Goal: Task Accomplishment & Management: Complete application form

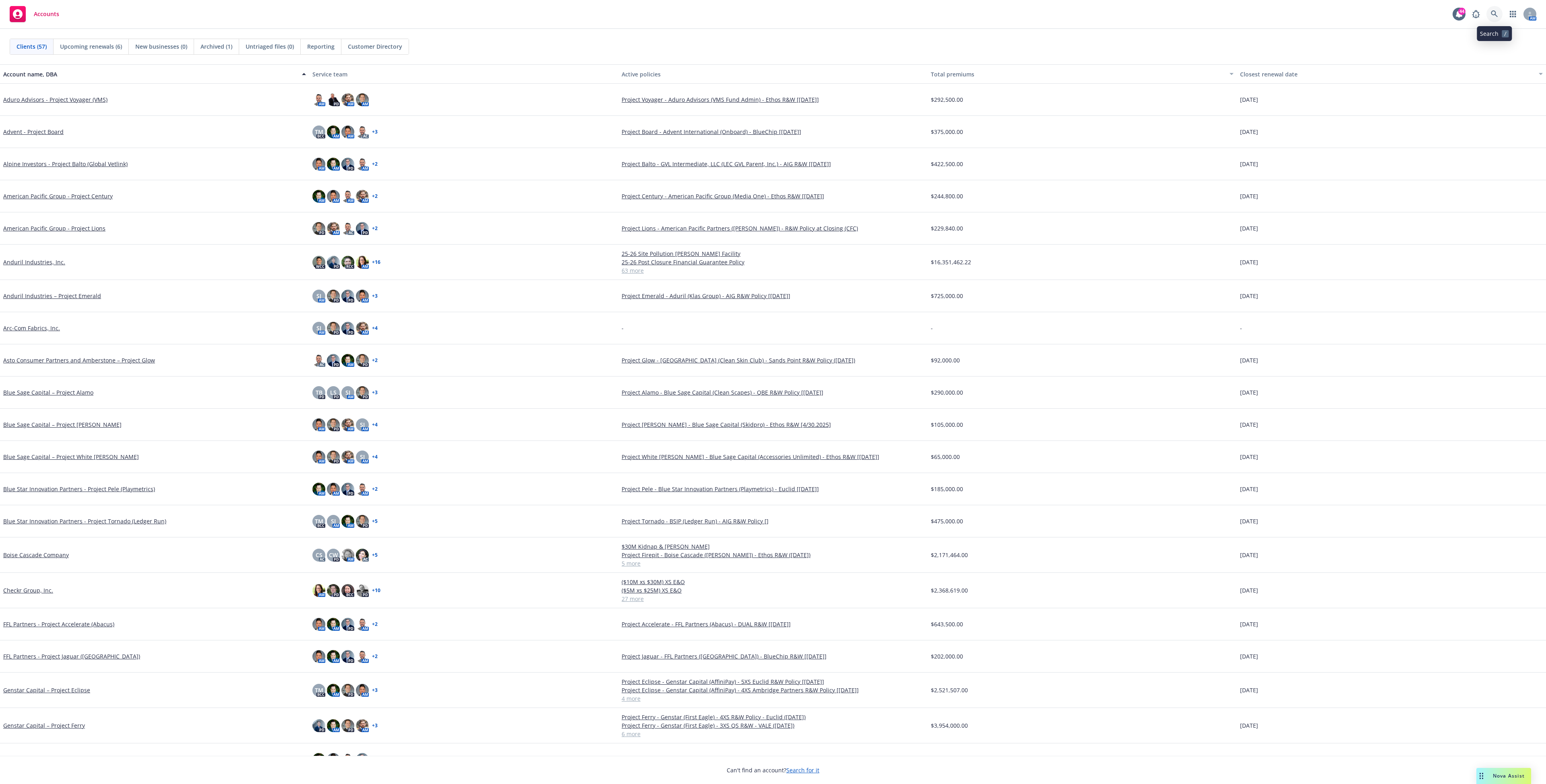
click at [1494, 11] on icon at bounding box center [1494, 14] width 7 height 7
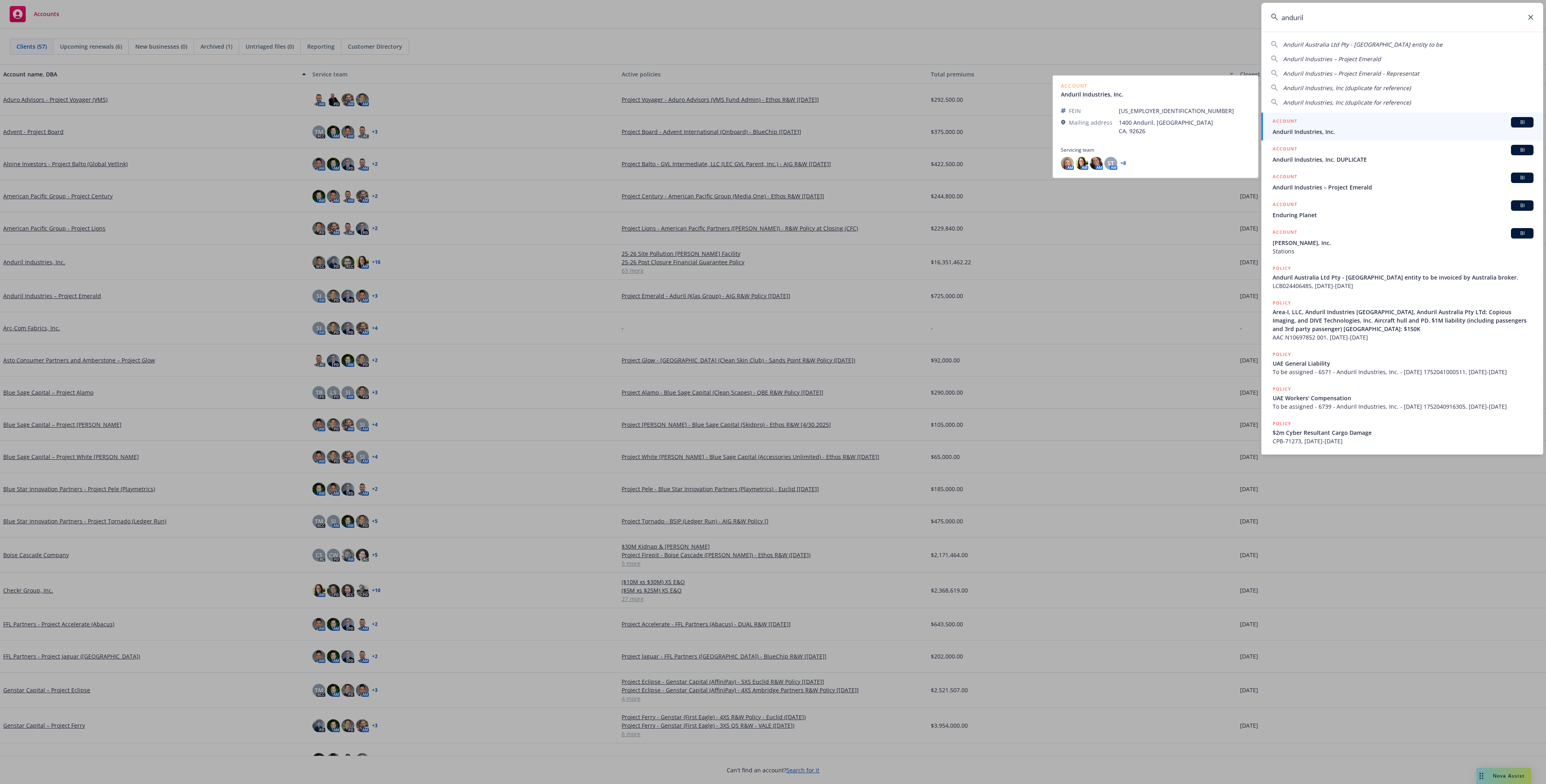
type input "anduril"
click at [1300, 130] on span "Anduril Industries, Inc." at bounding box center [1403, 132] width 261 height 8
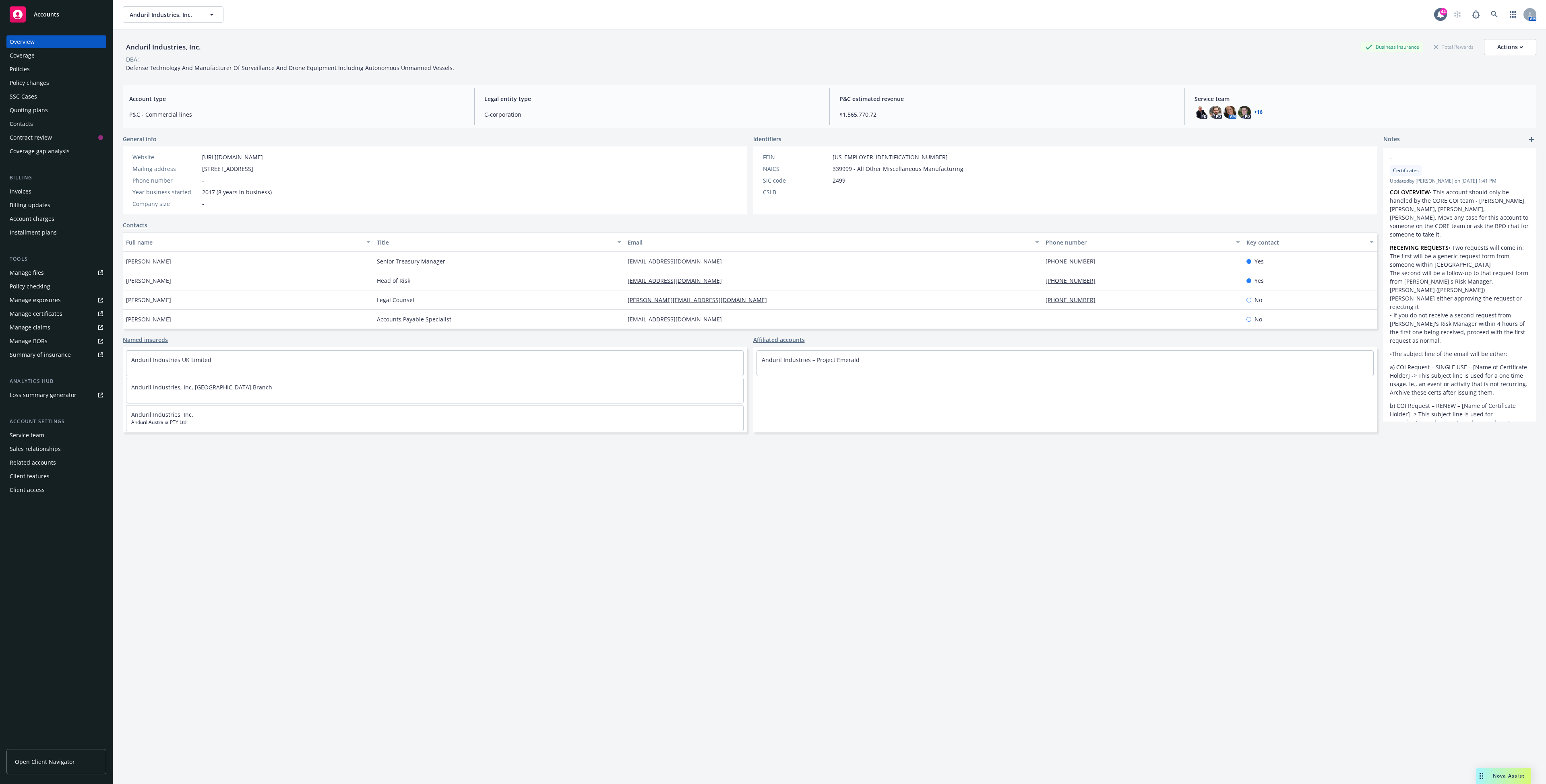
click at [35, 104] on div "Quoting plans" at bounding box center [29, 110] width 38 height 13
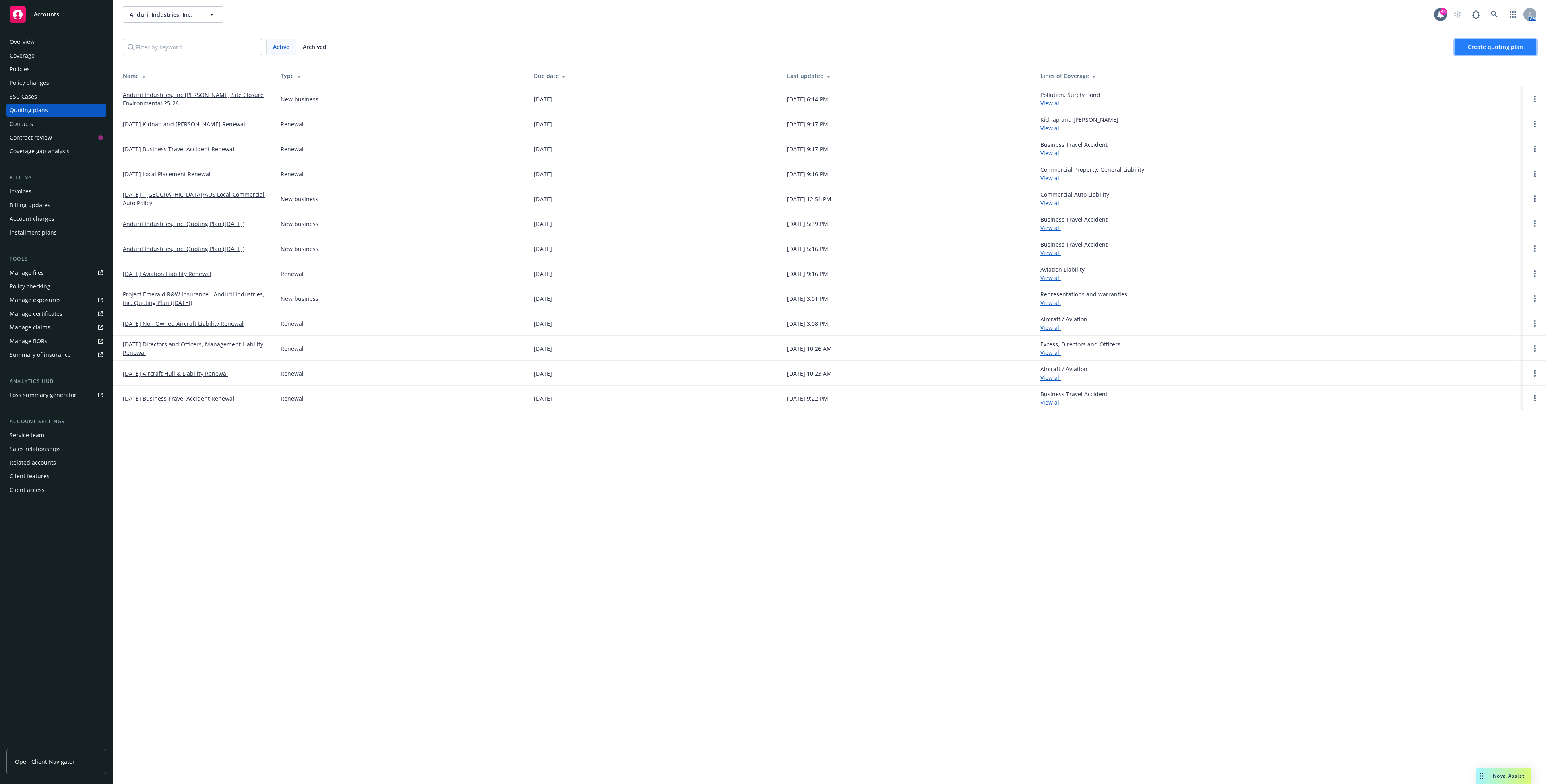
click at [1516, 47] on span "Create quoting plan" at bounding box center [1496, 47] width 55 height 8
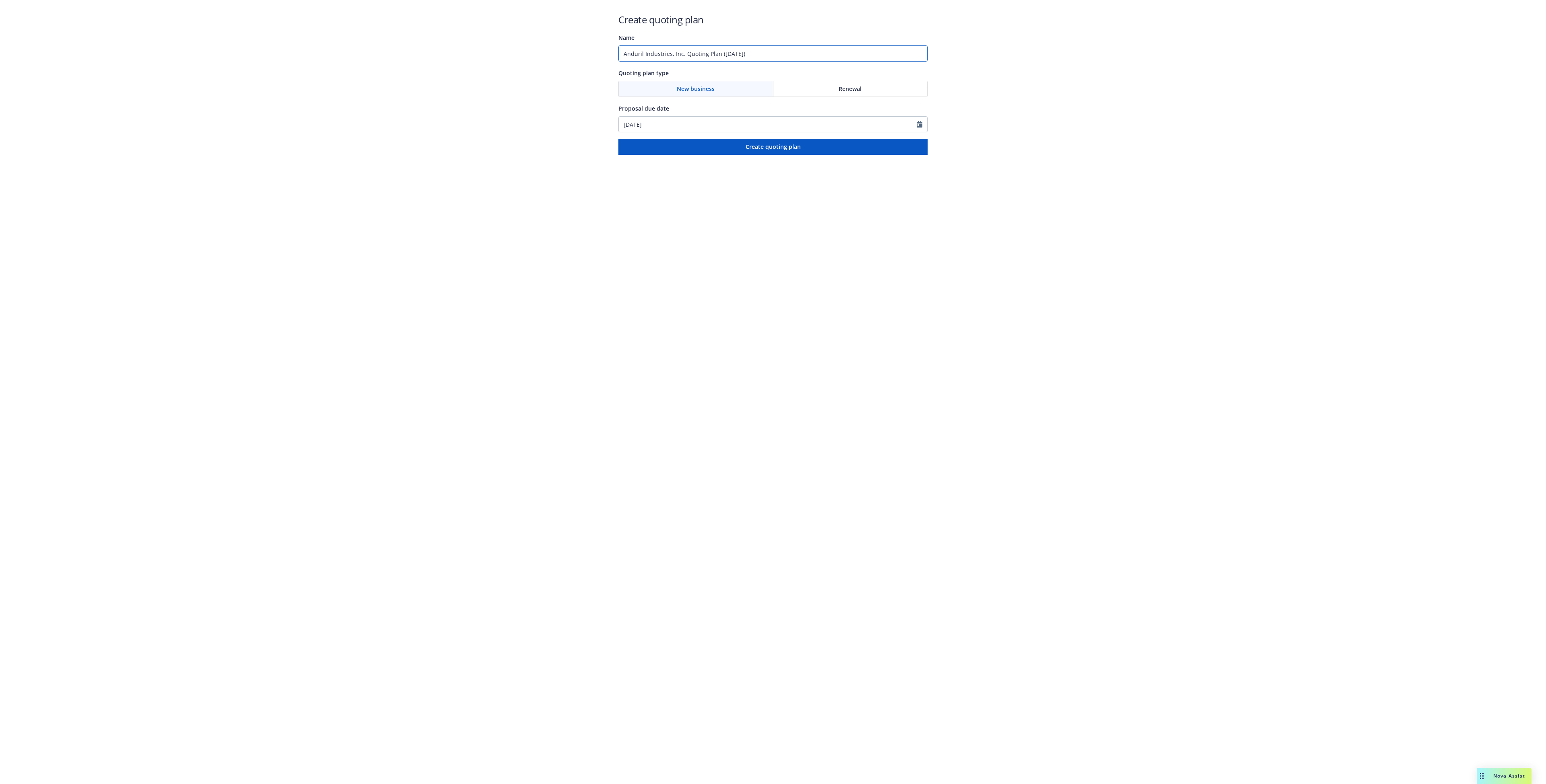
drag, startPoint x: 685, startPoint y: 55, endPoint x: 697, endPoint y: 53, distance: 12.2
click at [697, 53] on input "Anduril Industries, Inc. Quoting Plan ([DATE])" at bounding box center [772, 53] width 309 height 16
drag, startPoint x: 646, startPoint y: 53, endPoint x: 838, endPoint y: 73, distance: 193.0
click at [838, 73] on div "Create quoting plan Name Anduril Industries, Inc. Quoting Plan ([DATE]) Quoting…" at bounding box center [772, 83] width 309 height 142
type input "Anduril - Project [PERSON_NAME] - R&W Insurance"
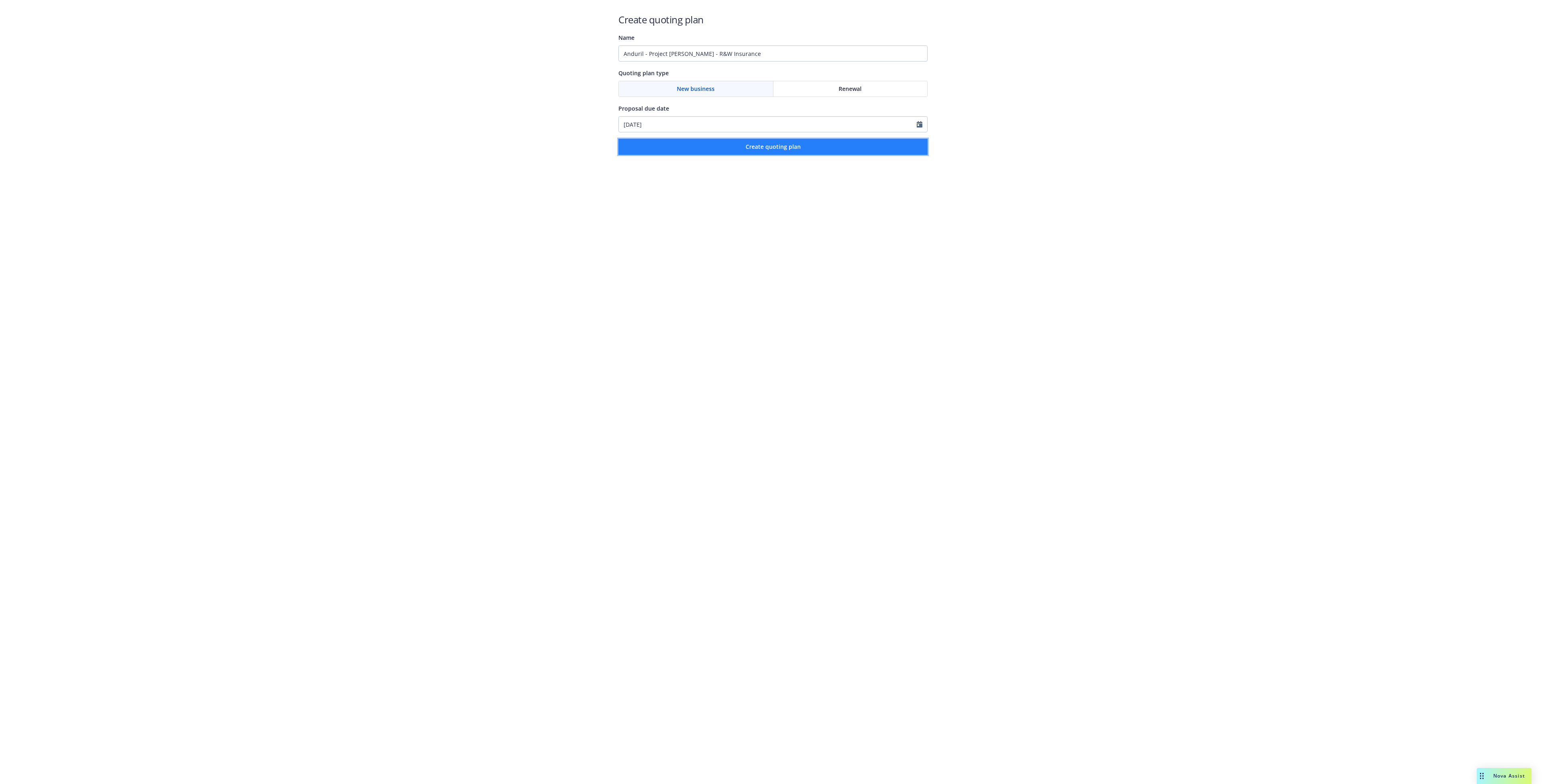
click at [784, 149] on span "Create quoting plan" at bounding box center [773, 146] width 55 height 8
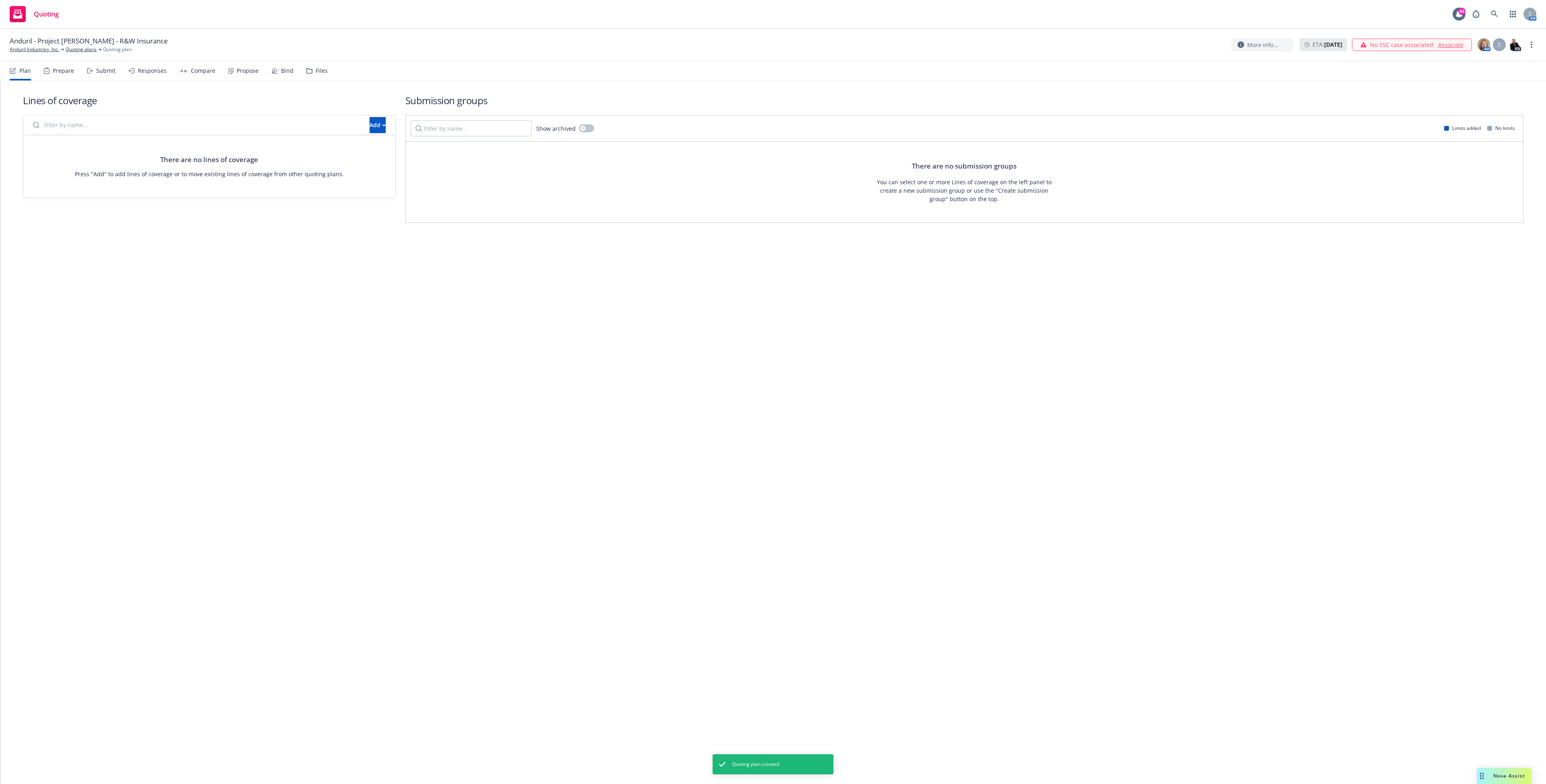
click at [255, 119] on input "Filter by name..." at bounding box center [196, 125] width 337 height 16
click at [370, 128] on div "Add" at bounding box center [377, 125] width 16 height 15
click at [436, 155] on link "Pull in policy to be renewed" at bounding box center [405, 162] width 123 height 16
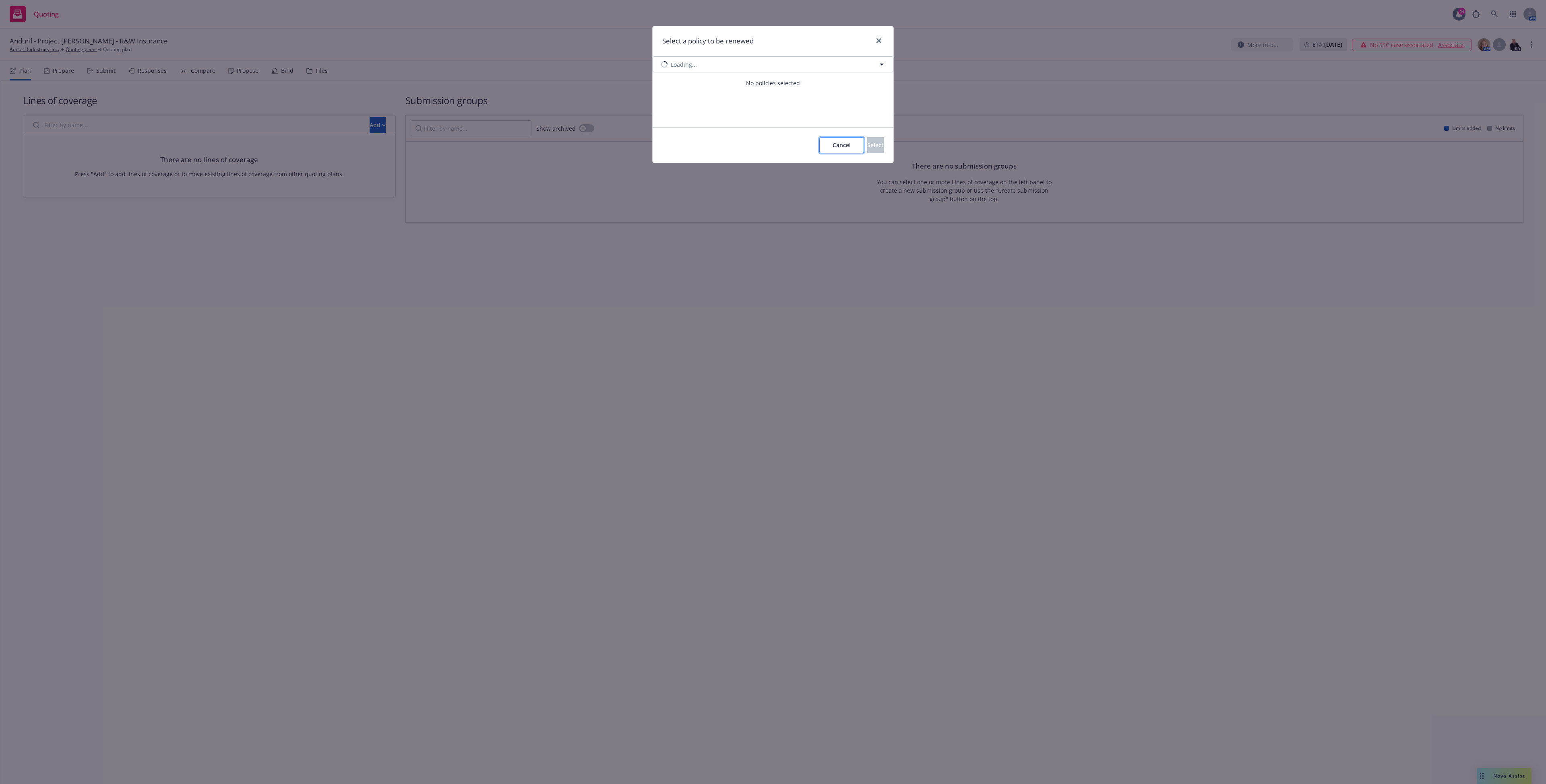
click at [832, 145] on span "Cancel" at bounding box center [841, 145] width 18 height 8
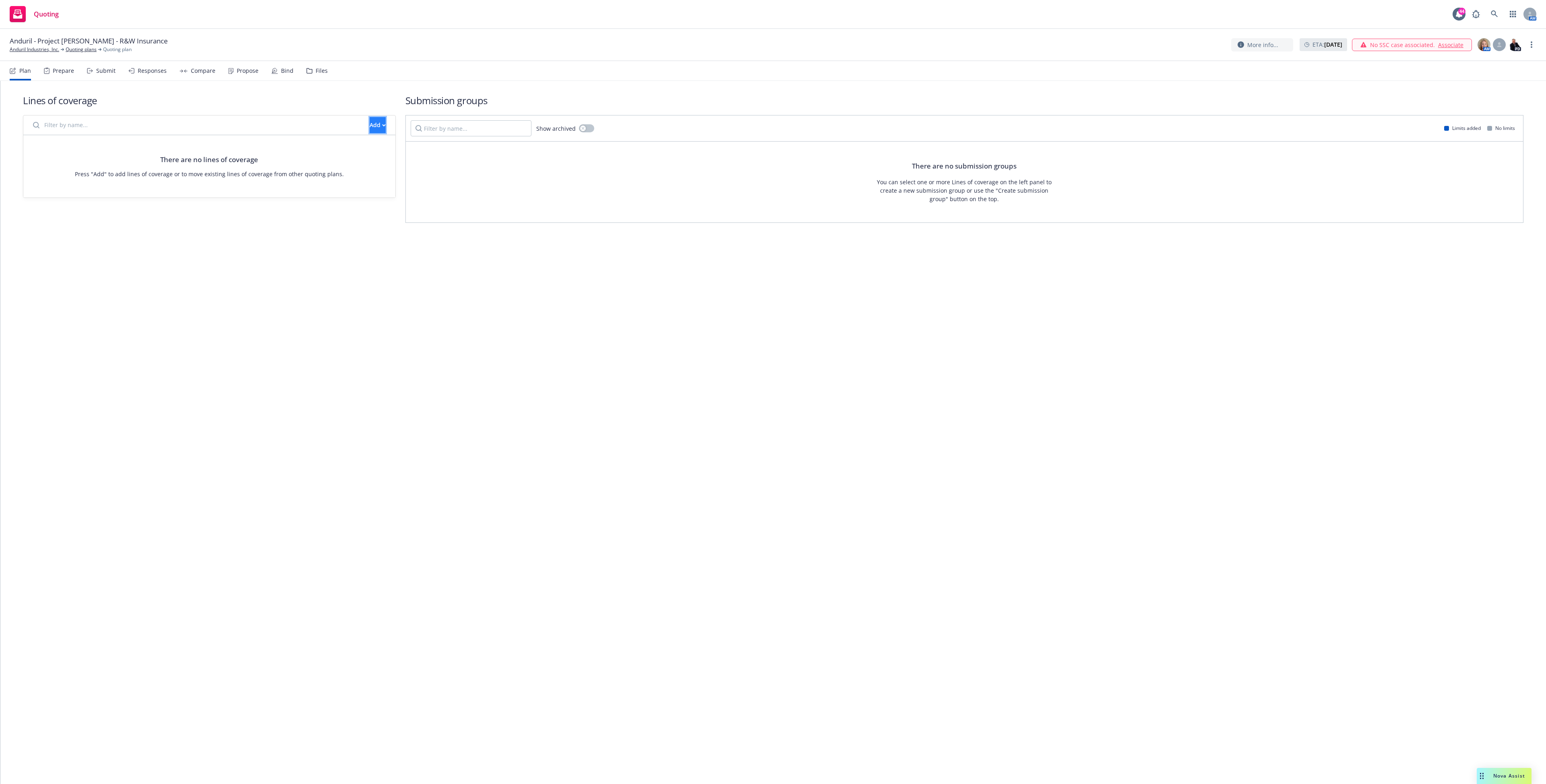
click at [370, 125] on button "Add" at bounding box center [377, 125] width 16 height 16
click at [360, 151] on link "Create new business lines of coverage" at bounding box center [405, 146] width 123 height 16
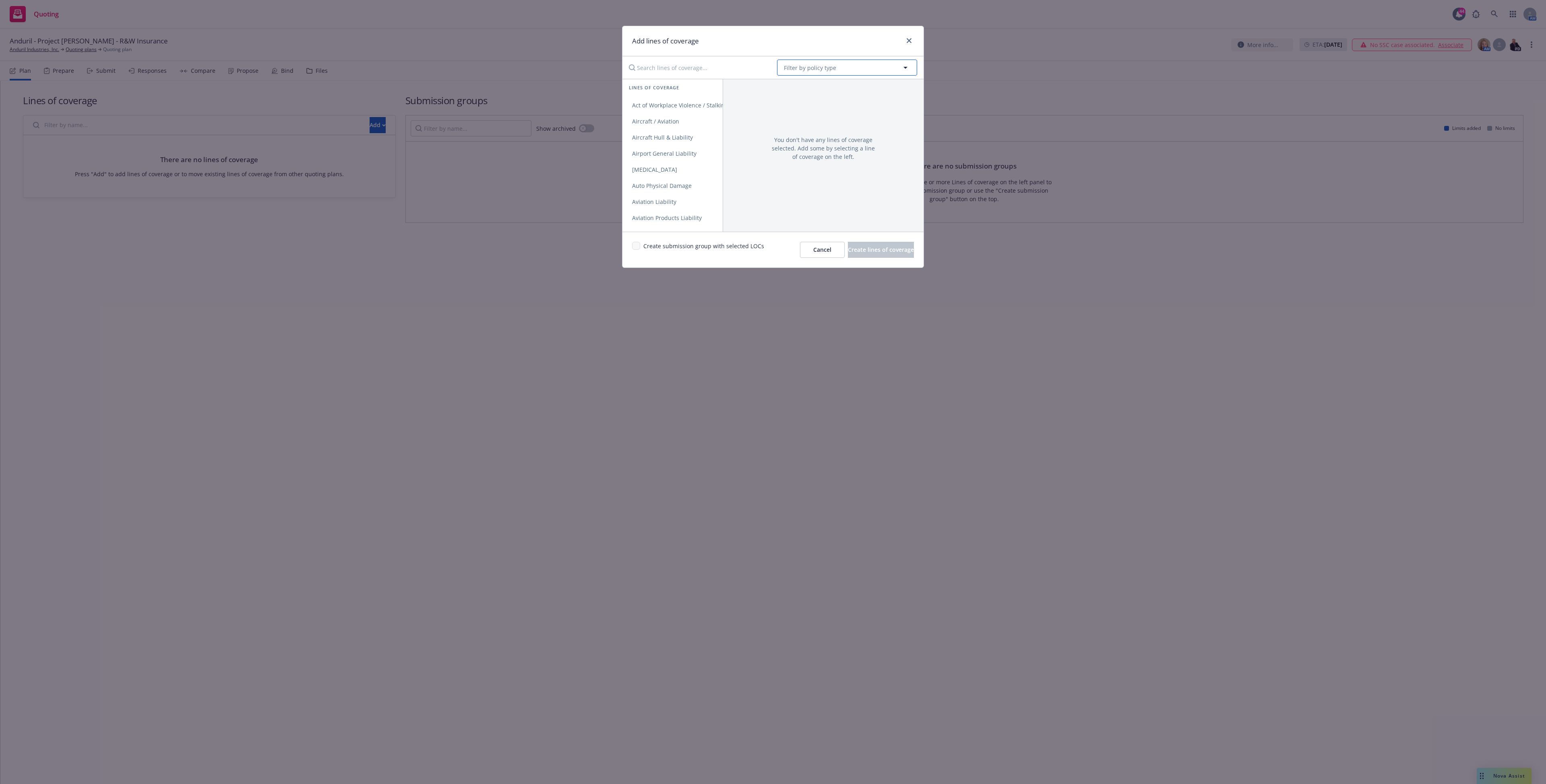
click at [796, 69] on span "Filter by policy type" at bounding box center [810, 68] width 52 height 8
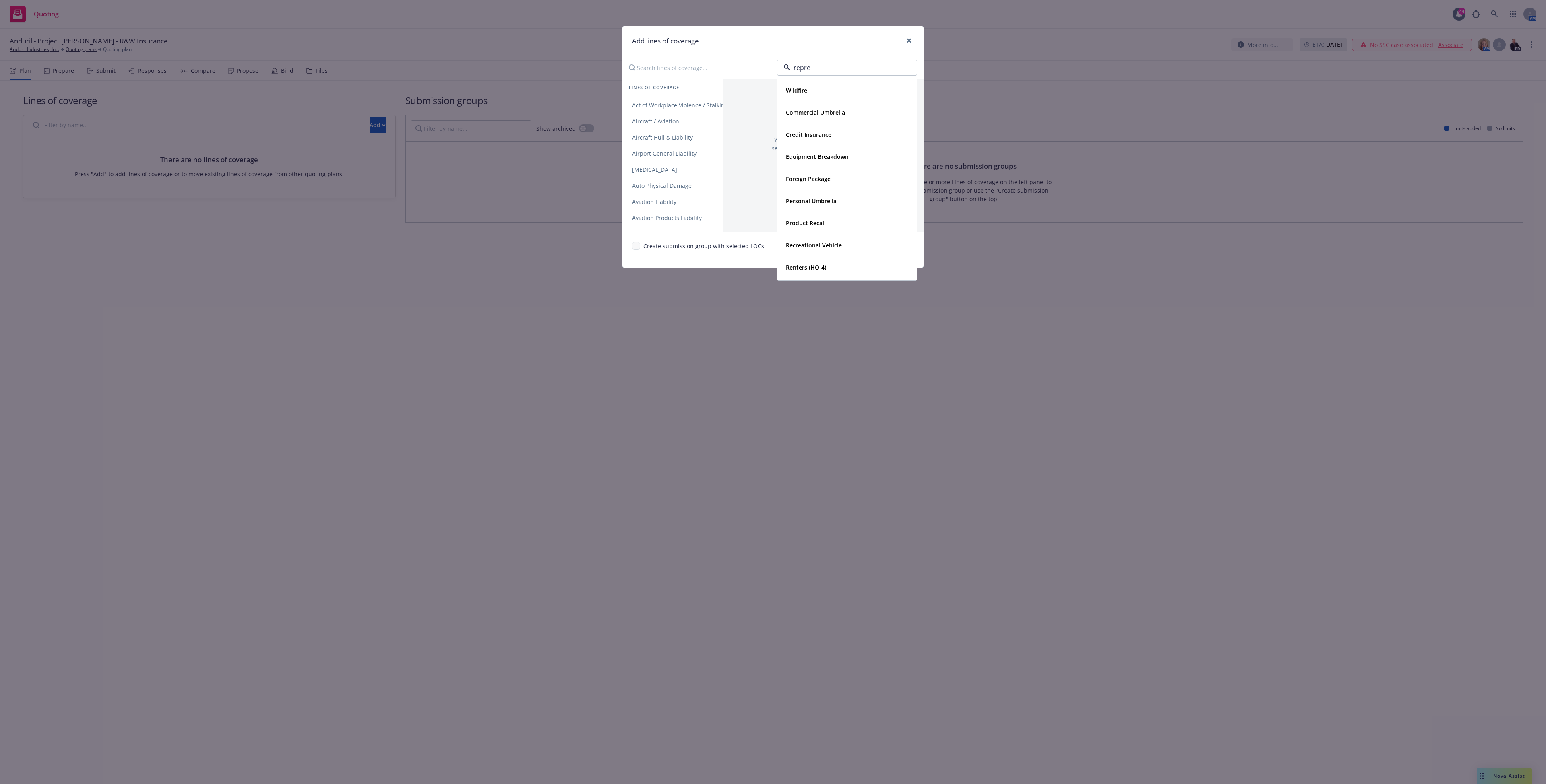
type input "repres"
click at [813, 89] on strong "Representations and warranties" at bounding box center [830, 90] width 89 height 8
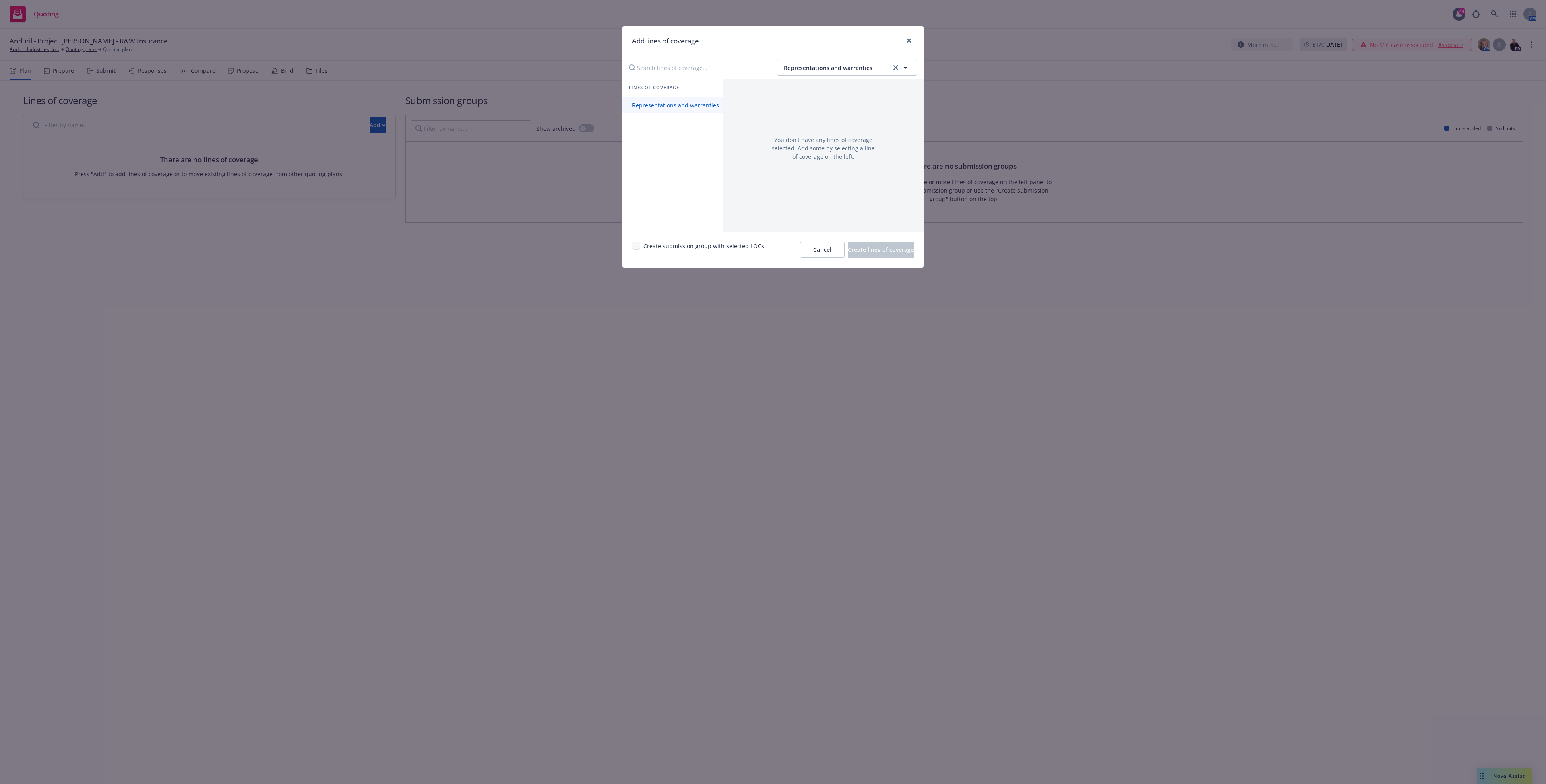
click at [660, 107] on span "Representations and warranties" at bounding box center [675, 105] width 106 height 8
click at [639, 246] on input "checkbox" at bounding box center [636, 245] width 8 height 8
checkbox input "true"
click at [868, 253] on span "Create lines of coverage" at bounding box center [881, 250] width 66 height 8
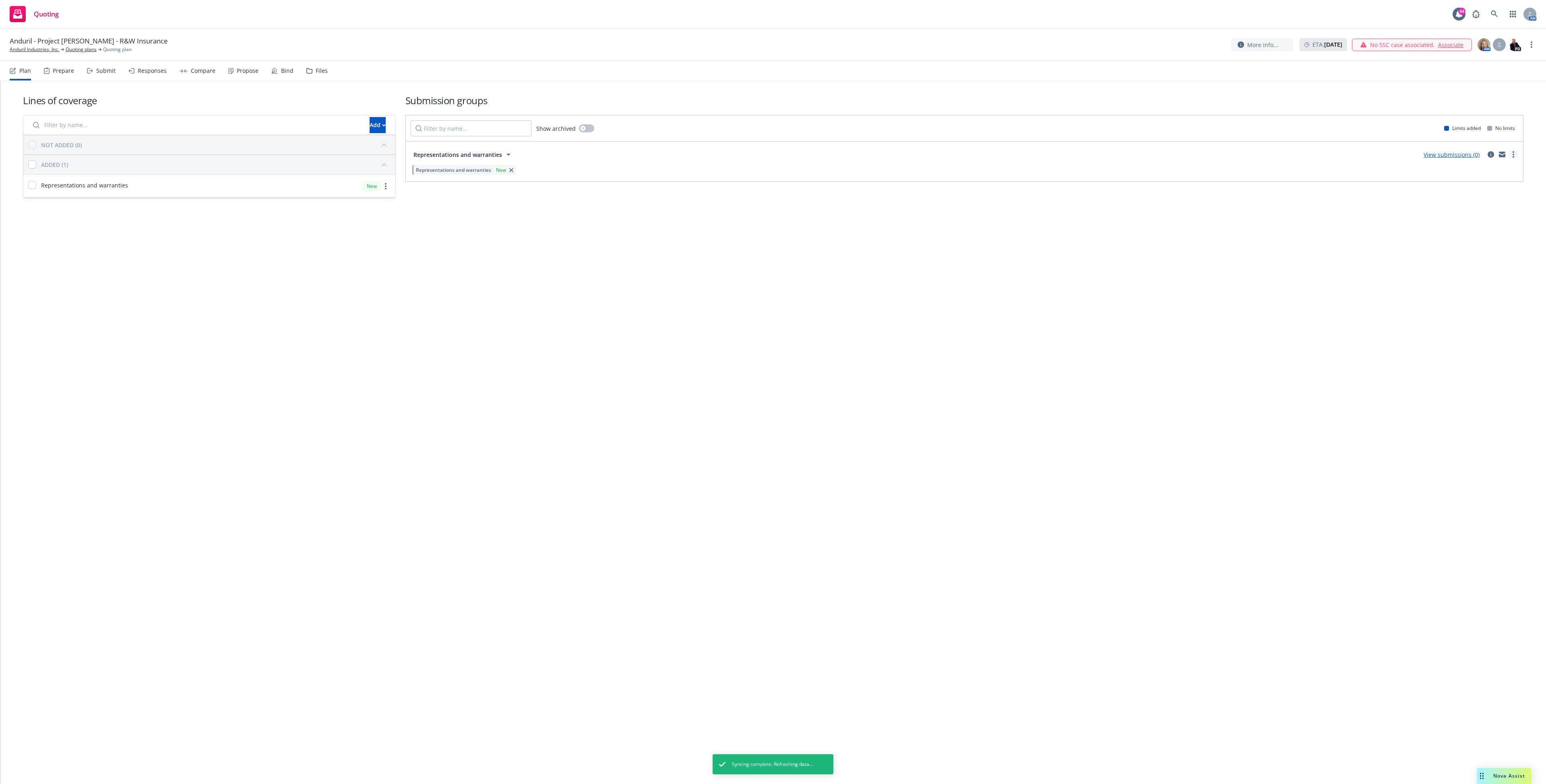
click at [1515, 154] on link "more" at bounding box center [1514, 155] width 10 height 10
click at [1478, 256] on span "Create policy (fast track)" at bounding box center [1475, 254] width 84 height 8
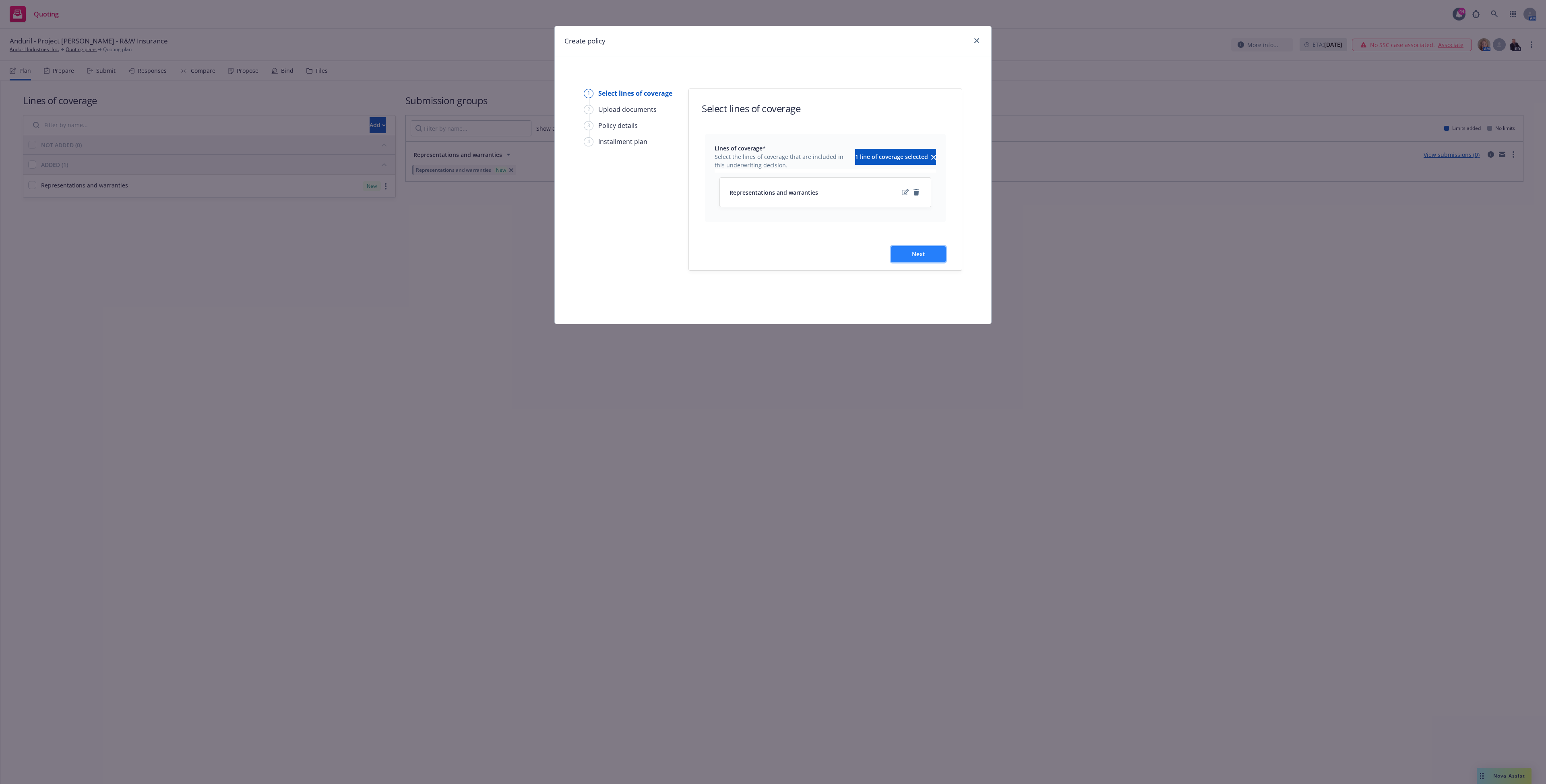
click at [918, 256] on span "Next" at bounding box center [918, 254] width 13 height 8
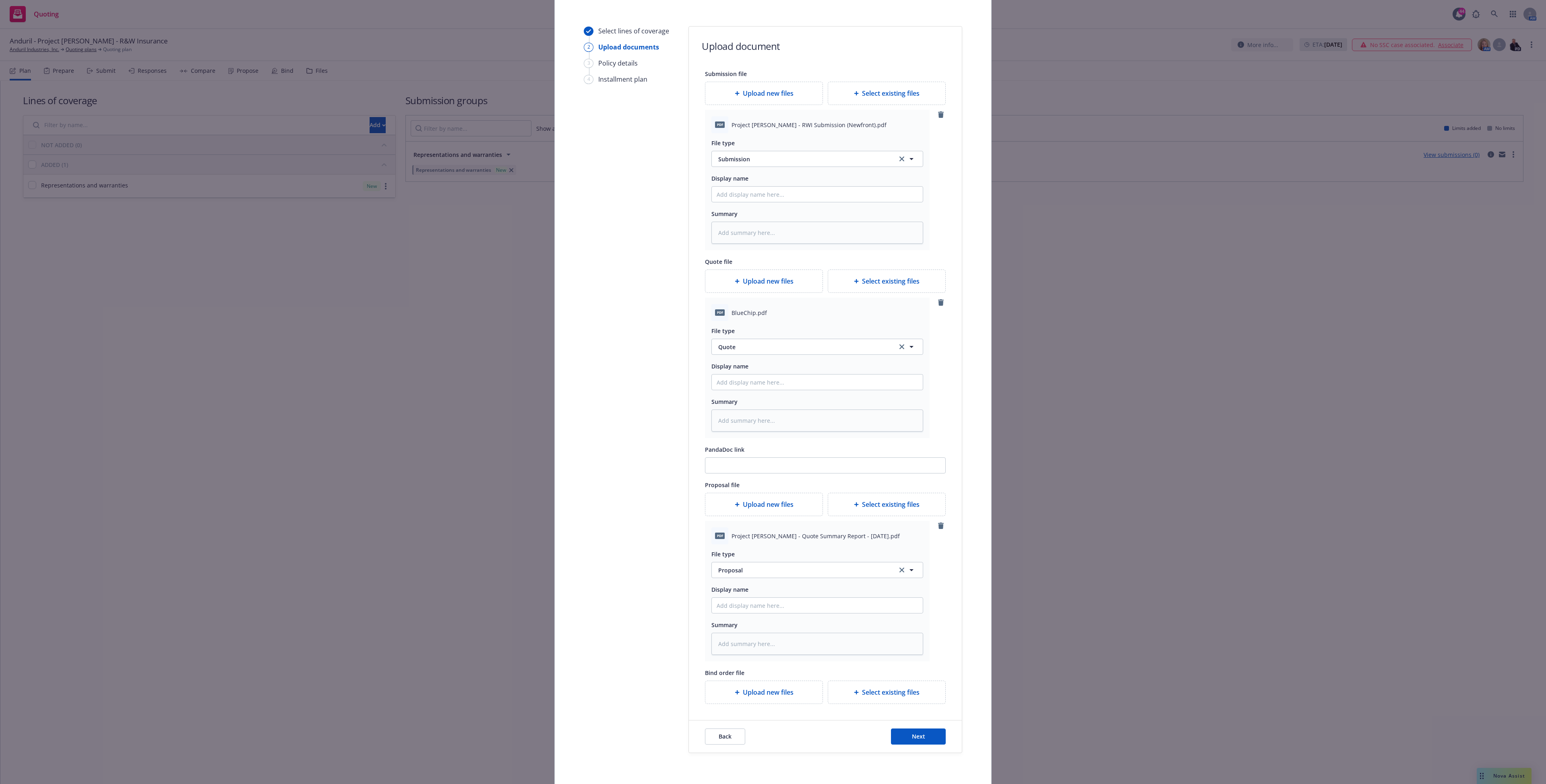
scroll to position [110, 0]
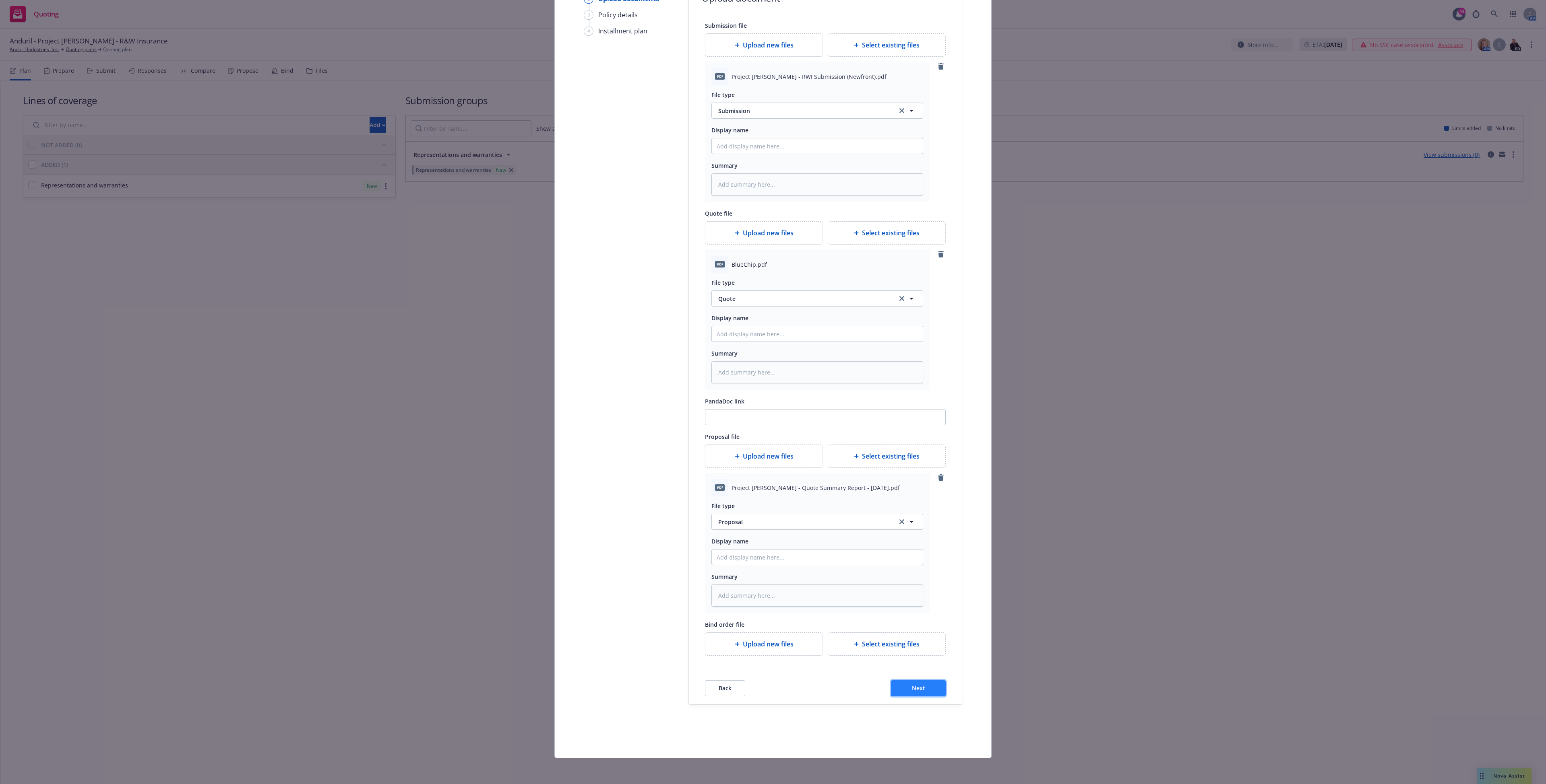
click at [931, 688] on button "Next" at bounding box center [918, 688] width 55 height 16
type textarea "x"
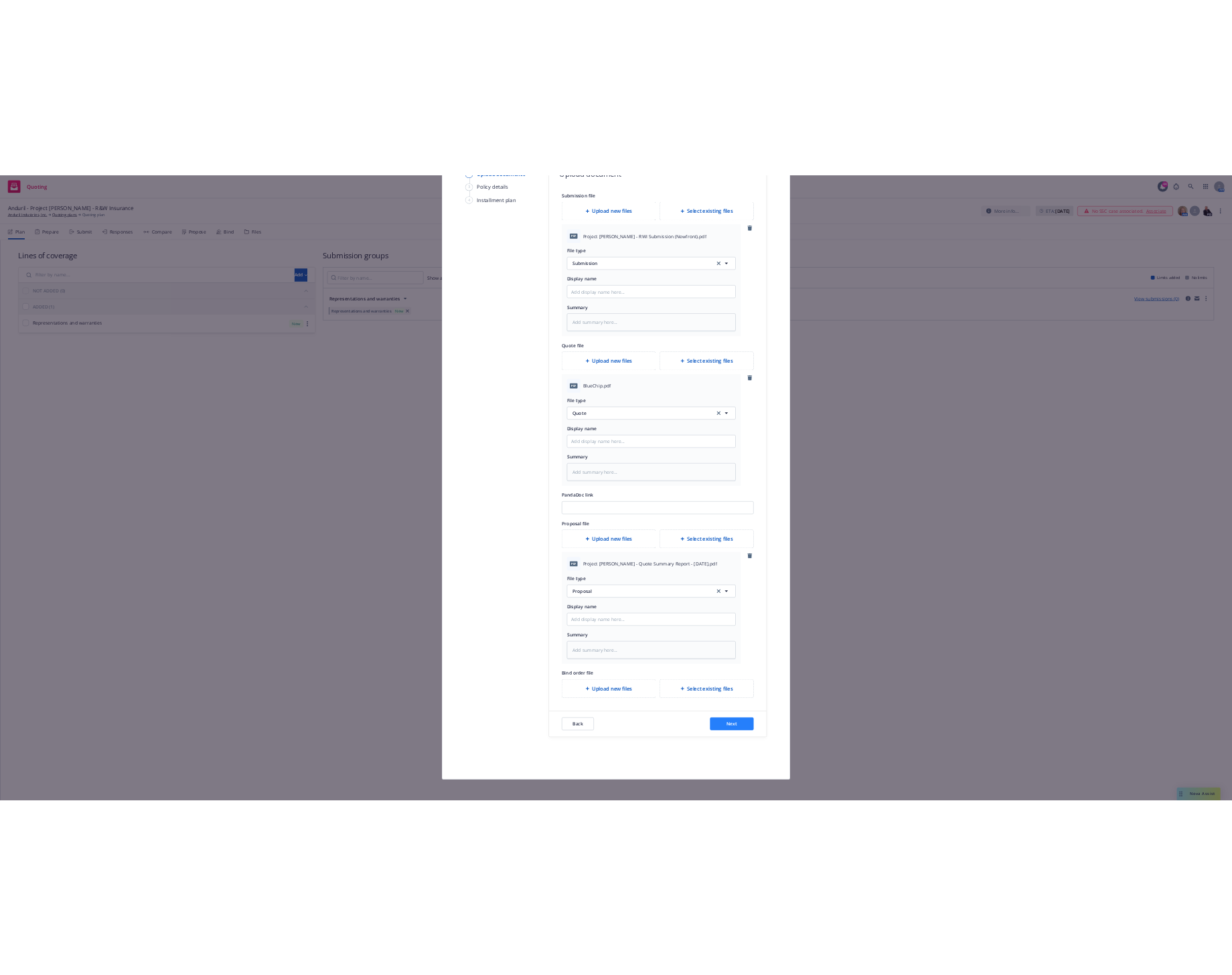
scroll to position [0, 0]
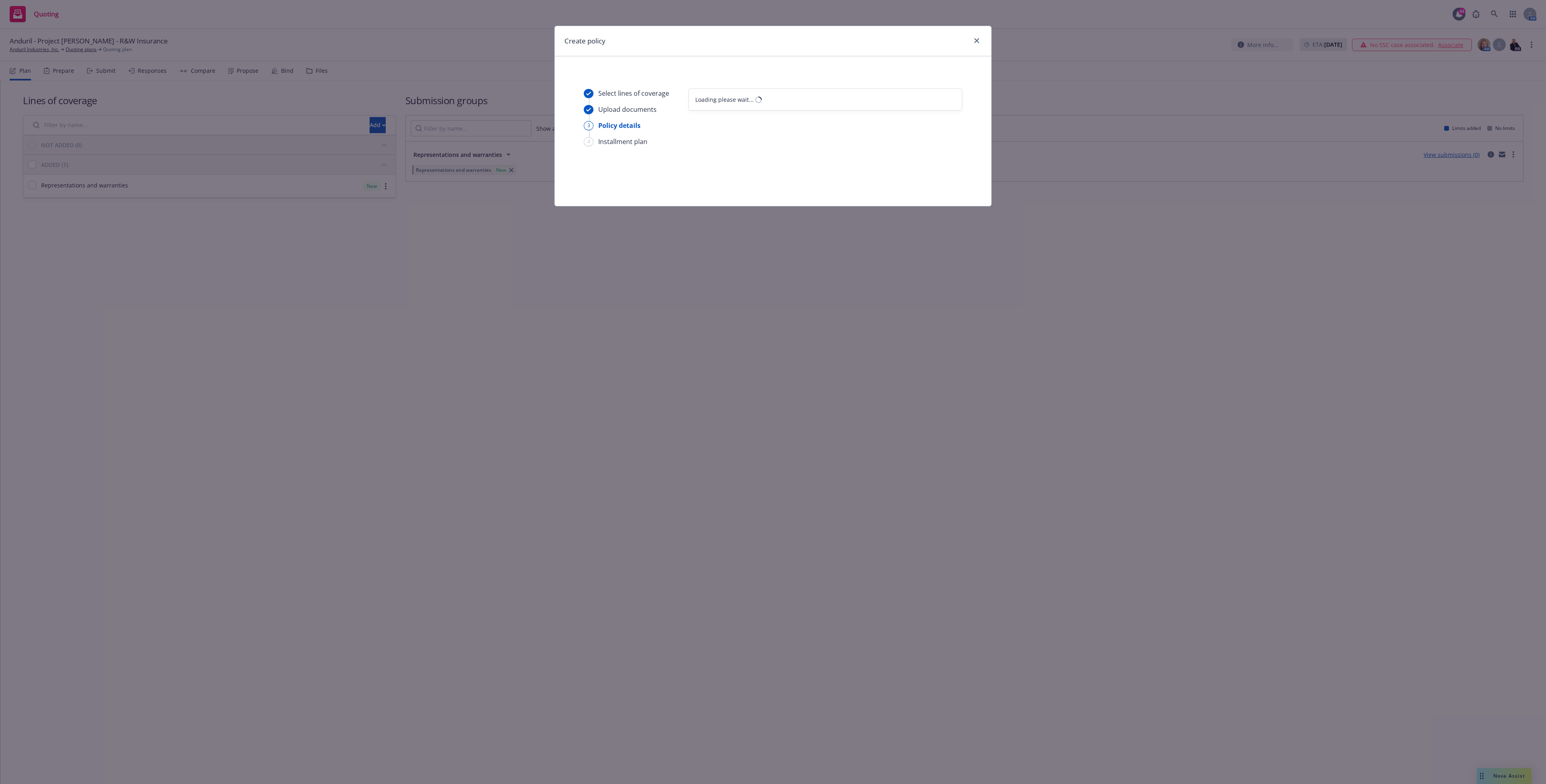
select select "12"
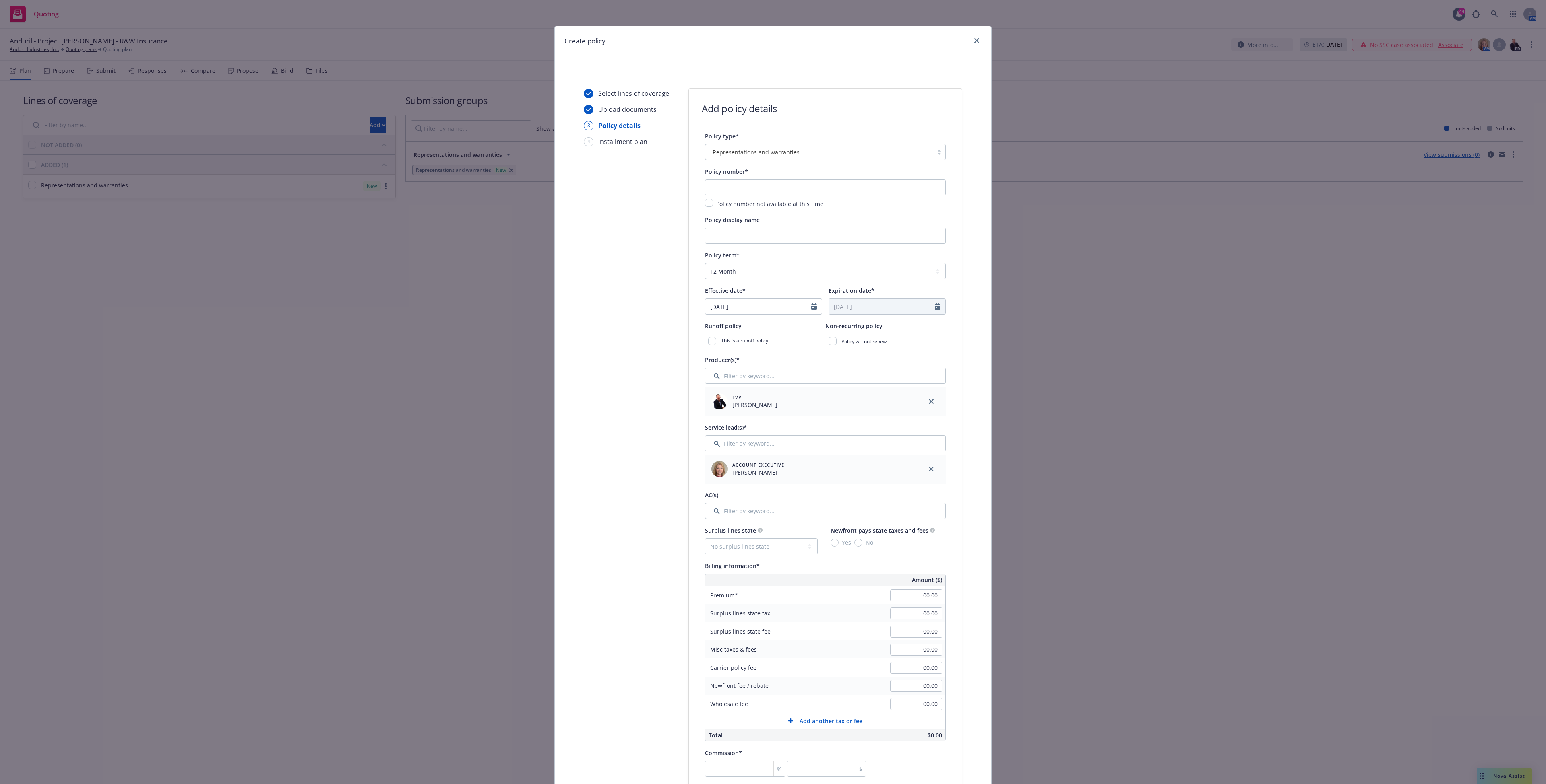
click at [759, 218] on div "Policy display name" at bounding box center [825, 220] width 241 height 10
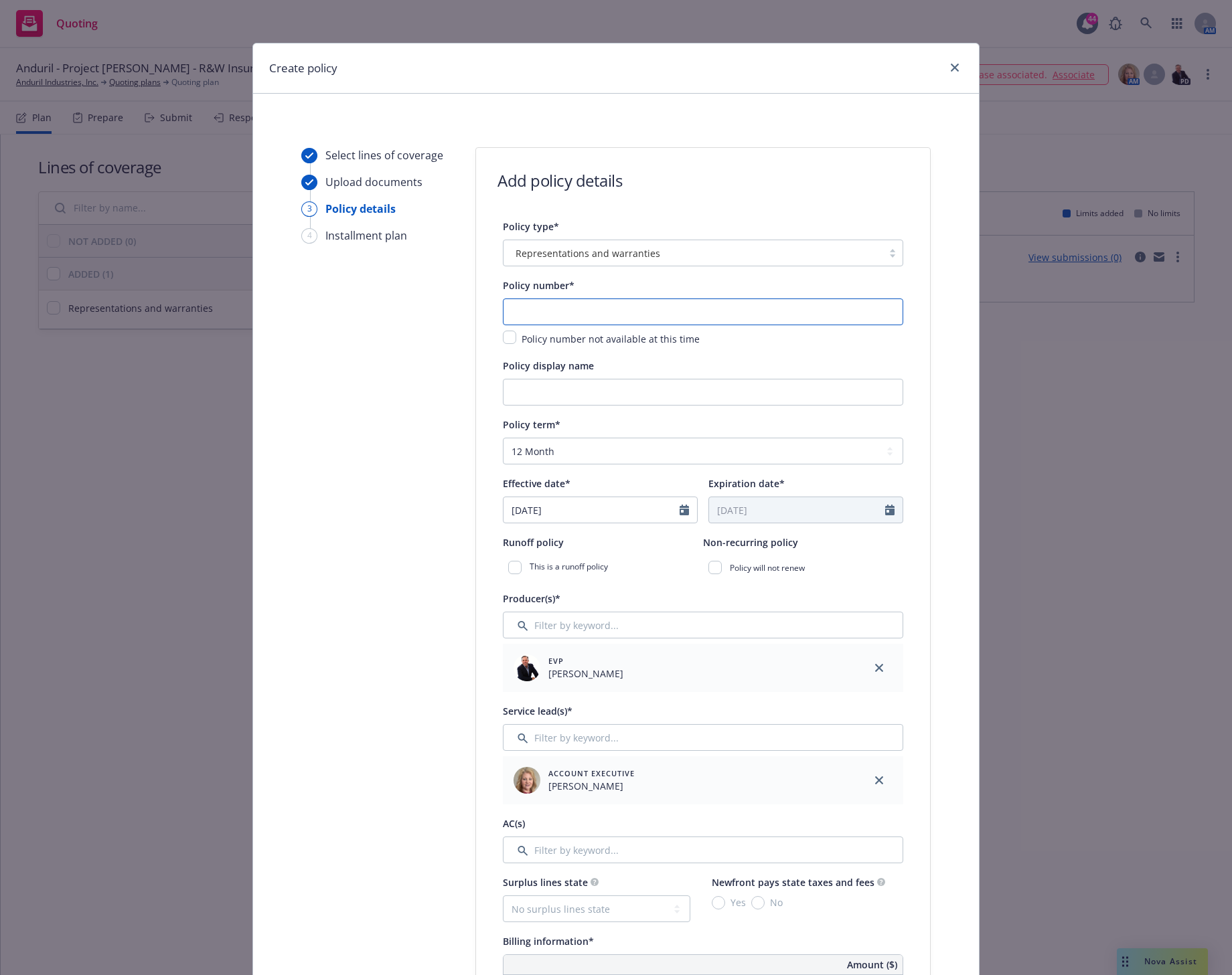
click at [516, 311] on input "text" at bounding box center [703, 311] width 400 height 27
paste input "BC-BS-2025-100006-1240"
type input "BC-BS-2025-100006-1240"
click at [515, 383] on input "Policy display name" at bounding box center [703, 392] width 400 height 27
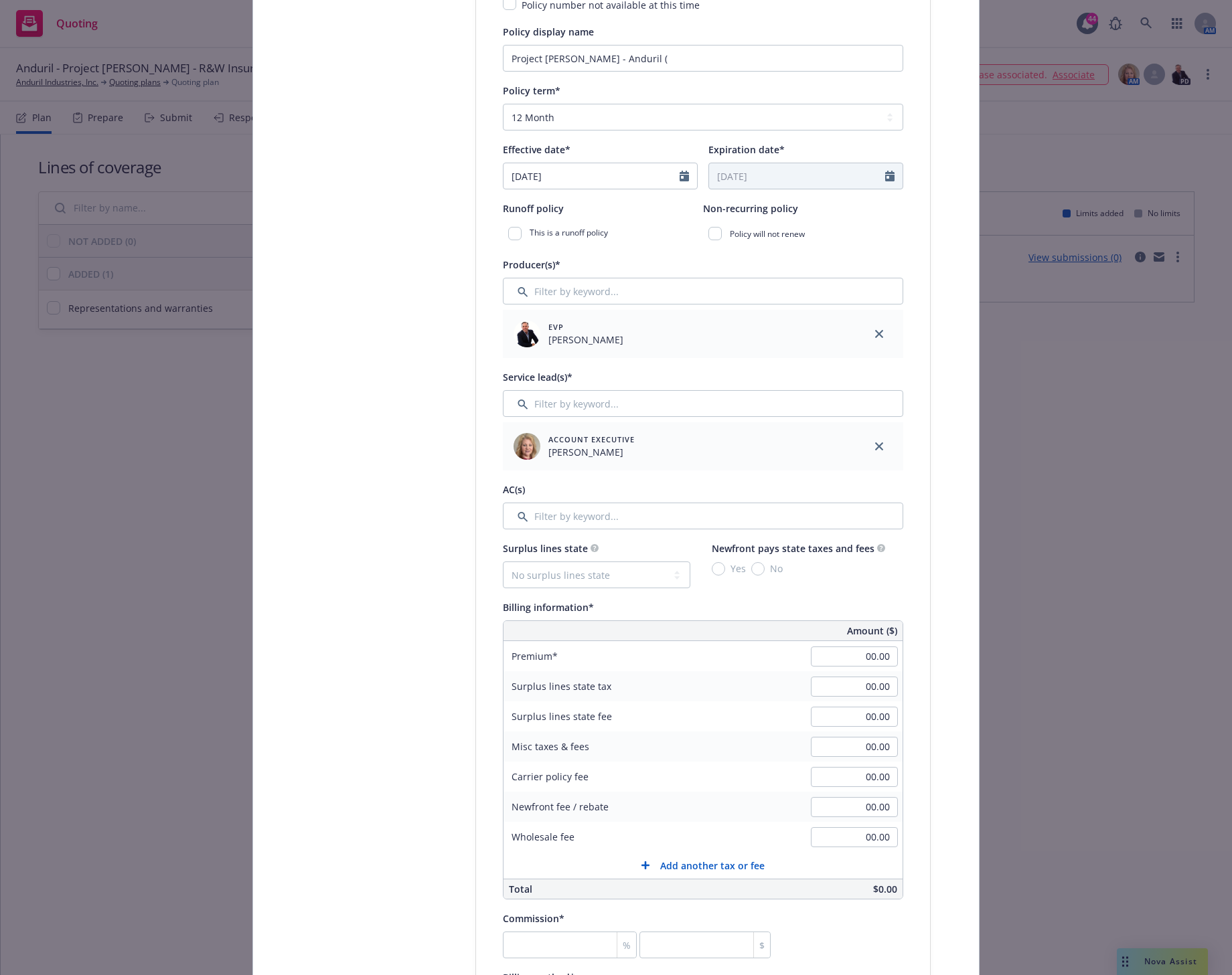
scroll to position [251, 0]
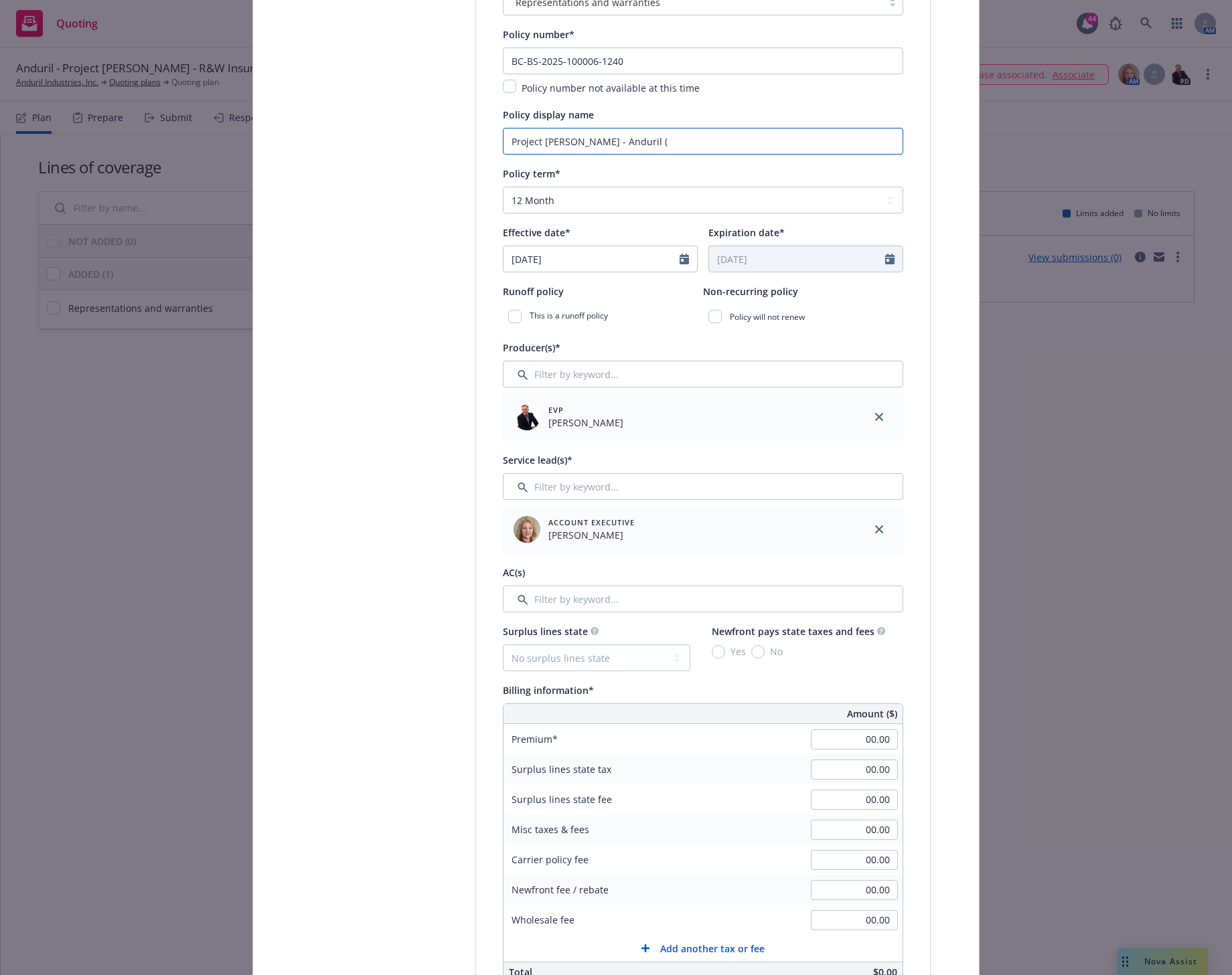
click at [626, 133] on input "Project Hudson - Anduril (" at bounding box center [703, 141] width 400 height 27
paste input "American IR Solutions"
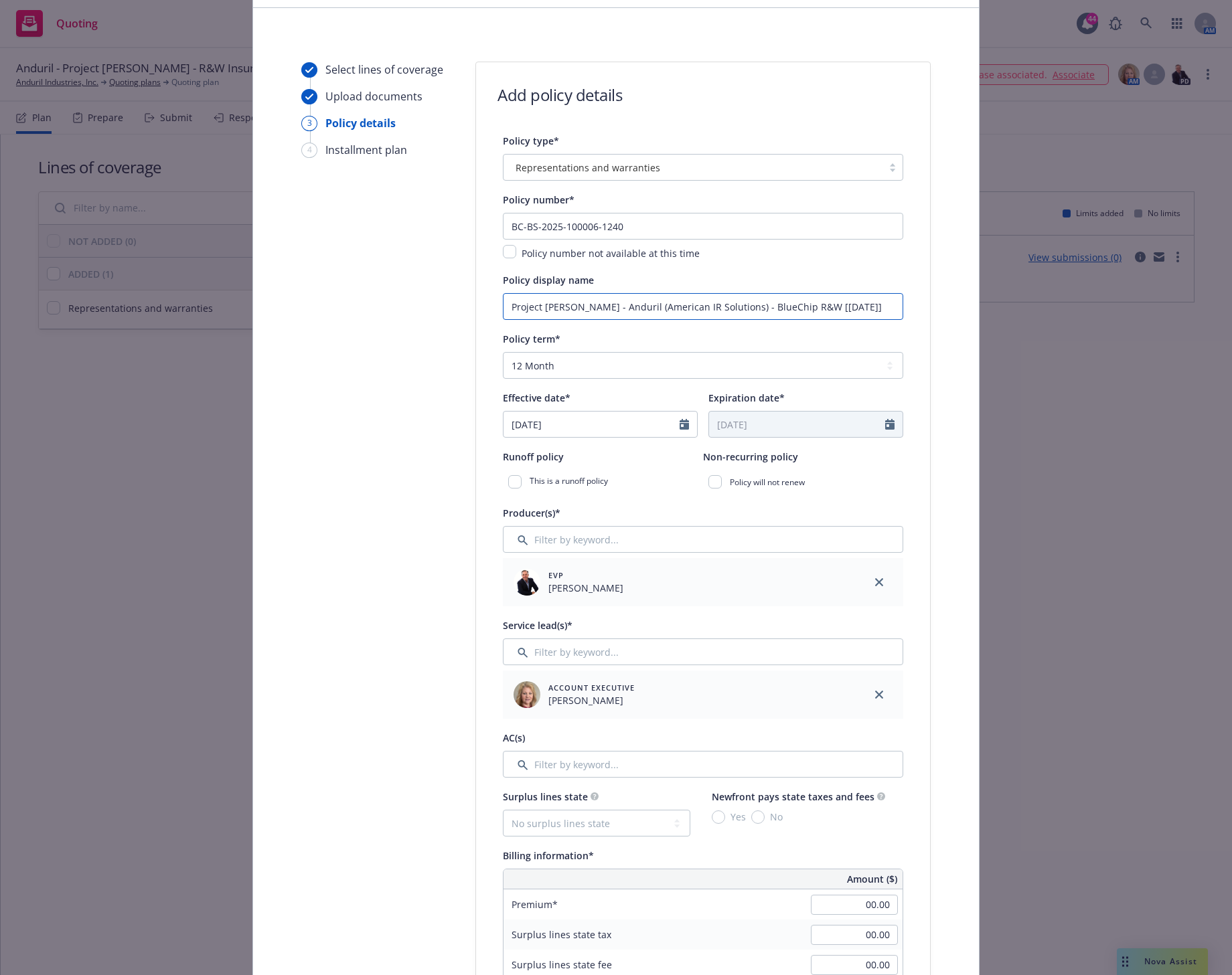
scroll to position [84, 0]
type input "Project Hudson - Anduril (American IR Solutions) - BlueChip R&W [10/1/2025]"
click at [543, 375] on select "Select policy term 12 Month 6 Month 4 Month 3 Month 2 Month 1 Month 36 Month (3…" at bounding box center [703, 367] width 400 height 27
select select "other"
click at [503, 354] on select "Select policy term 12 Month 6 Month 4 Month 3 Month 2 Month 1 Month 36 Month (3…" at bounding box center [703, 367] width 400 height 27
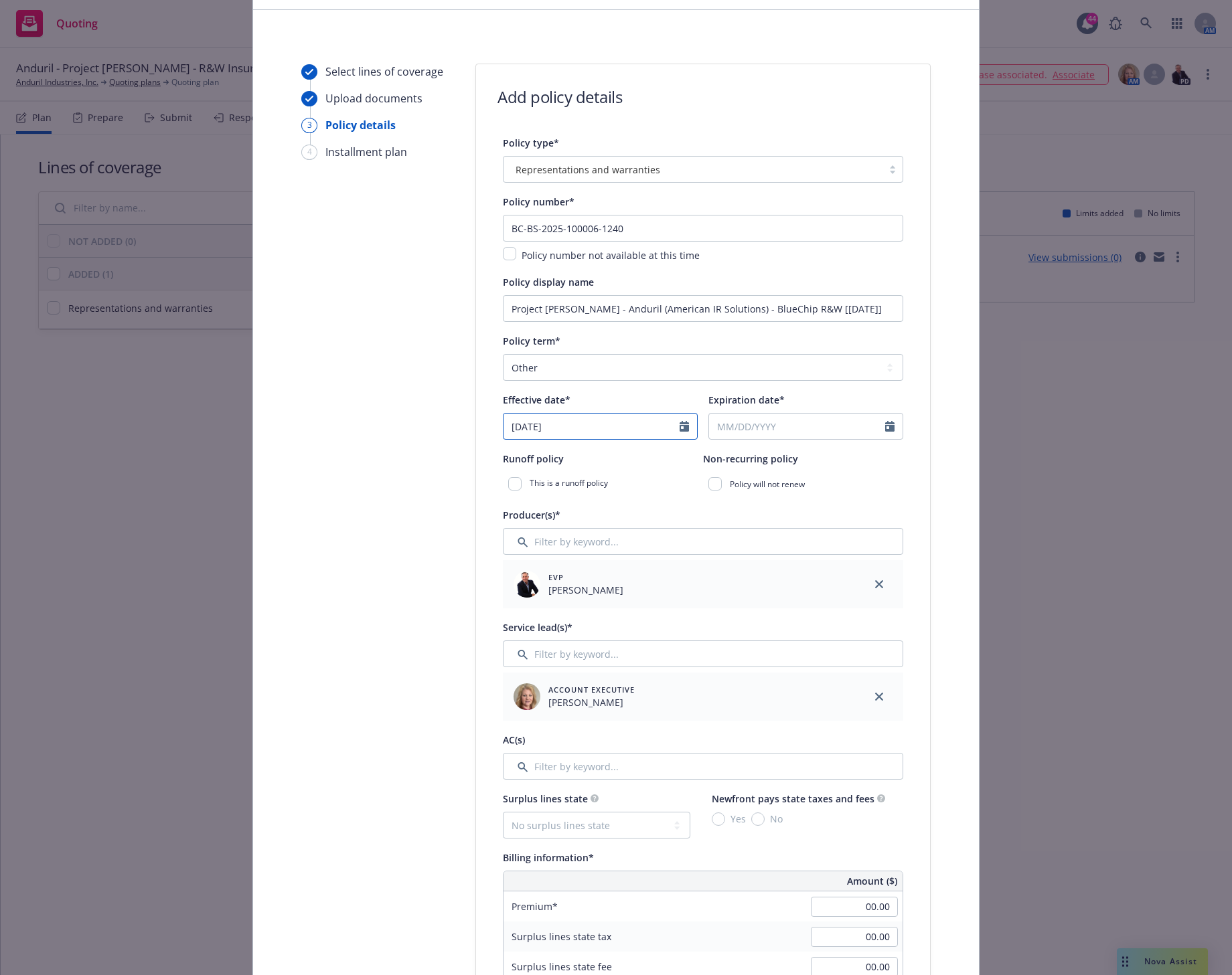
click at [680, 428] on icon "Calendar" at bounding box center [684, 426] width 9 height 11
select select "9"
click at [576, 583] on span "1" at bounding box center [585, 585] width 19 height 17
type input "10/01/2025"
click at [886, 429] on icon "Calendar" at bounding box center [890, 426] width 9 height 11
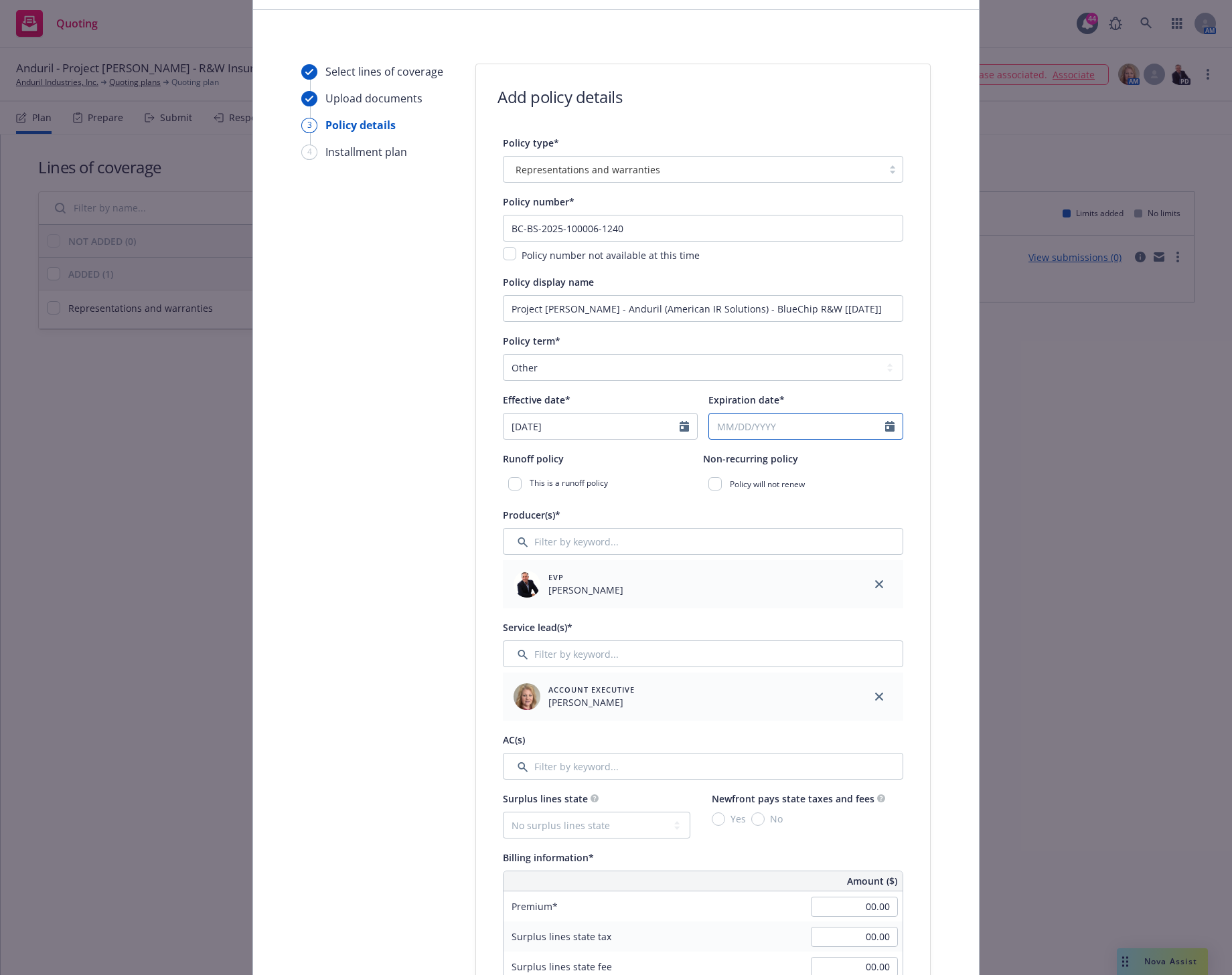
select select "9"
click at [783, 581] on span "1" at bounding box center [791, 585] width 19 height 17
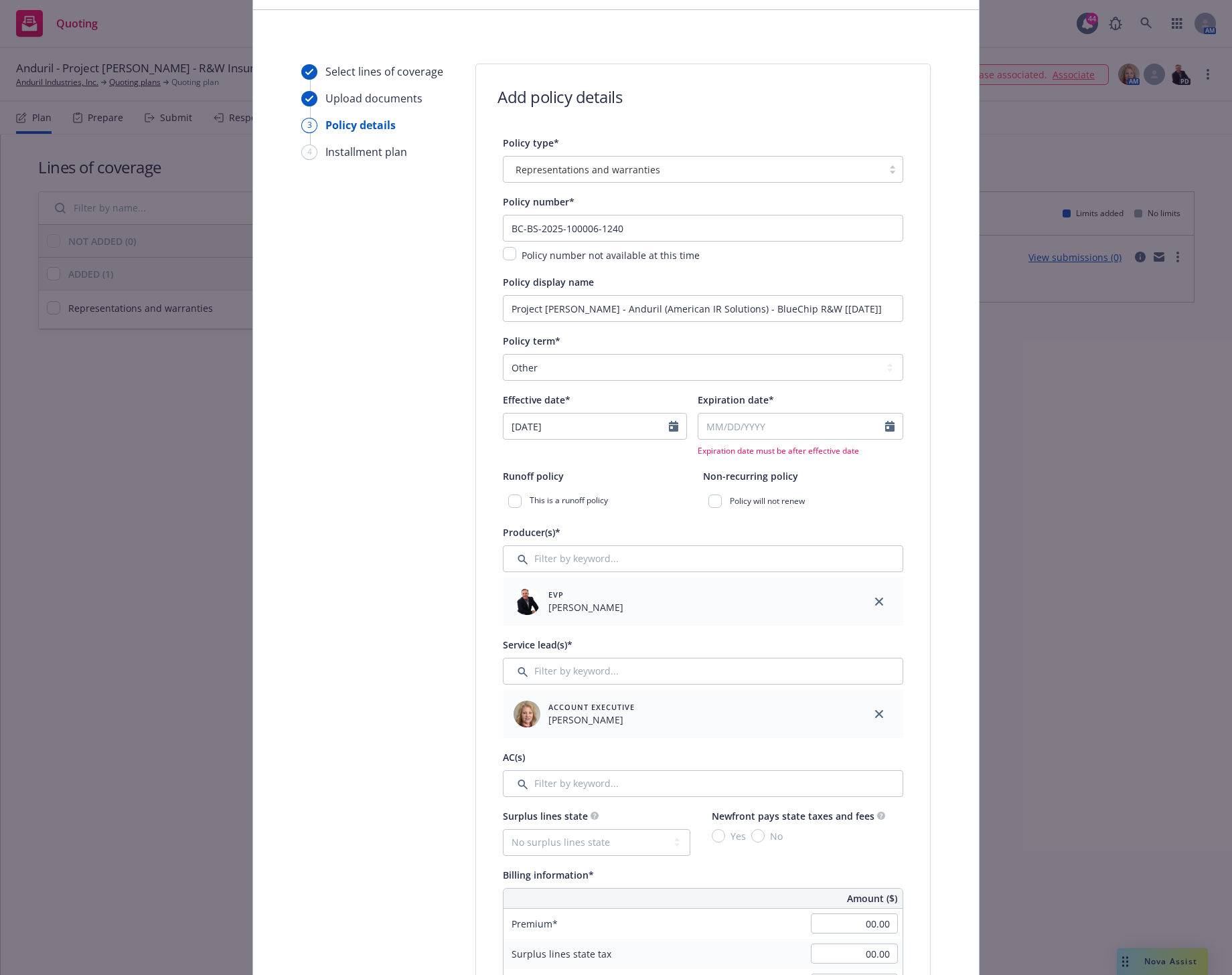
type input "10/01/2025"
select select "10"
click at [870, 422] on input "10/01/2025" at bounding box center [792, 426] width 187 height 25
click at [822, 455] on input "2026" at bounding box center [815, 459] width 44 height 14
click at [822, 455] on input "2027" at bounding box center [815, 459] width 44 height 14
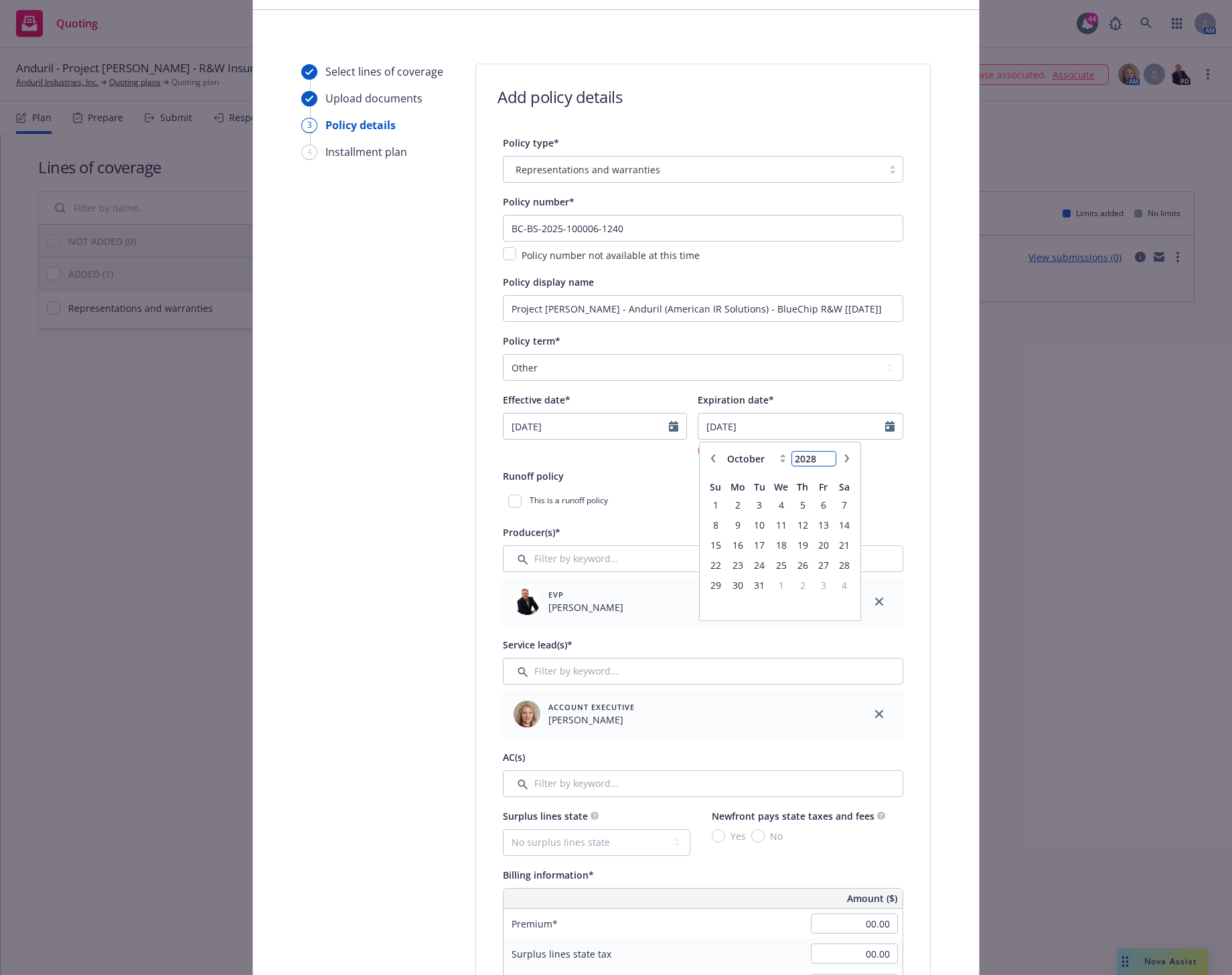
click at [822, 455] on input "2028" at bounding box center [815, 459] width 44 height 14
click at [822, 455] on input "2029" at bounding box center [815, 459] width 44 height 14
click at [822, 455] on input "2030" at bounding box center [815, 459] width 44 height 14
type input "2031"
click at [822, 455] on input "2031" at bounding box center [815, 459] width 44 height 14
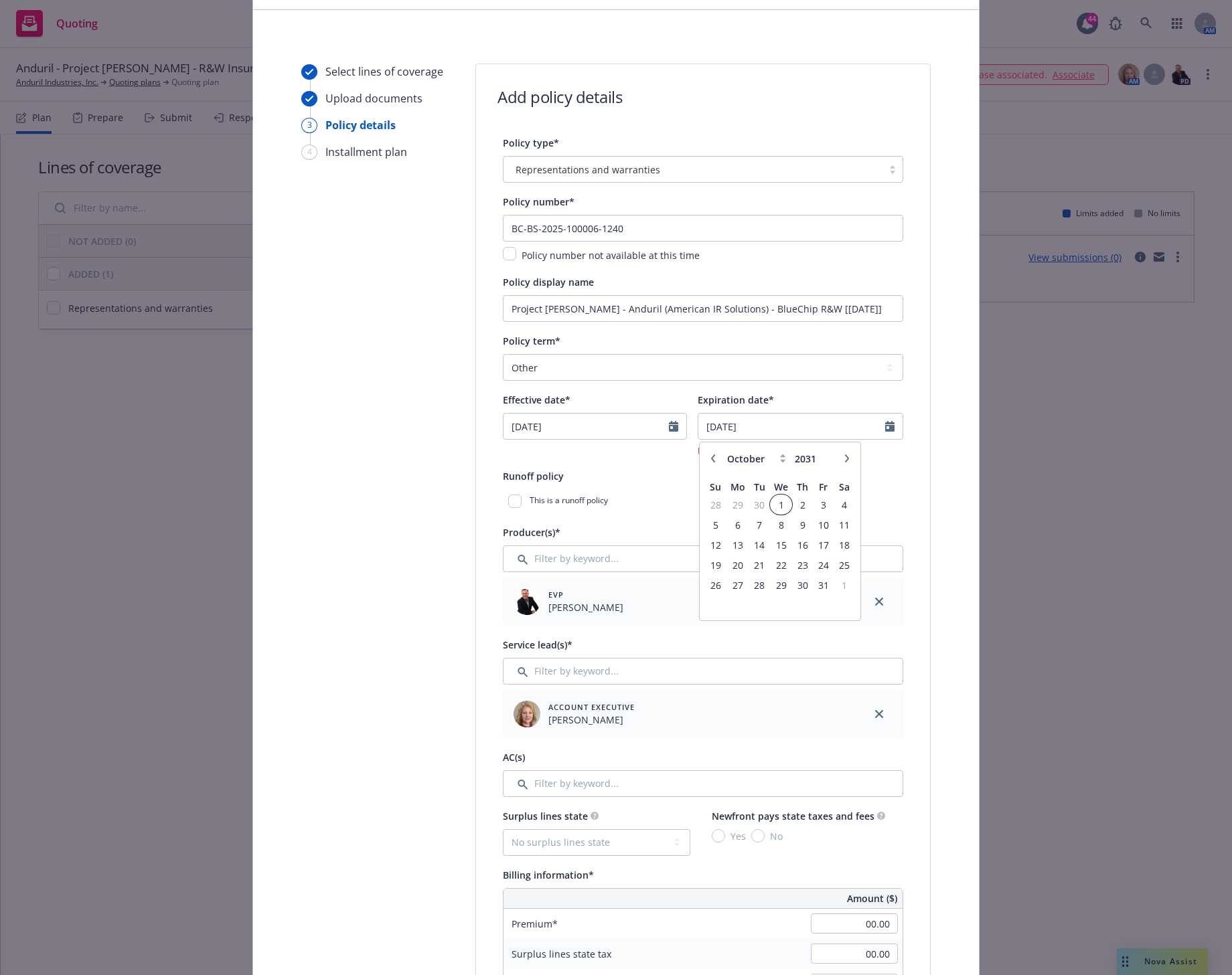
click at [773, 499] on span "1" at bounding box center [781, 505] width 19 height 17
type input "10/01/2031"
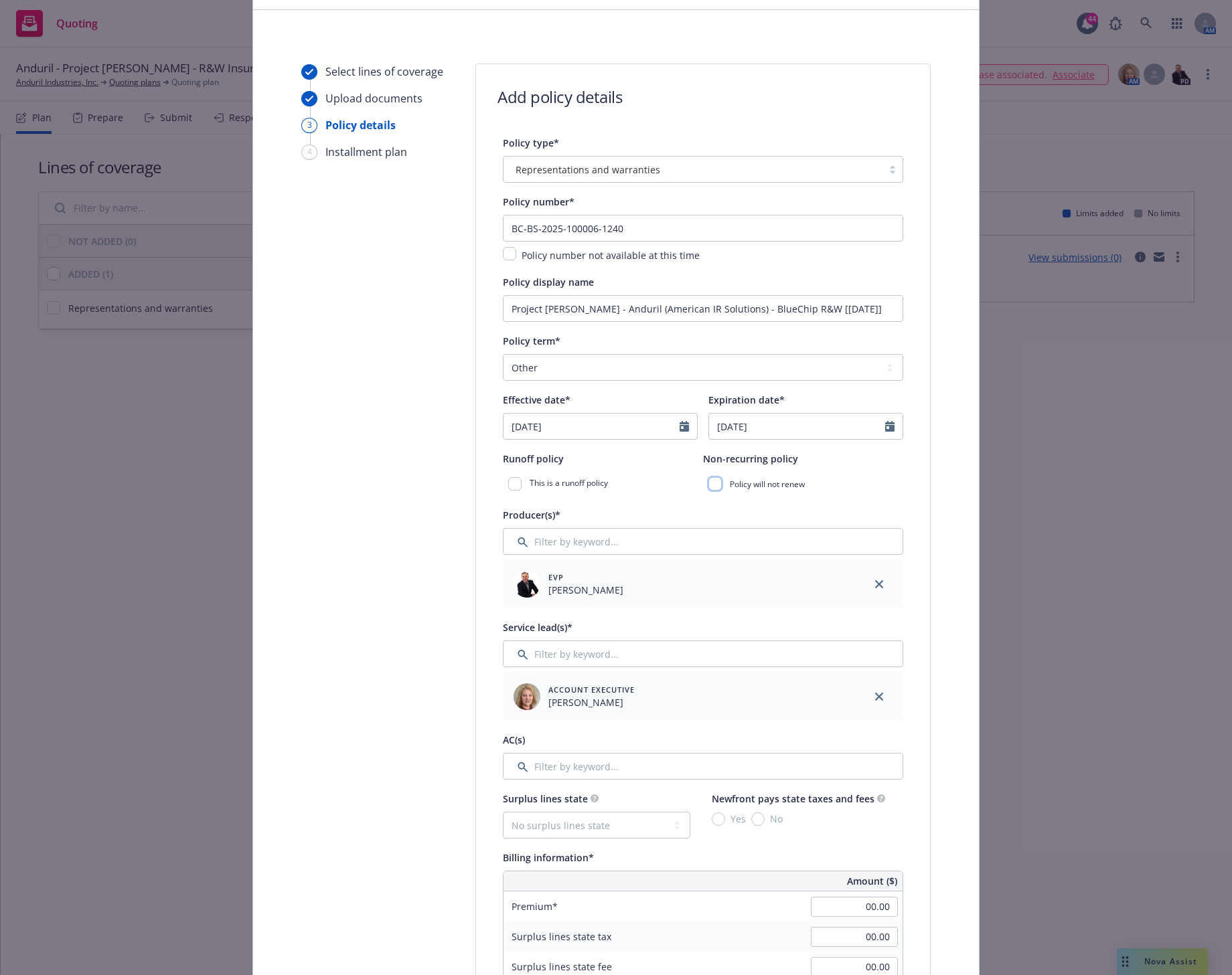
click at [711, 481] on input "checkbox" at bounding box center [715, 483] width 13 height 13
checkbox input "true"
click at [573, 654] on input "Filter by keyword..." at bounding box center [703, 654] width 400 height 27
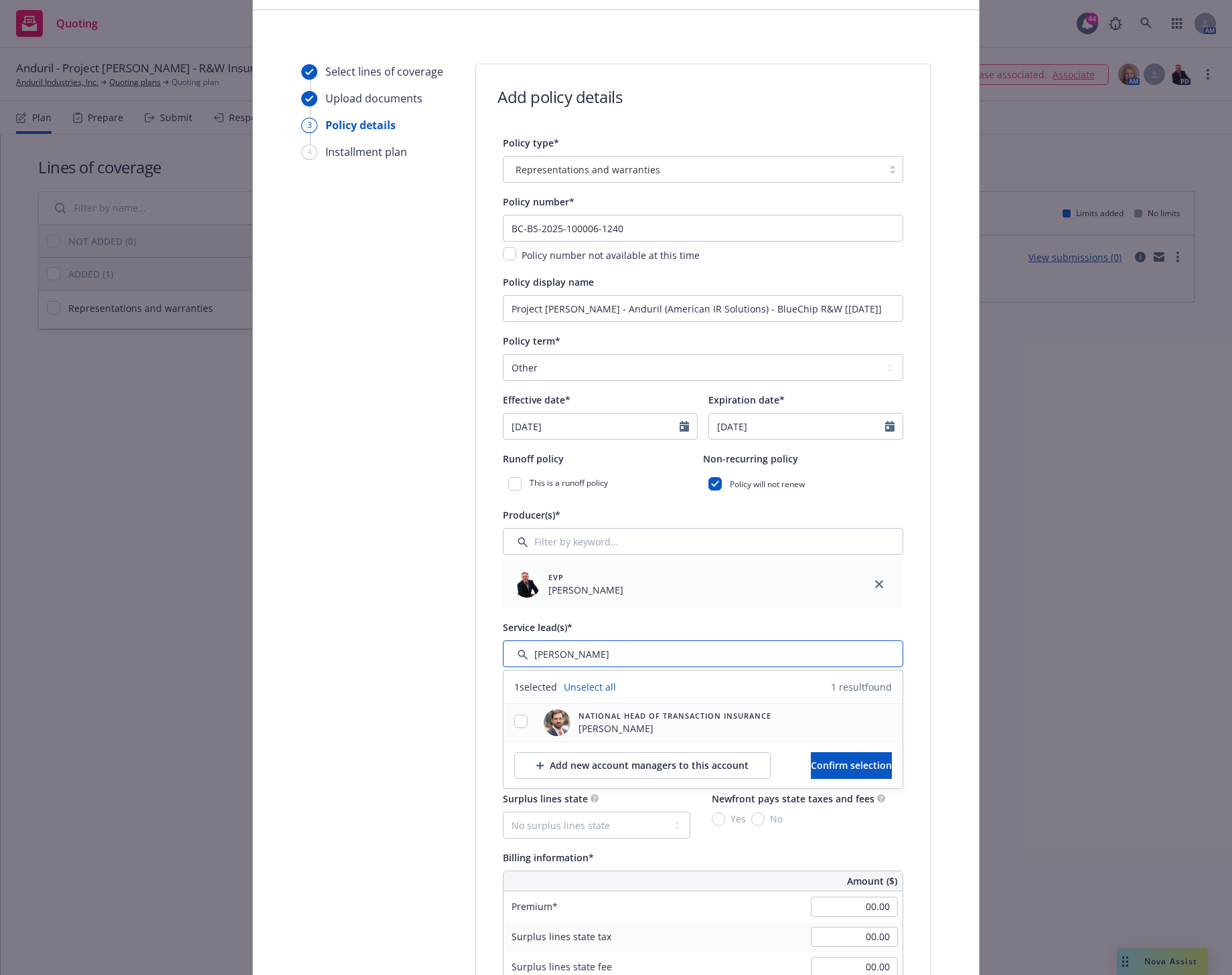
type input "pelzer"
click at [519, 716] on input "checkbox" at bounding box center [520, 721] width 13 height 13
checkbox input "true"
click at [811, 762] on span "Confirm selection" at bounding box center [851, 765] width 81 height 13
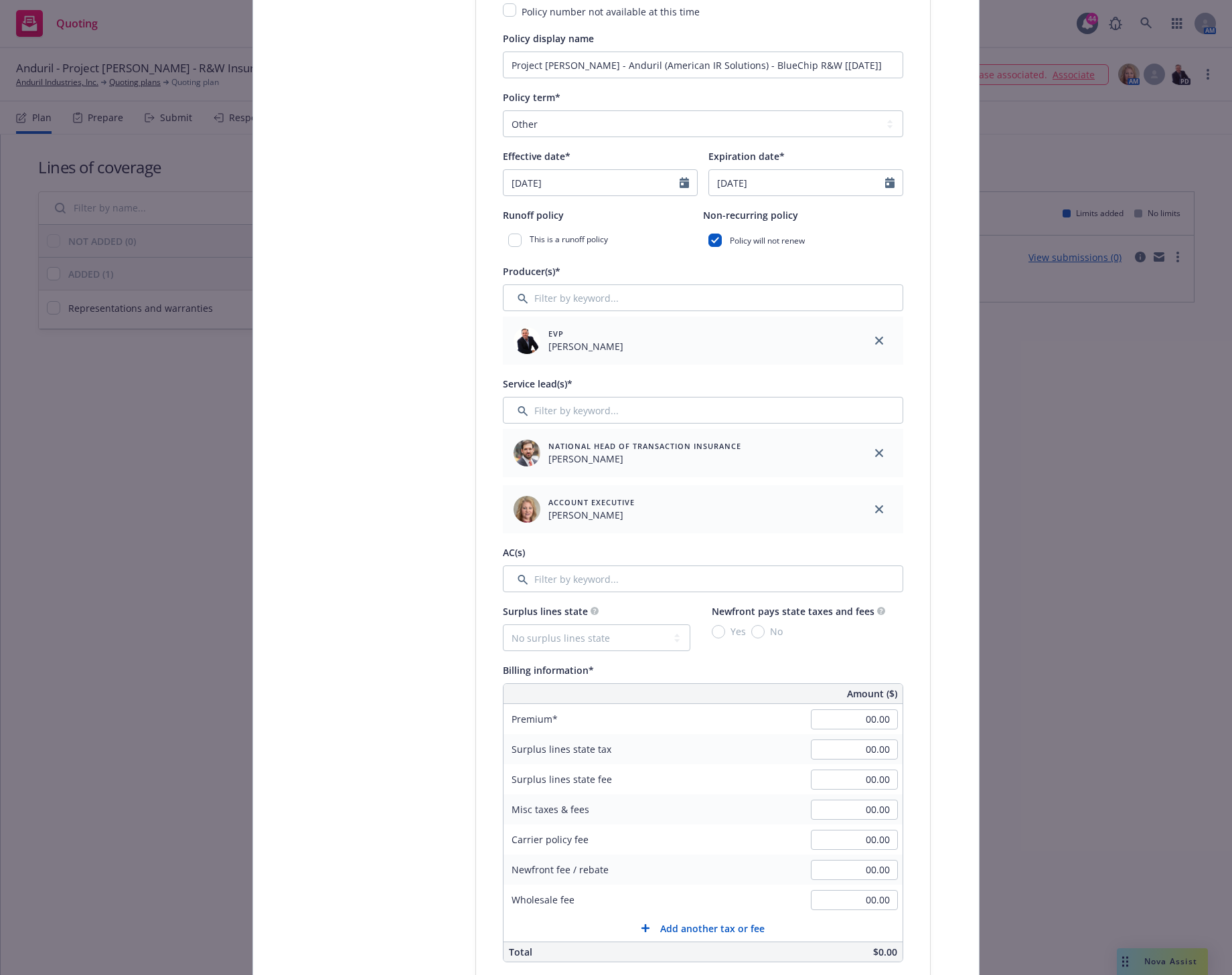
scroll to position [334, 0]
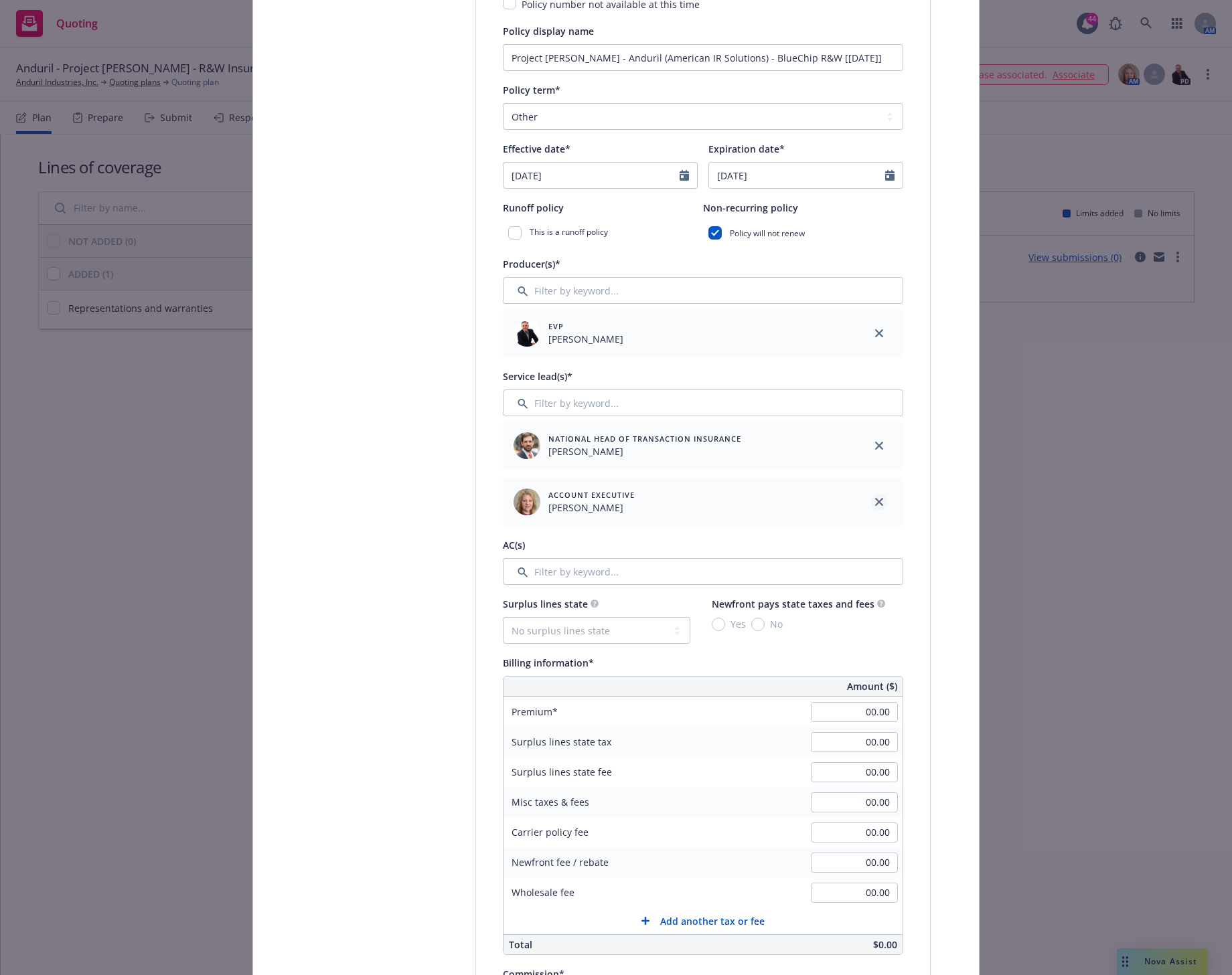
click at [876, 501] on icon "close" at bounding box center [880, 502] width 8 height 8
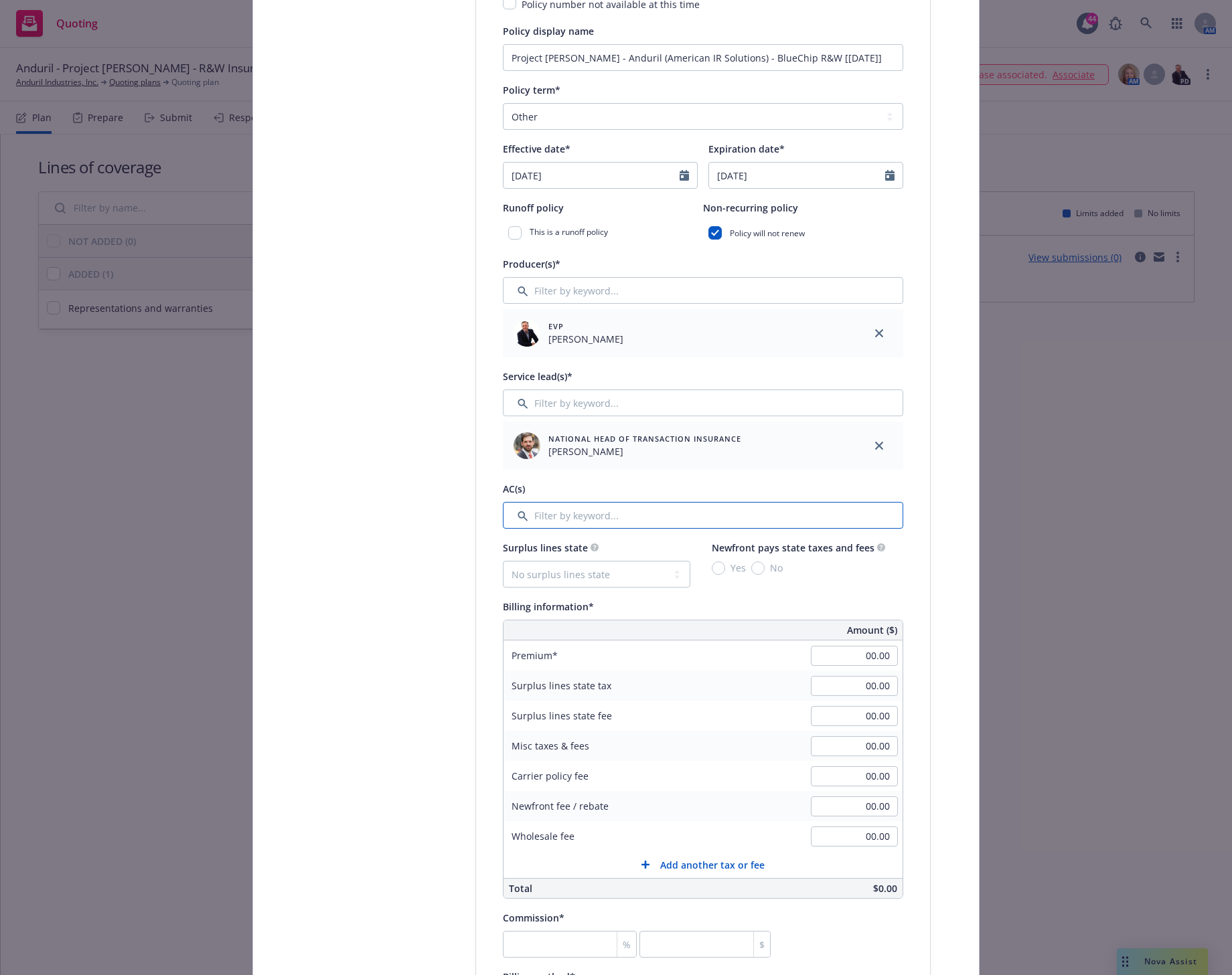
click at [544, 512] on input "Filter by keyword..." at bounding box center [703, 515] width 400 height 27
click at [542, 579] on select "No surplus lines state Alaska Alabama Arkansas Arizona California Colorado Conn…" at bounding box center [597, 574] width 188 height 27
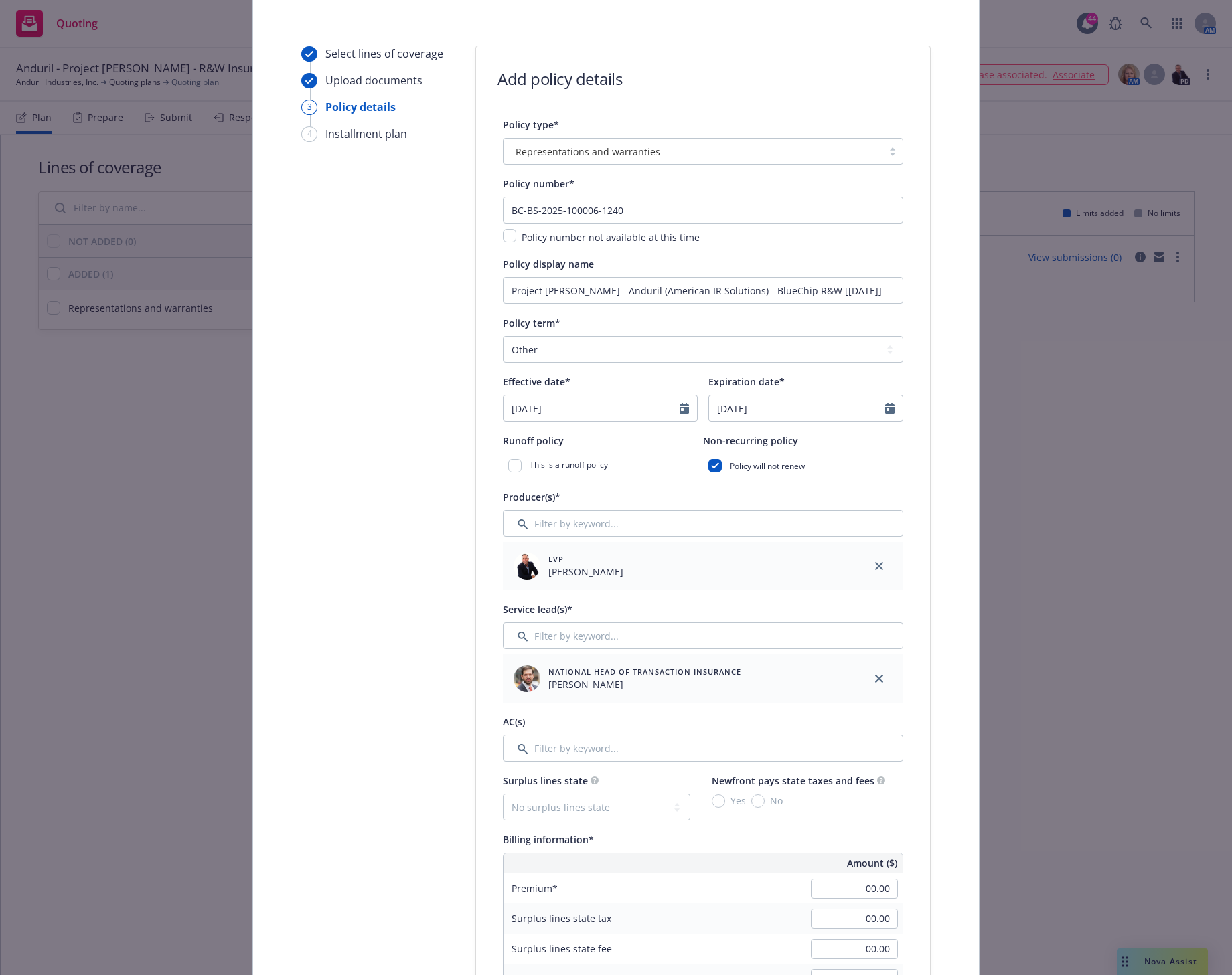
scroll to position [0, 0]
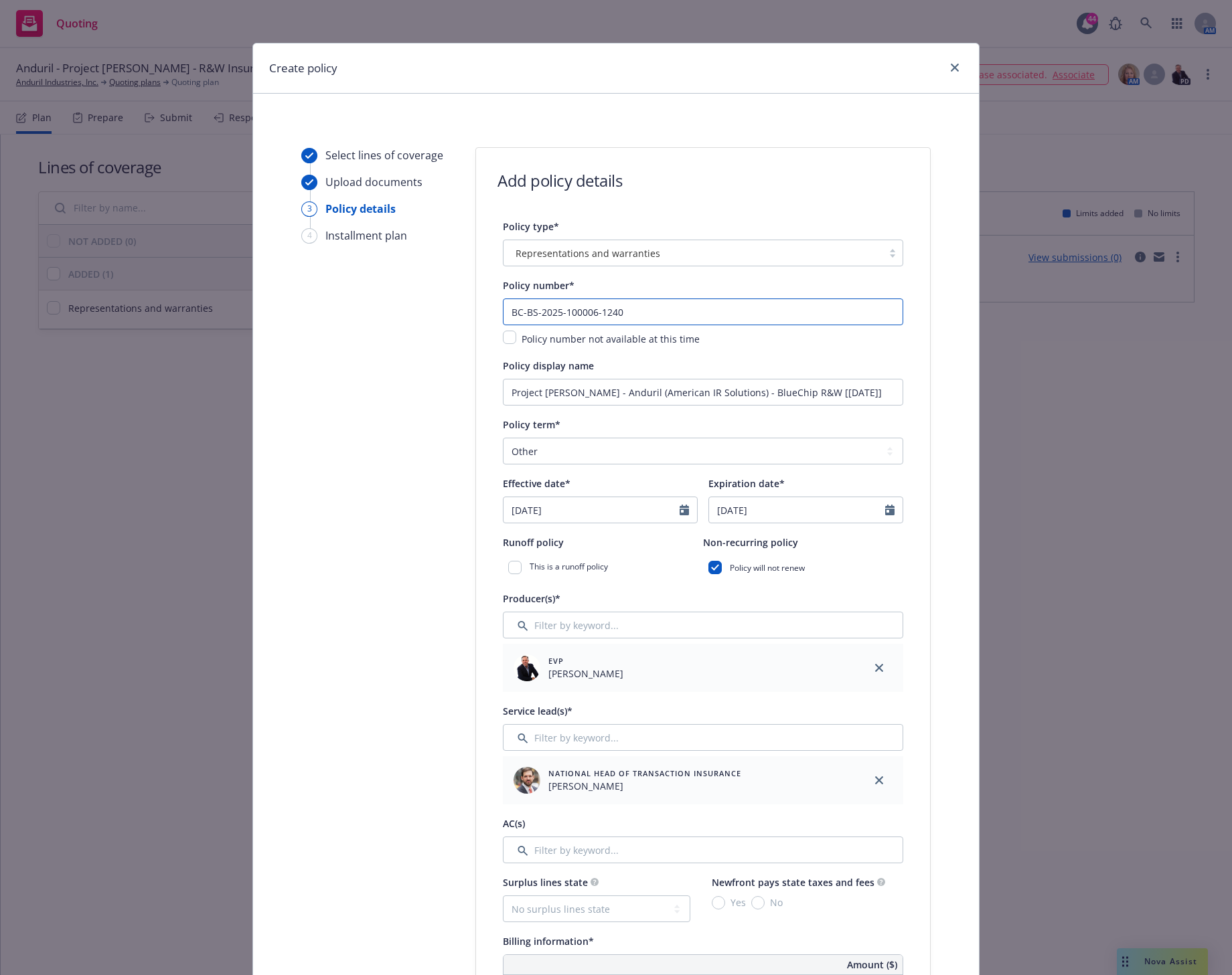
drag, startPoint x: 629, startPoint y: 310, endPoint x: 421, endPoint y: 306, distance: 208.0
paste input "7-1241"
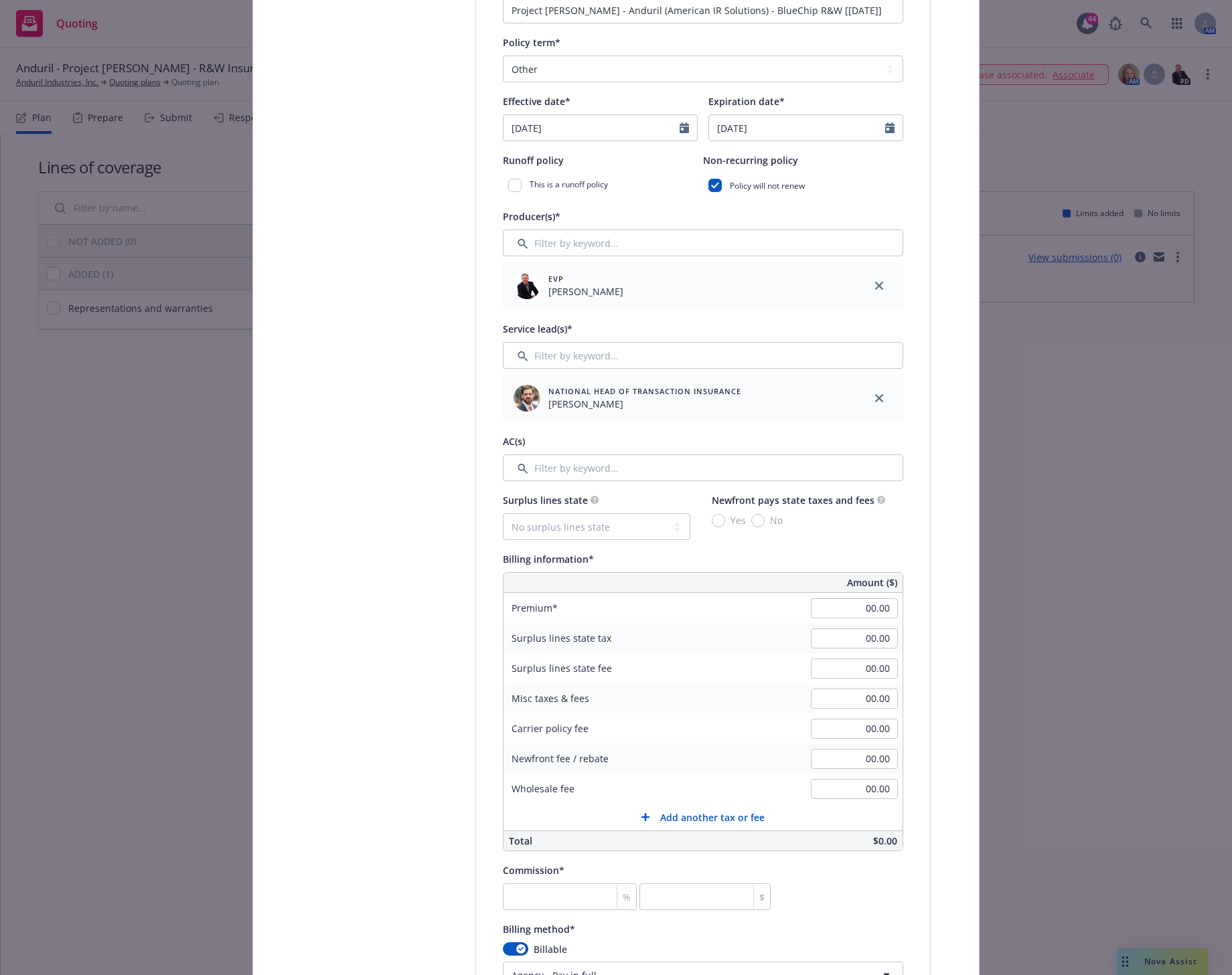
scroll to position [418, 0]
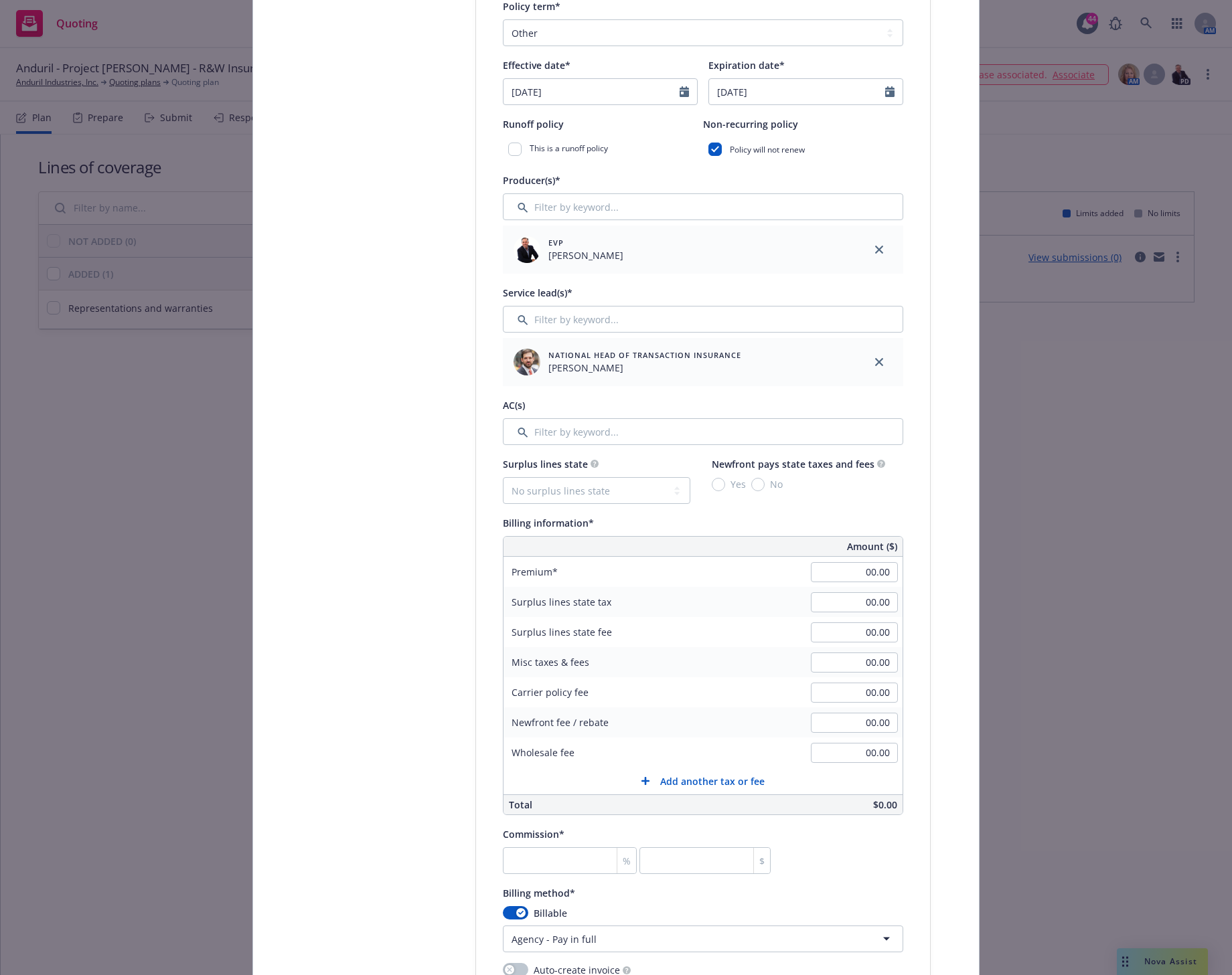
type input "BC-BS-2025-100007-1241"
click at [832, 573] on input "00.00" at bounding box center [854, 573] width 87 height 20
type input "145,000.00"
click at [747, 626] on div "Surplus lines state fee 00.00" at bounding box center [703, 633] width 399 height 30
type input "35,000.00"
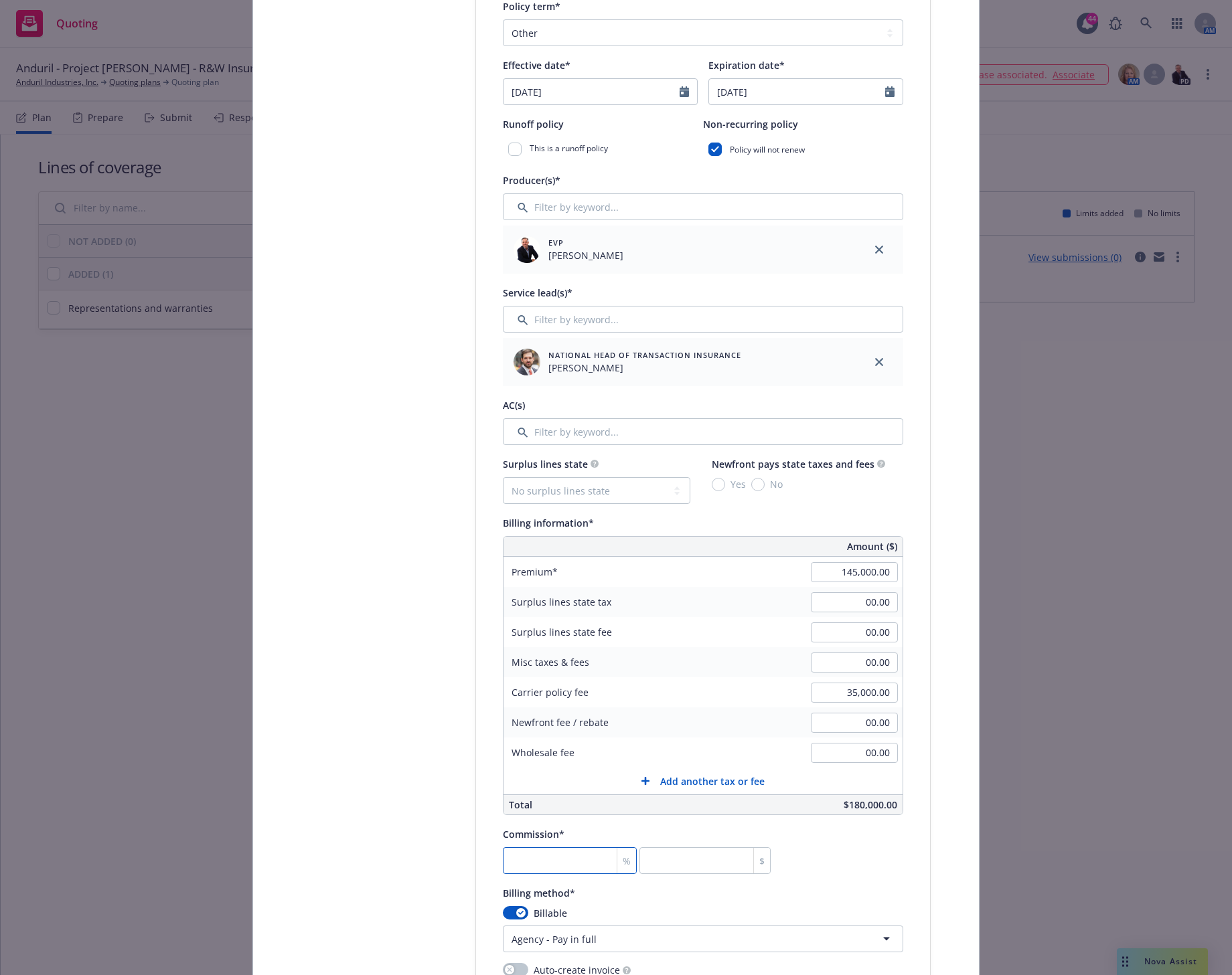
click at [557, 865] on input "number" at bounding box center [570, 860] width 134 height 27
type input "1"
type input "1450"
type input "16"
type input "23200"
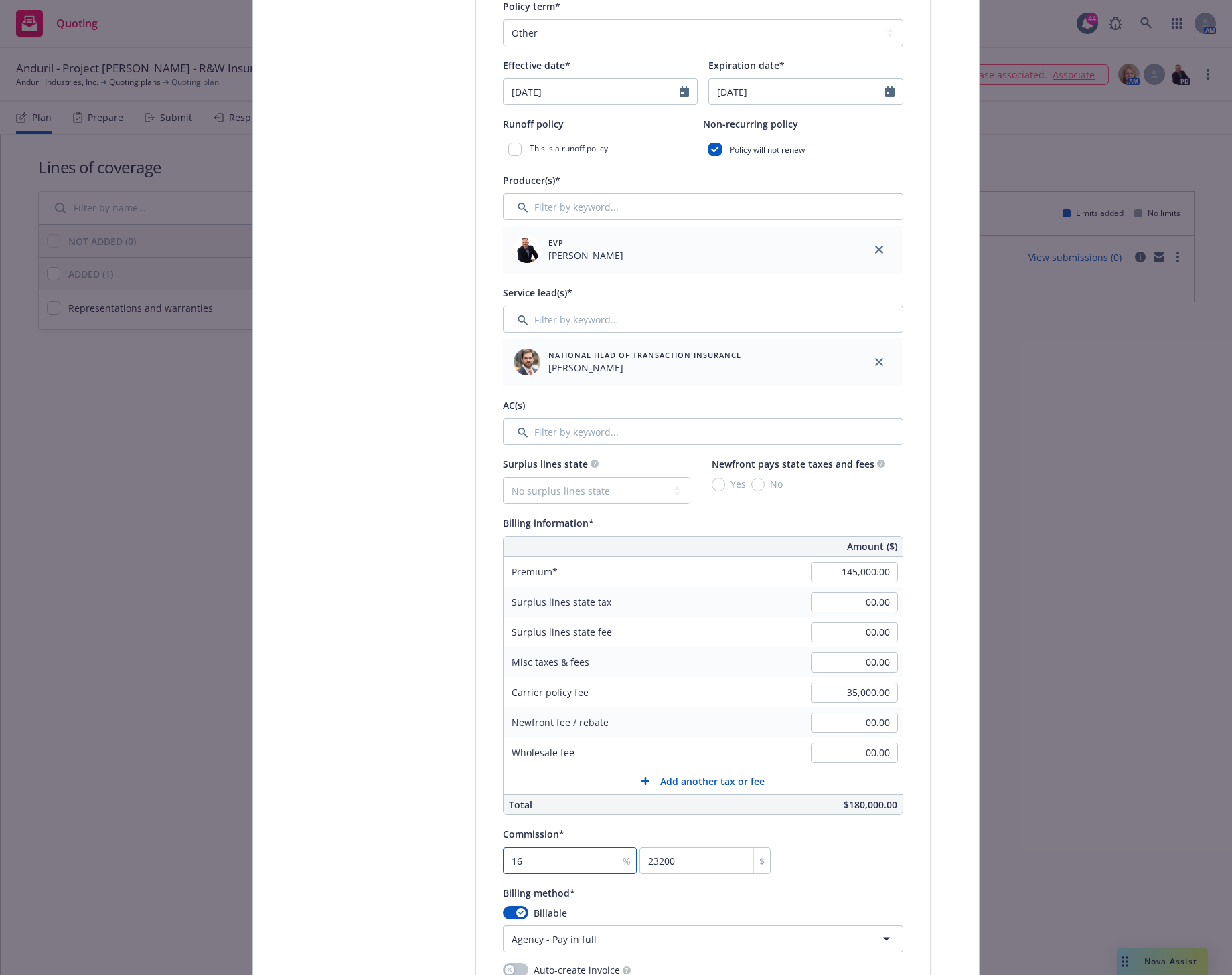
type input "16.5"
type input "23925"
type input "16.5"
click at [302, 731] on div "Select lines of coverage Upload documents 3 Policy details 4 Installment plan" at bounding box center [375, 654] width 148 height 1850
click at [862, 723] on input "00.00" at bounding box center [854, 723] width 87 height 20
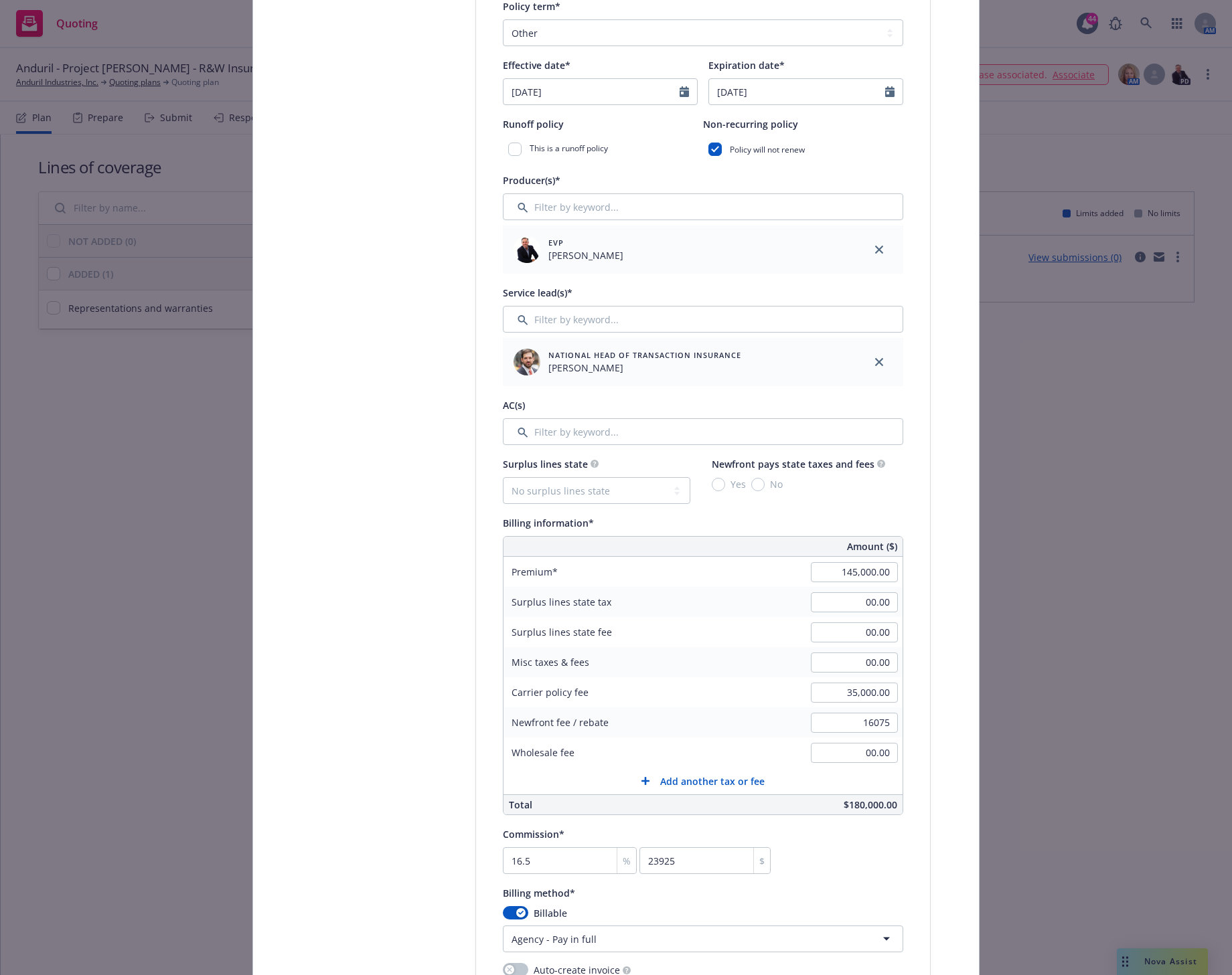
type input "16,075.00"
click at [363, 715] on div "Select lines of coverage Upload documents 3 Policy details 4 Installment plan" at bounding box center [375, 654] width 148 height 1850
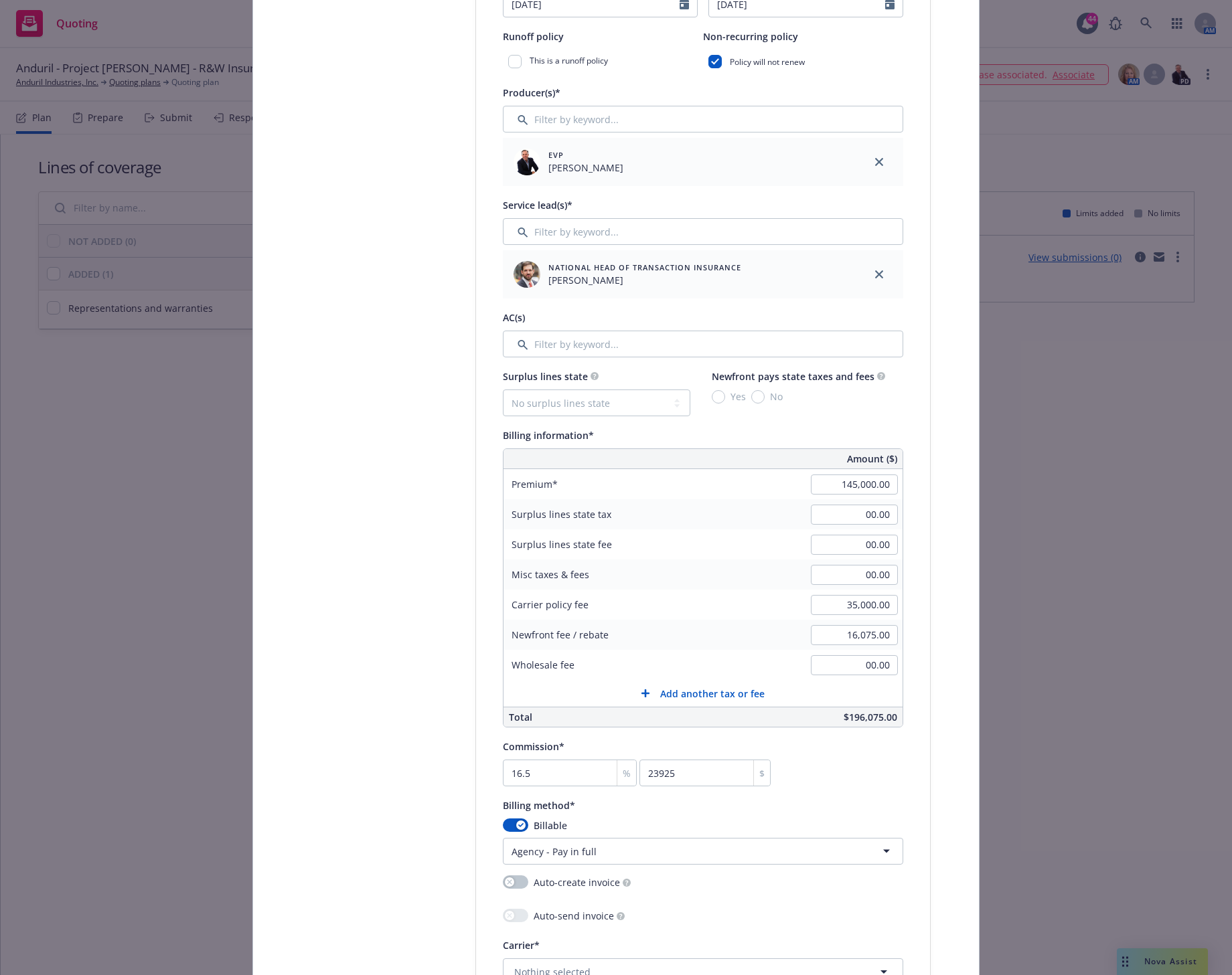
scroll to position [502, 0]
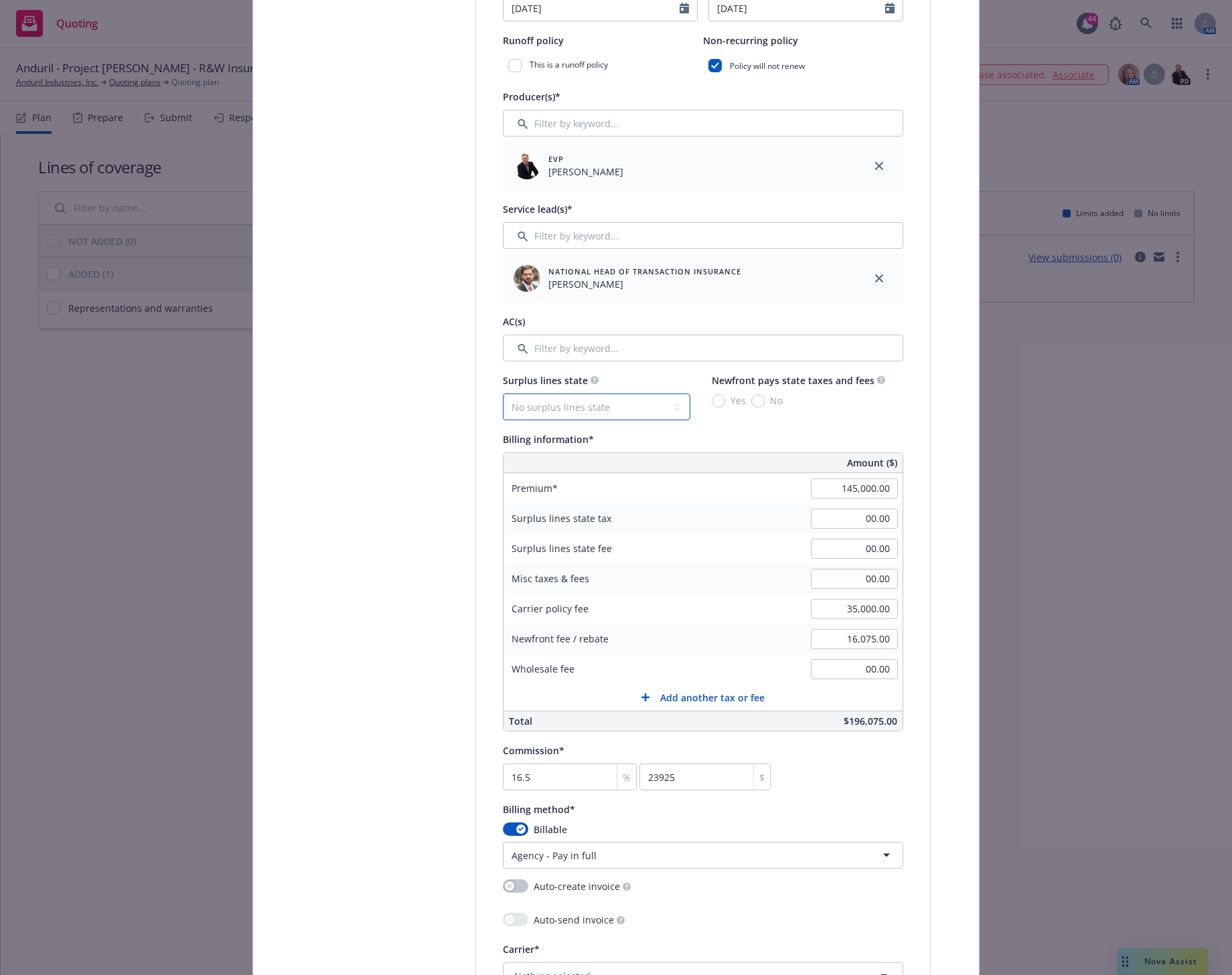
click at [604, 404] on select "No surplus lines state Alaska Alabama Arkansas Arizona California Colorado Conn…" at bounding box center [597, 406] width 188 height 27
select select "CA"
click at [503, 393] on select "No surplus lines state Alaska Alabama Arkansas Arizona California Colorado Conn…" at bounding box center [597, 406] width 188 height 27
type input "5,400.00"
type input "324.00"
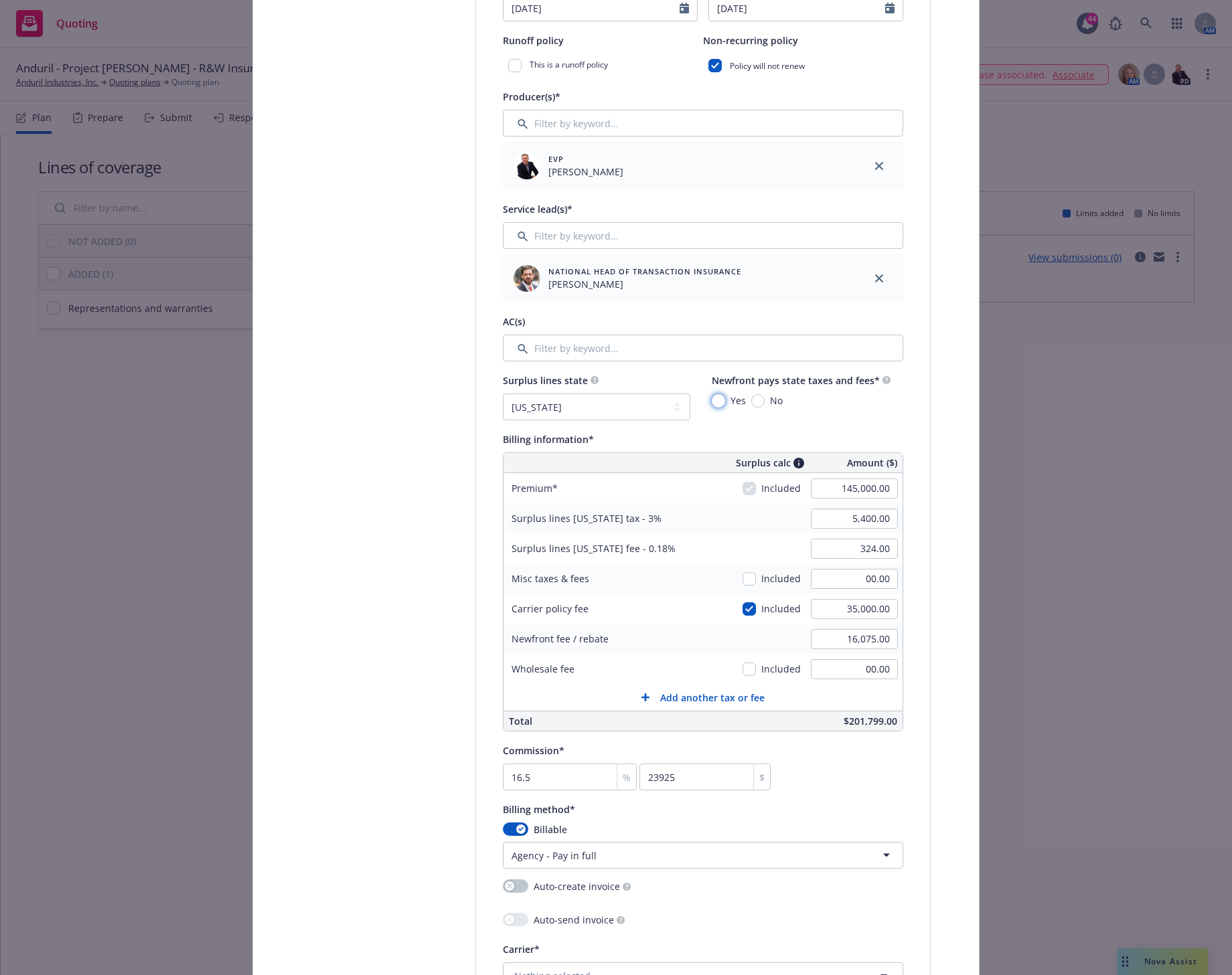
click at [712, 397] on input "Yes" at bounding box center [718, 400] width 13 height 13
radio input "true"
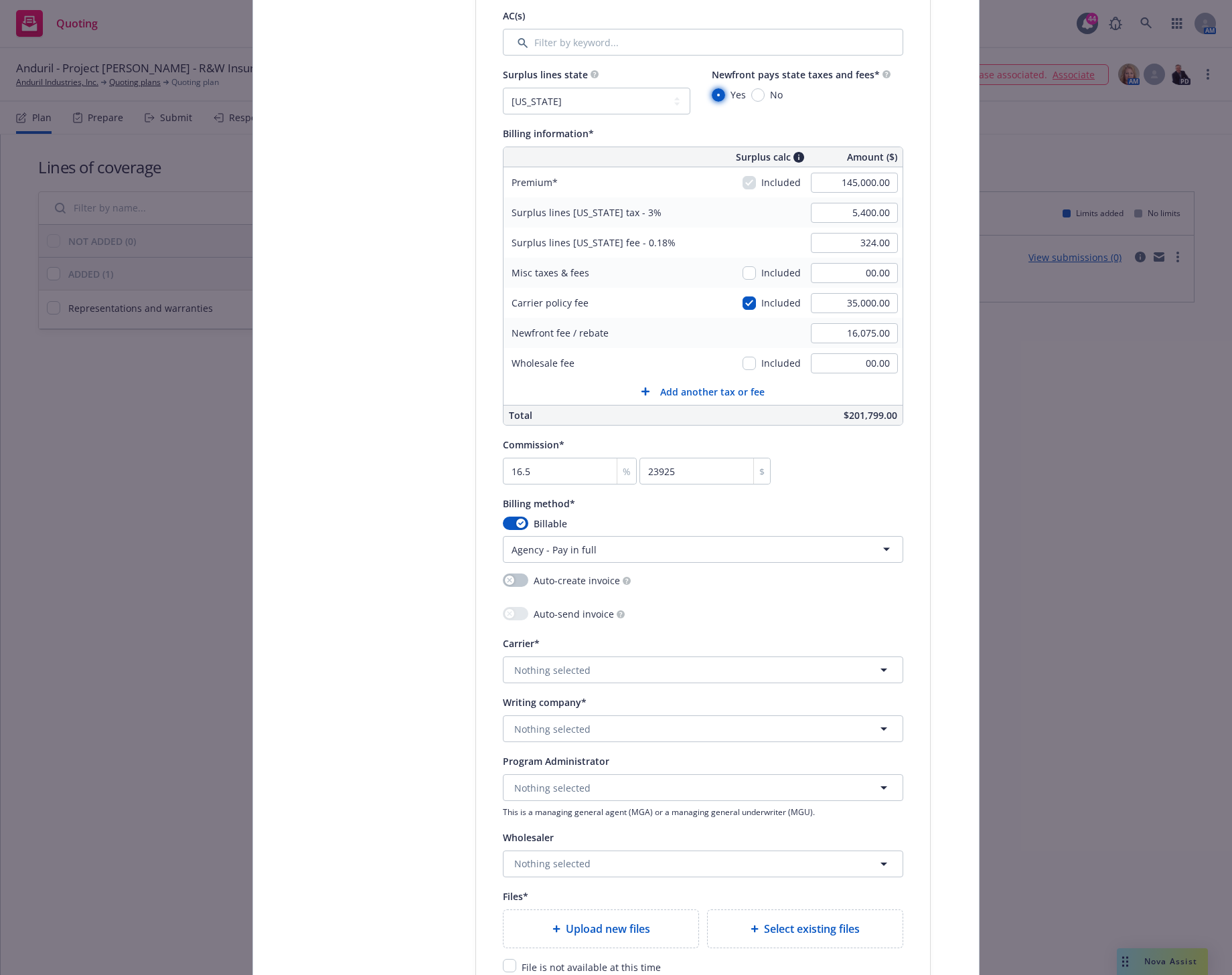
scroll to position [837, 0]
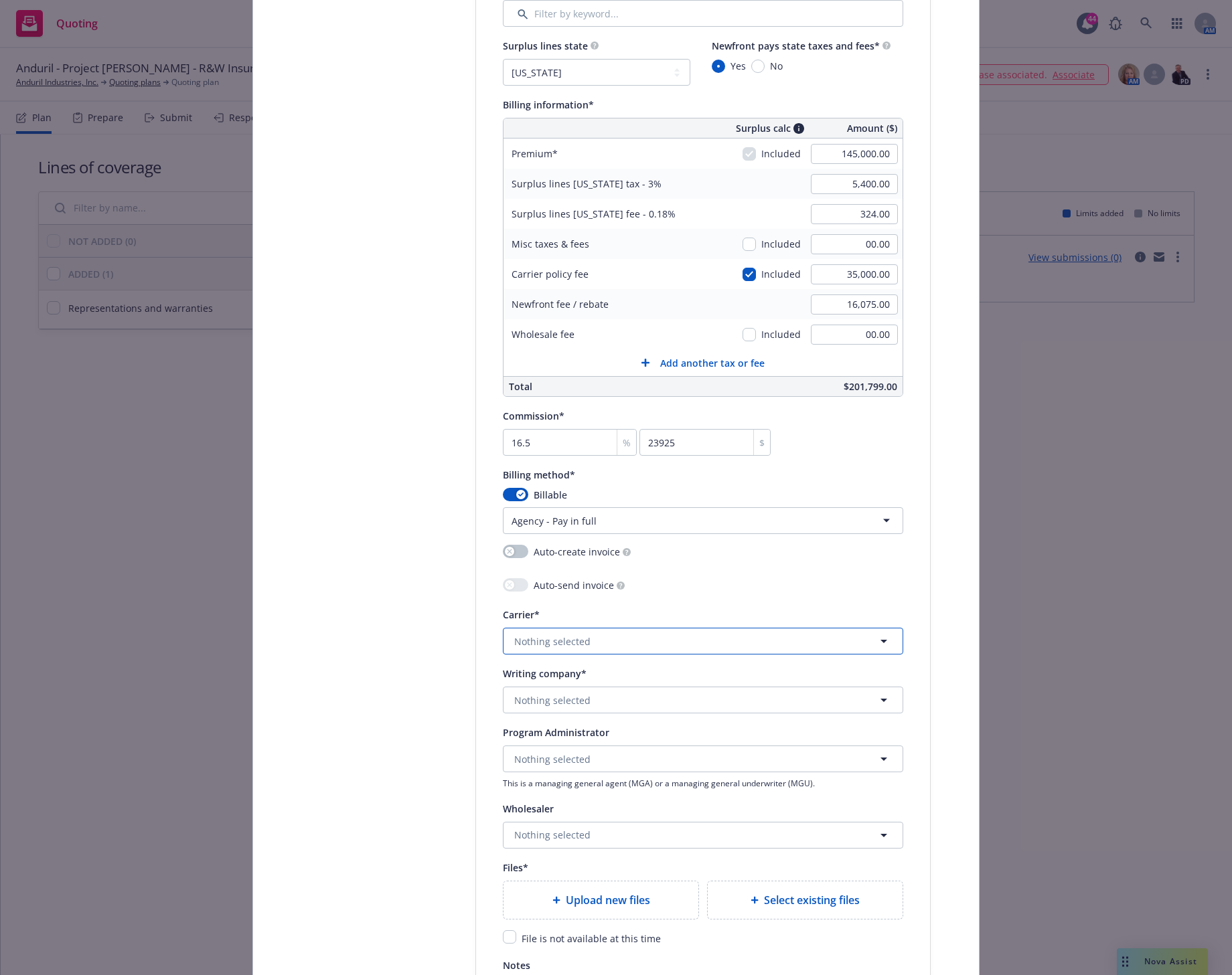
click at [545, 644] on span "Nothing selected" at bounding box center [552, 642] width 76 height 14
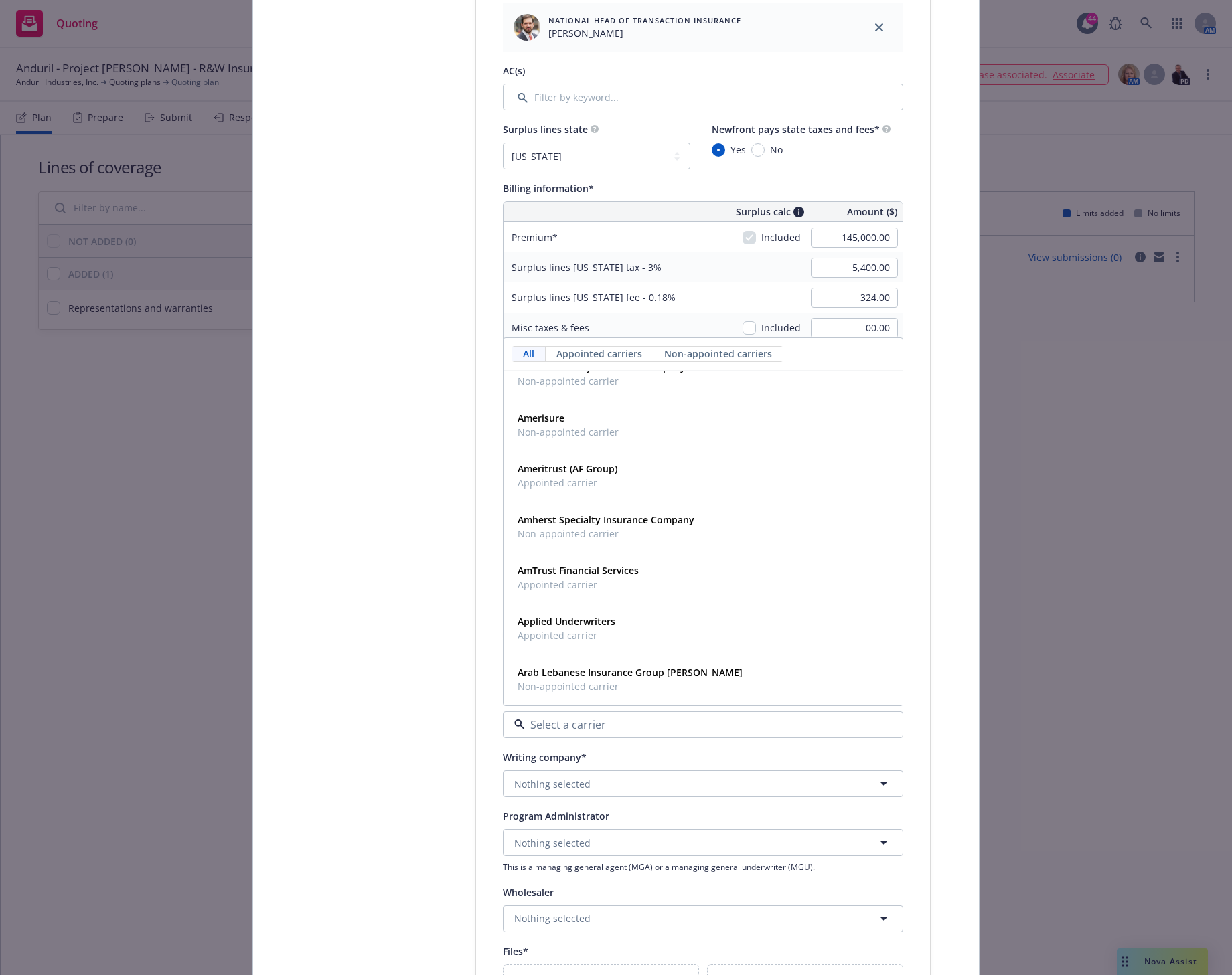
scroll to position [0, 0]
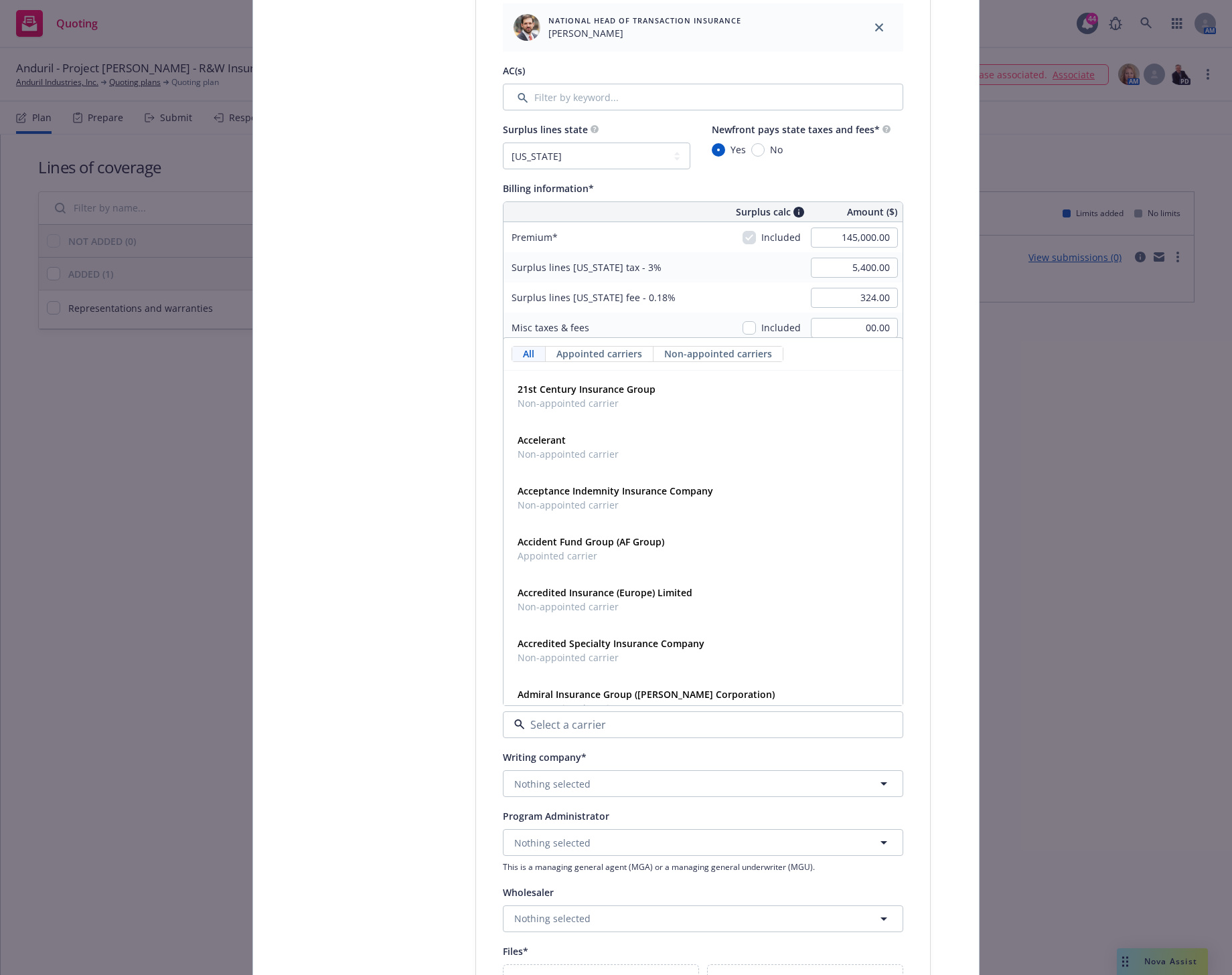
click at [932, 570] on div "Select lines of coverage Upload documents 3 Policy details 4 Installment plan A…" at bounding box center [616, 319] width 694 height 1850
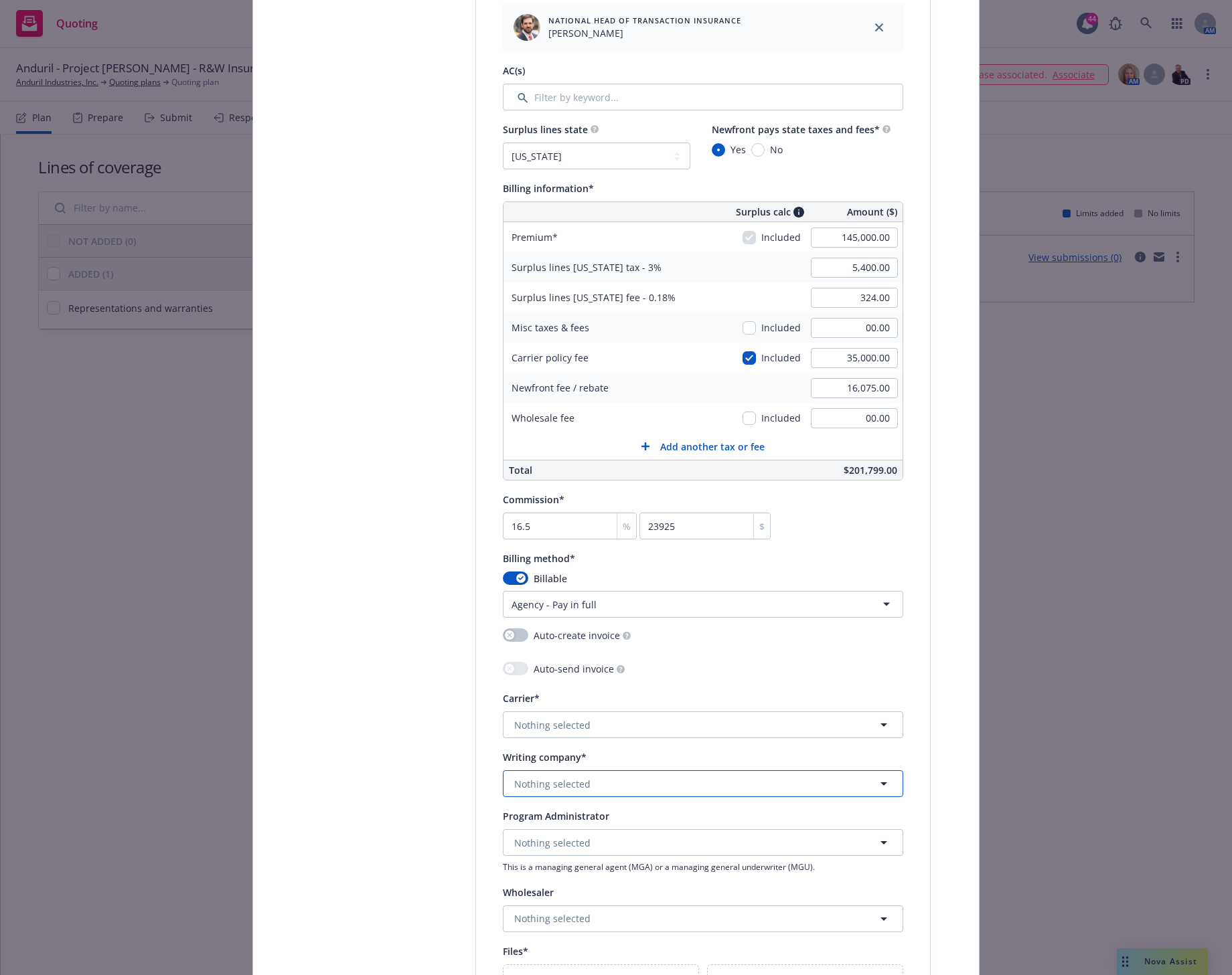
click at [557, 782] on span "Nothing selected" at bounding box center [552, 784] width 76 height 14
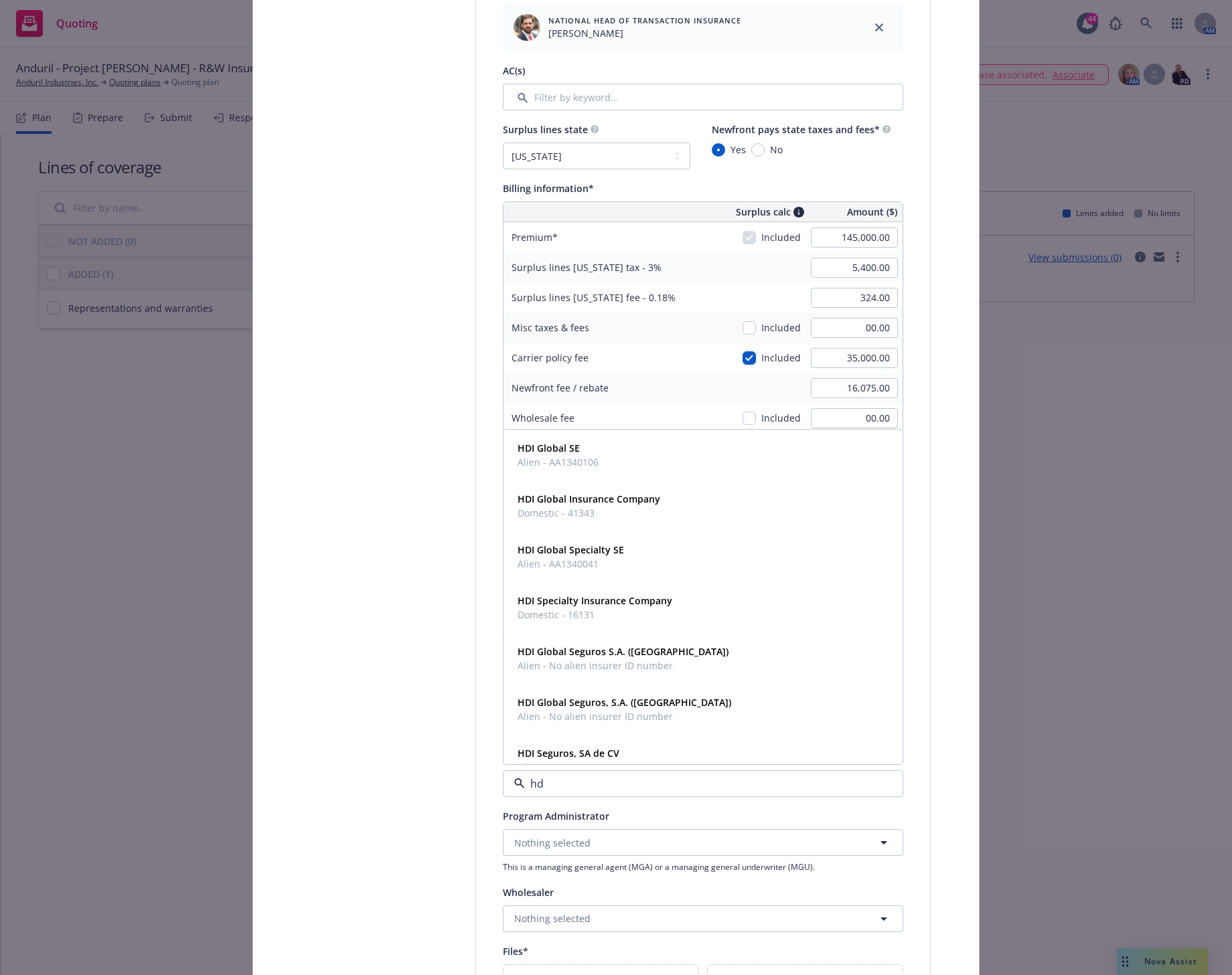
type input "hdi"
click at [568, 552] on strong "HDI Global Specialty SE" at bounding box center [571, 550] width 107 height 13
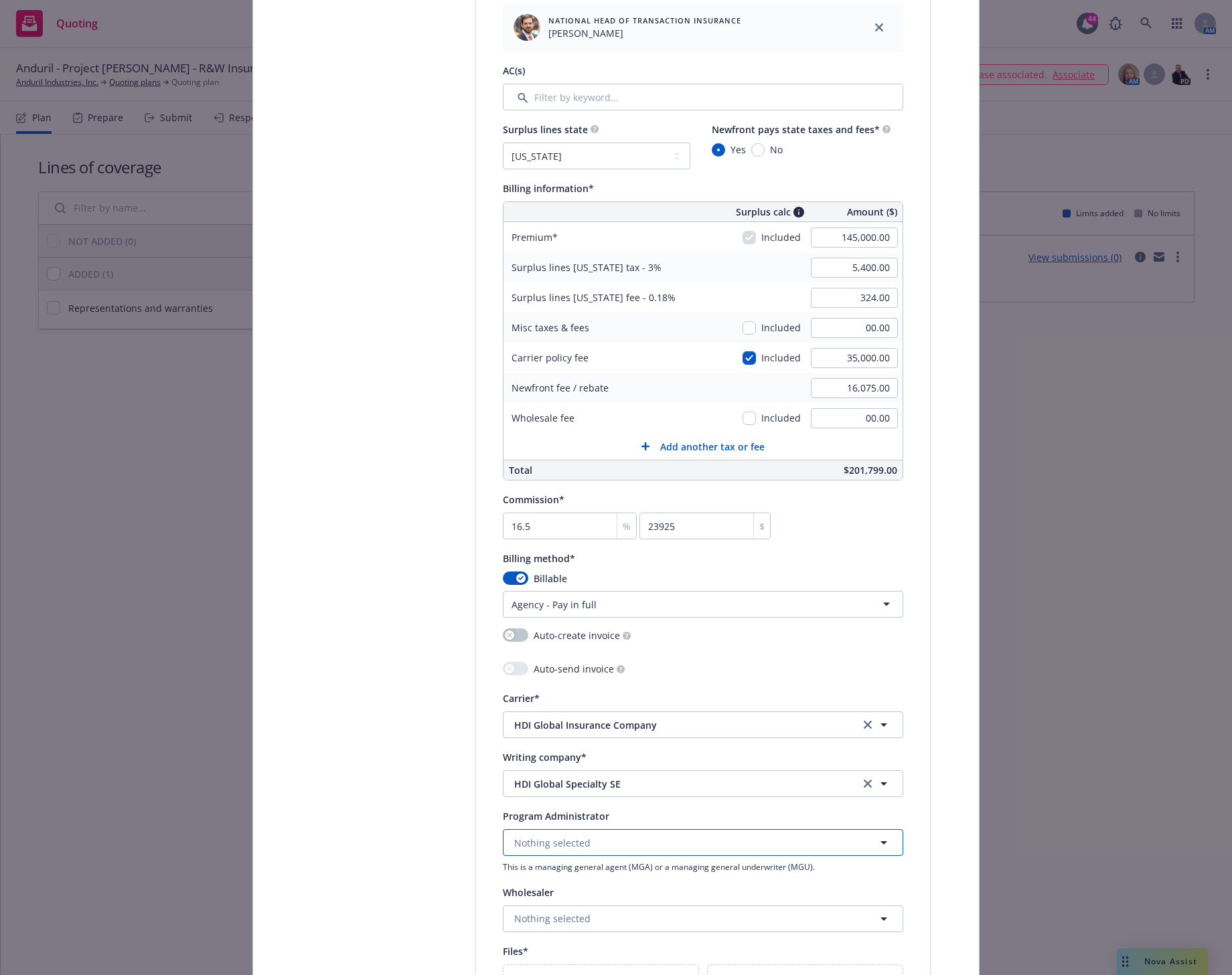
click at [559, 843] on span "Nothing selected" at bounding box center [552, 843] width 76 height 14
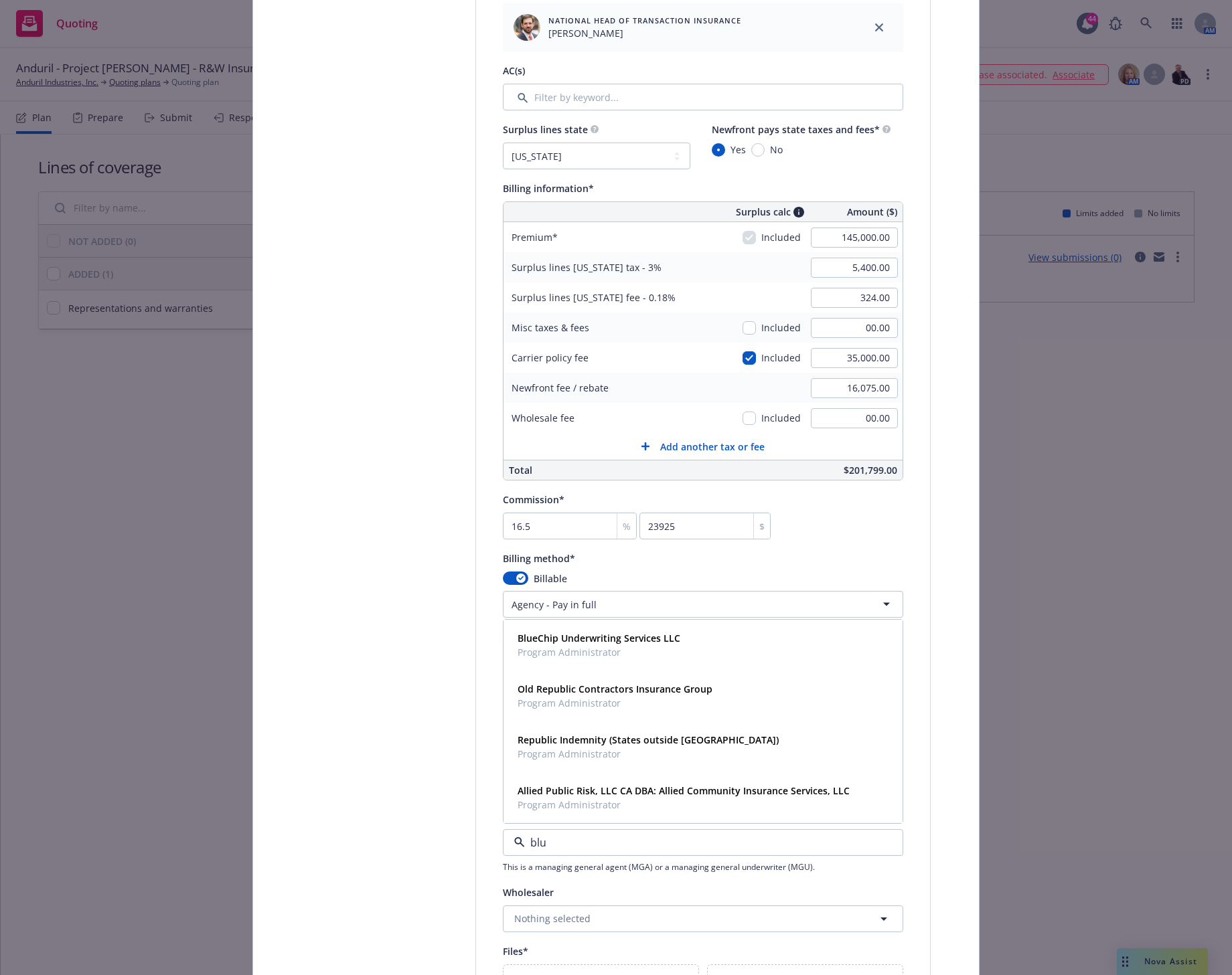
type input "blue"
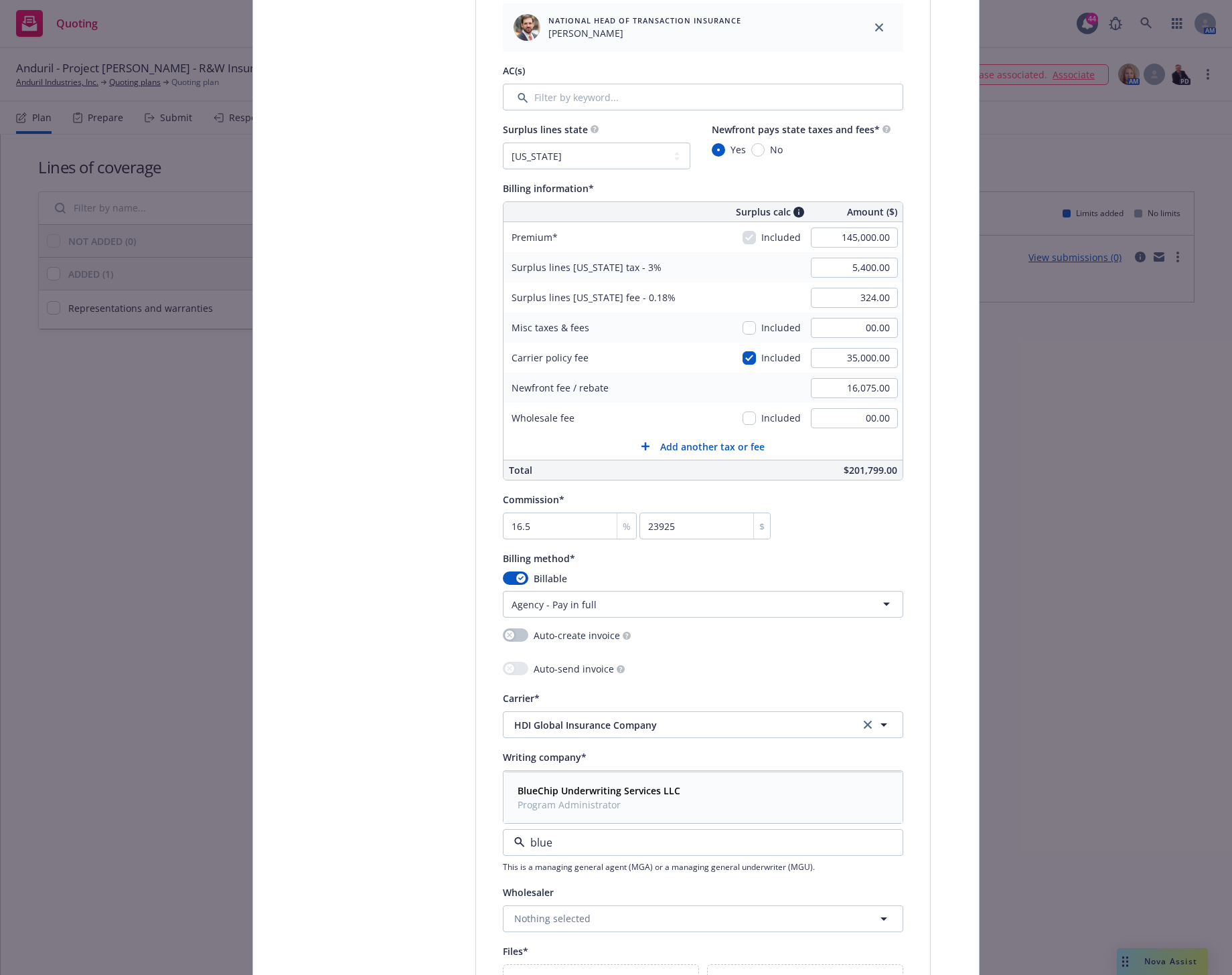
click at [541, 796] on strong "BlueChip Underwriting Services LLC" at bounding box center [599, 790] width 163 height 13
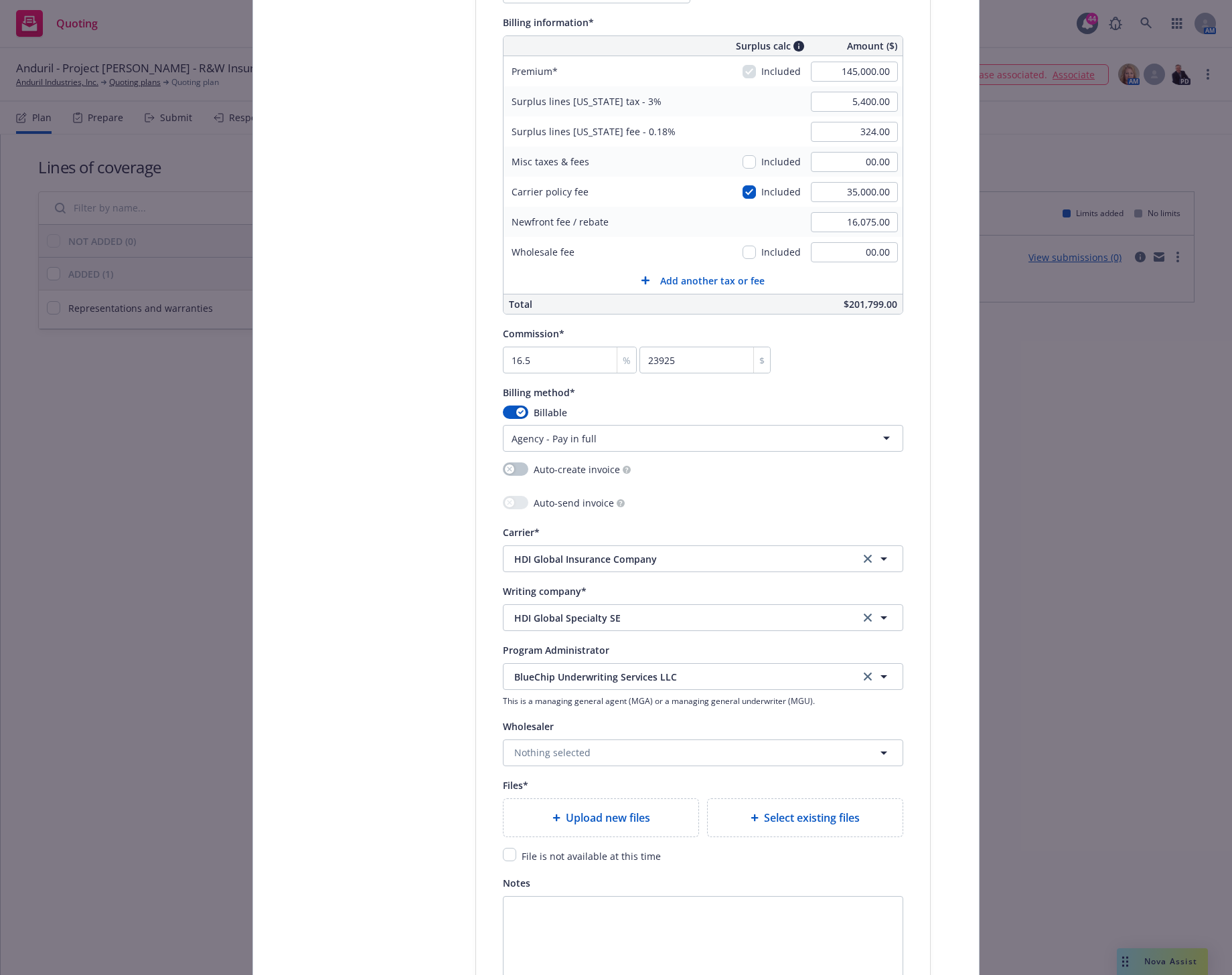
scroll to position [920, 0]
click at [503, 855] on input "checkbox" at bounding box center [509, 853] width 13 height 13
checkbox input "true"
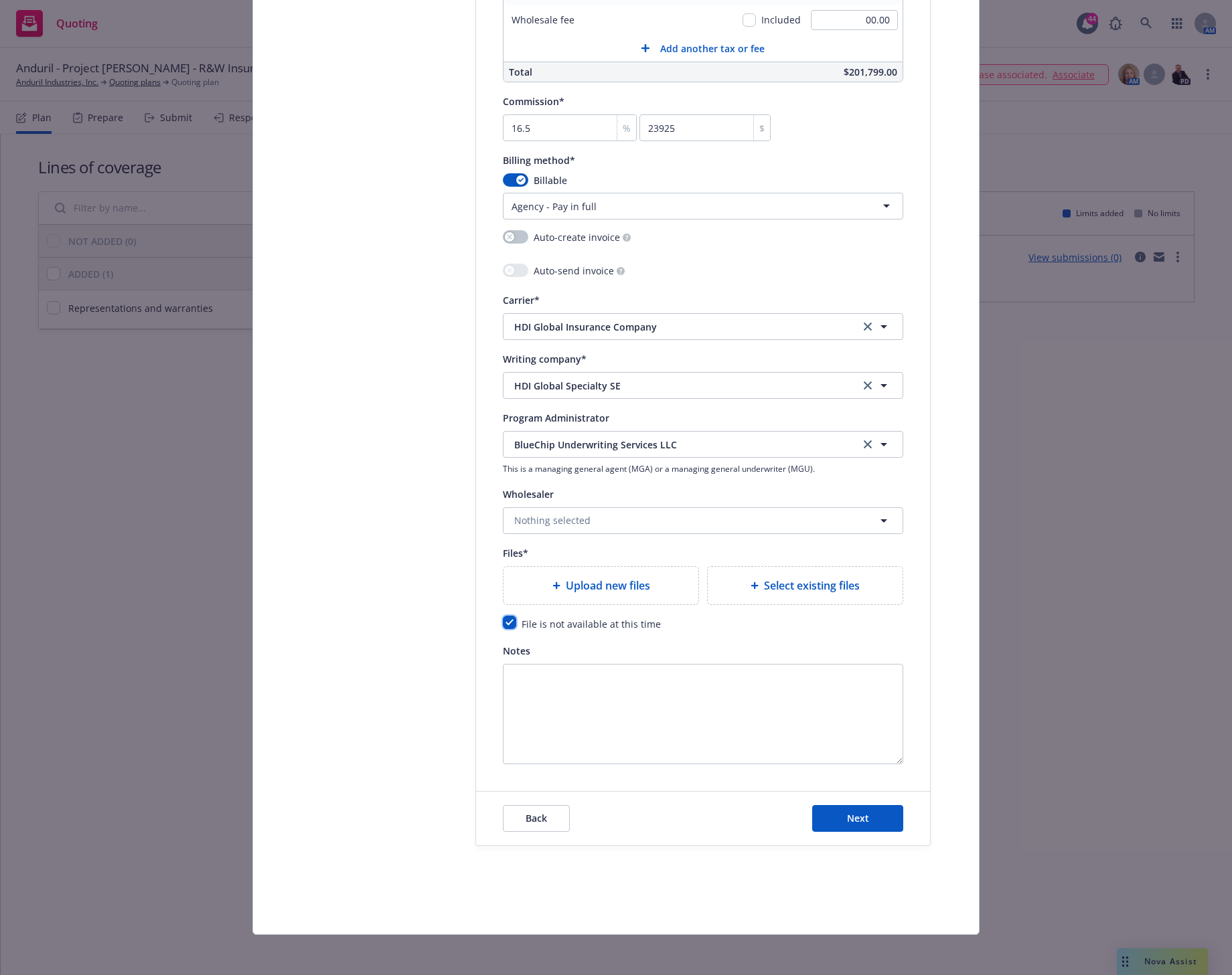
scroll to position [1155, 0]
click at [839, 810] on button "Next" at bounding box center [858, 815] width 91 height 27
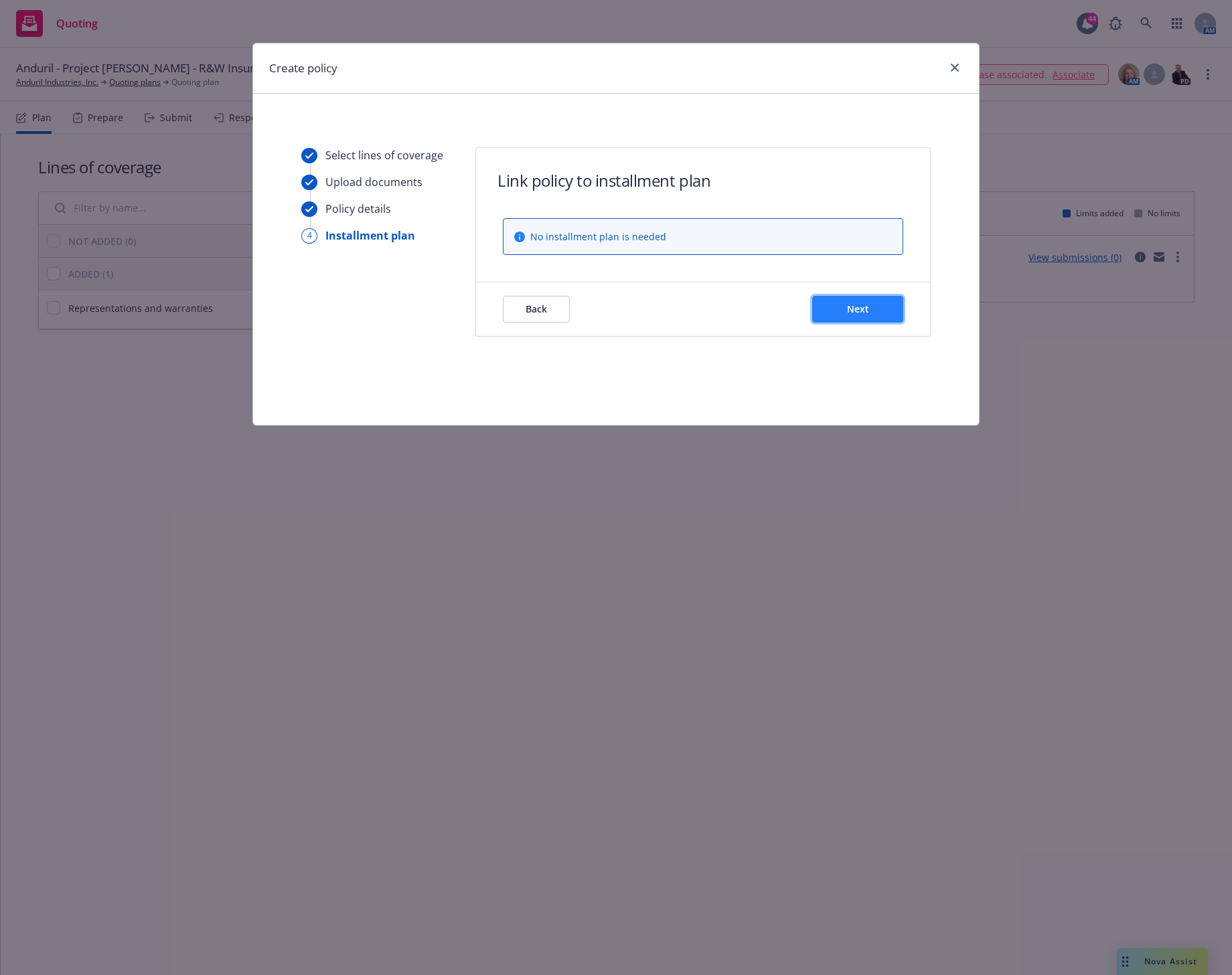
click at [854, 304] on span "Next" at bounding box center [859, 308] width 22 height 13
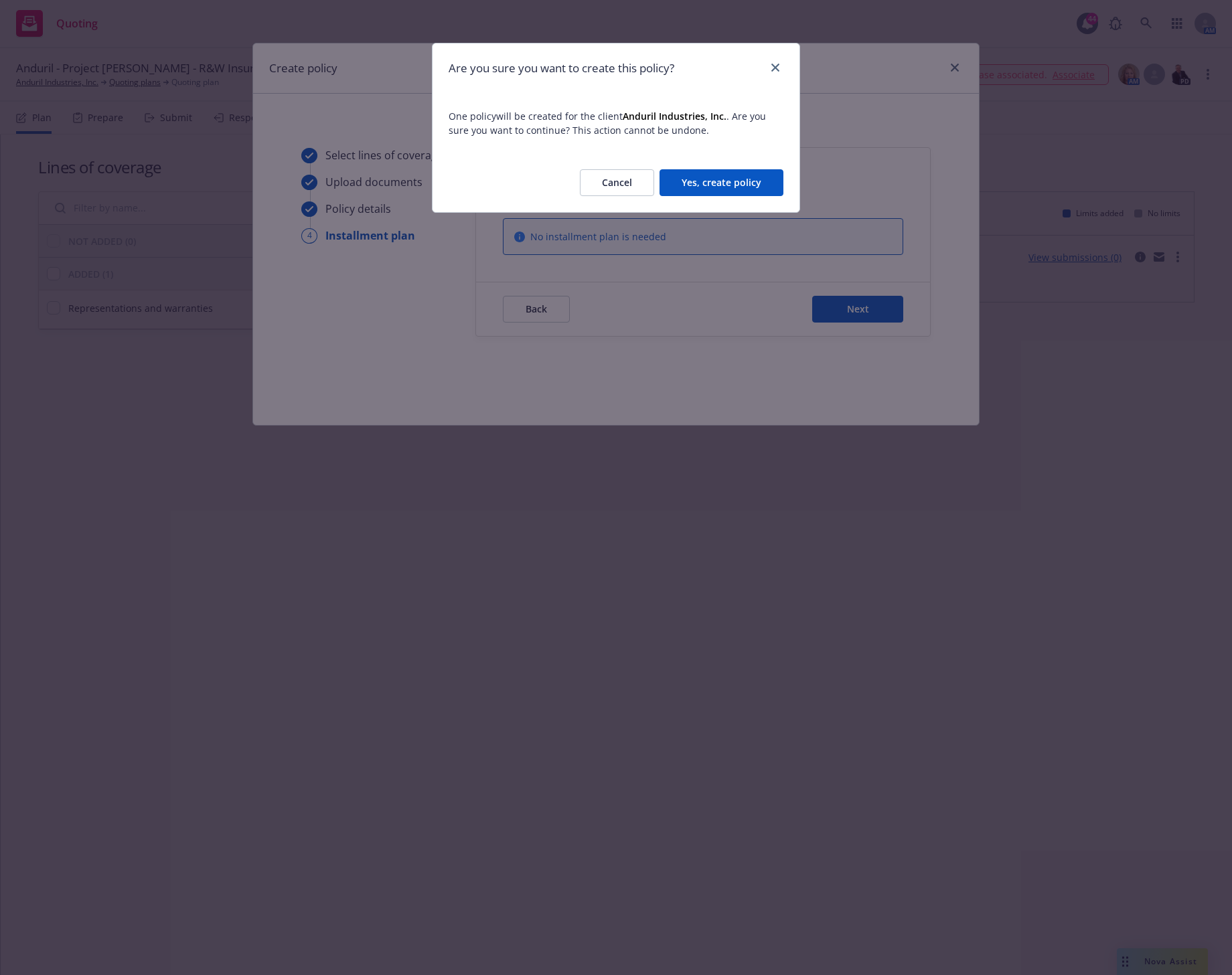
click at [713, 177] on button "Yes, create policy" at bounding box center [722, 183] width 124 height 27
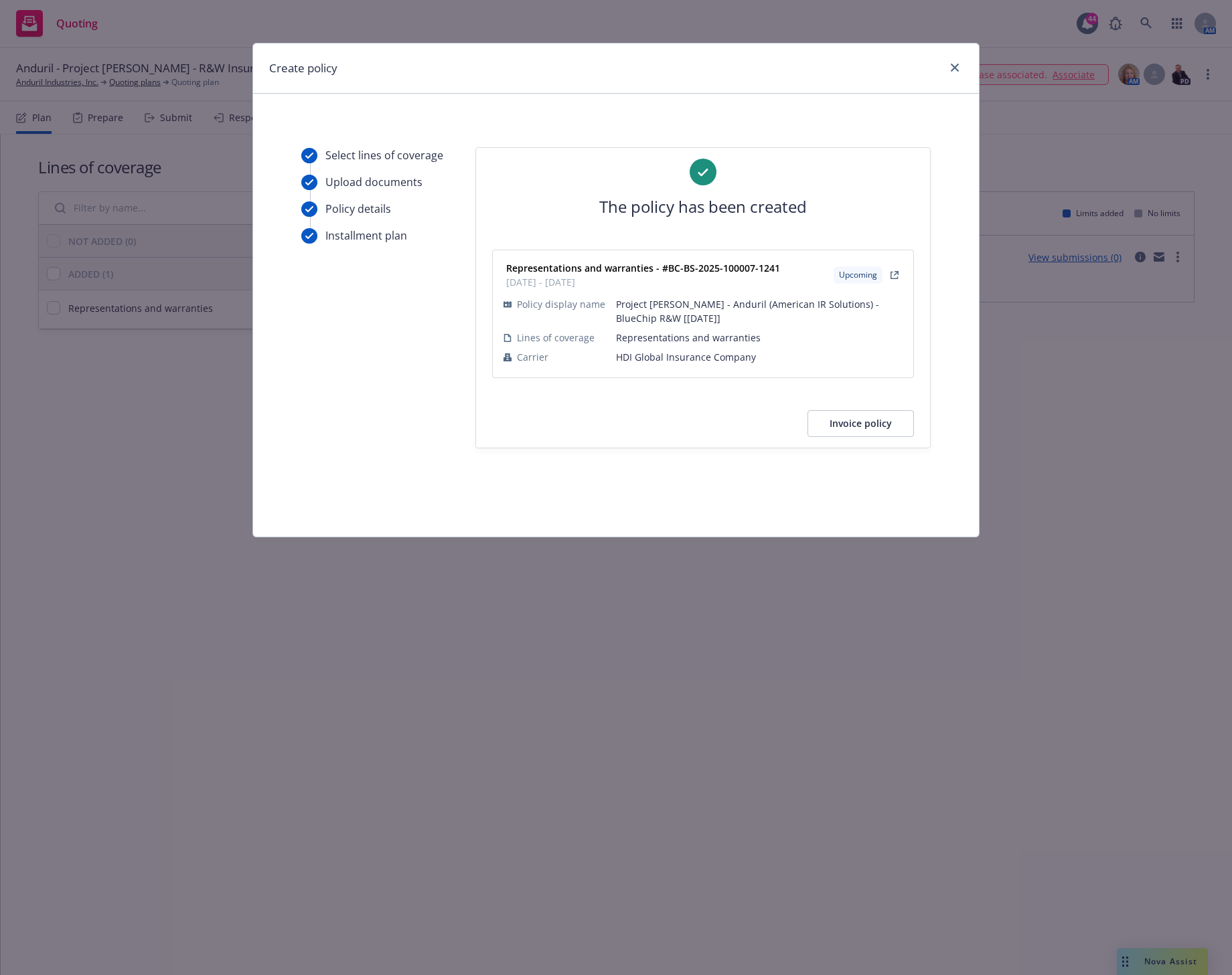
click at [866, 421] on button "Invoice policy" at bounding box center [861, 423] width 107 height 27
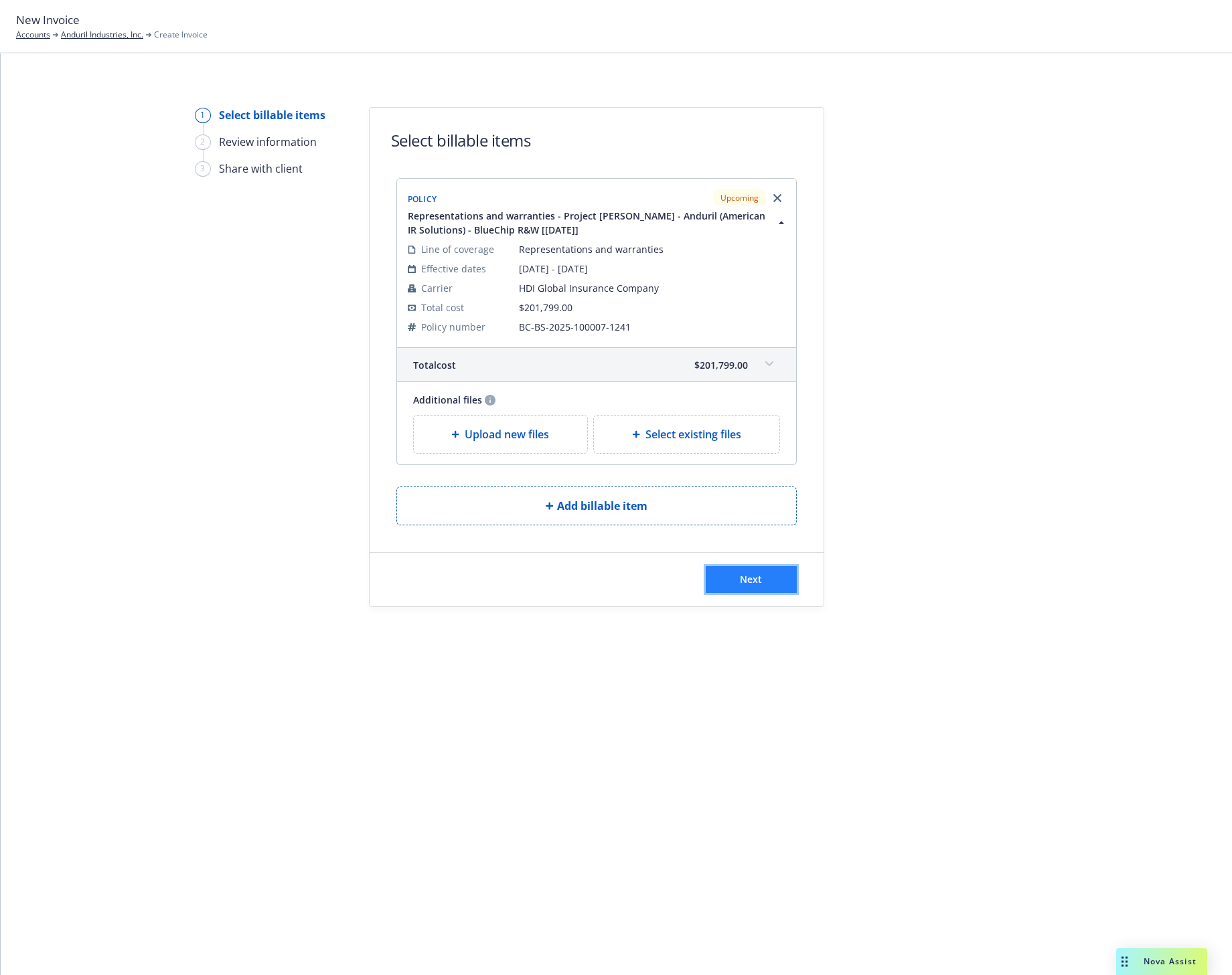
click at [752, 582] on span "Next" at bounding box center [751, 579] width 22 height 13
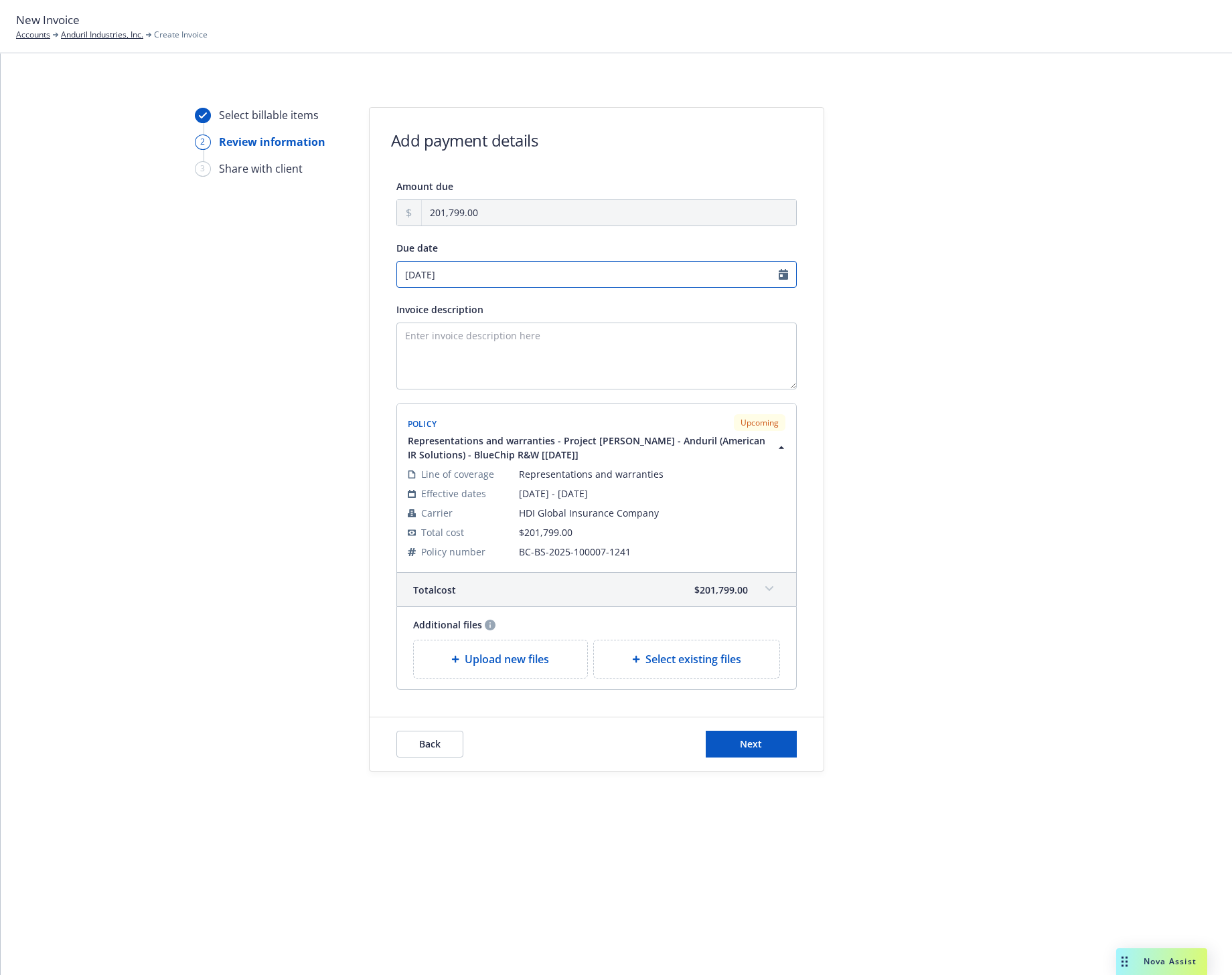
select select "October"
select select "2025"
drag, startPoint x: 461, startPoint y: 273, endPoint x: 414, endPoint y: 273, distance: 47.0
click at [414, 273] on input "10/01/2025" at bounding box center [596, 274] width 400 height 27
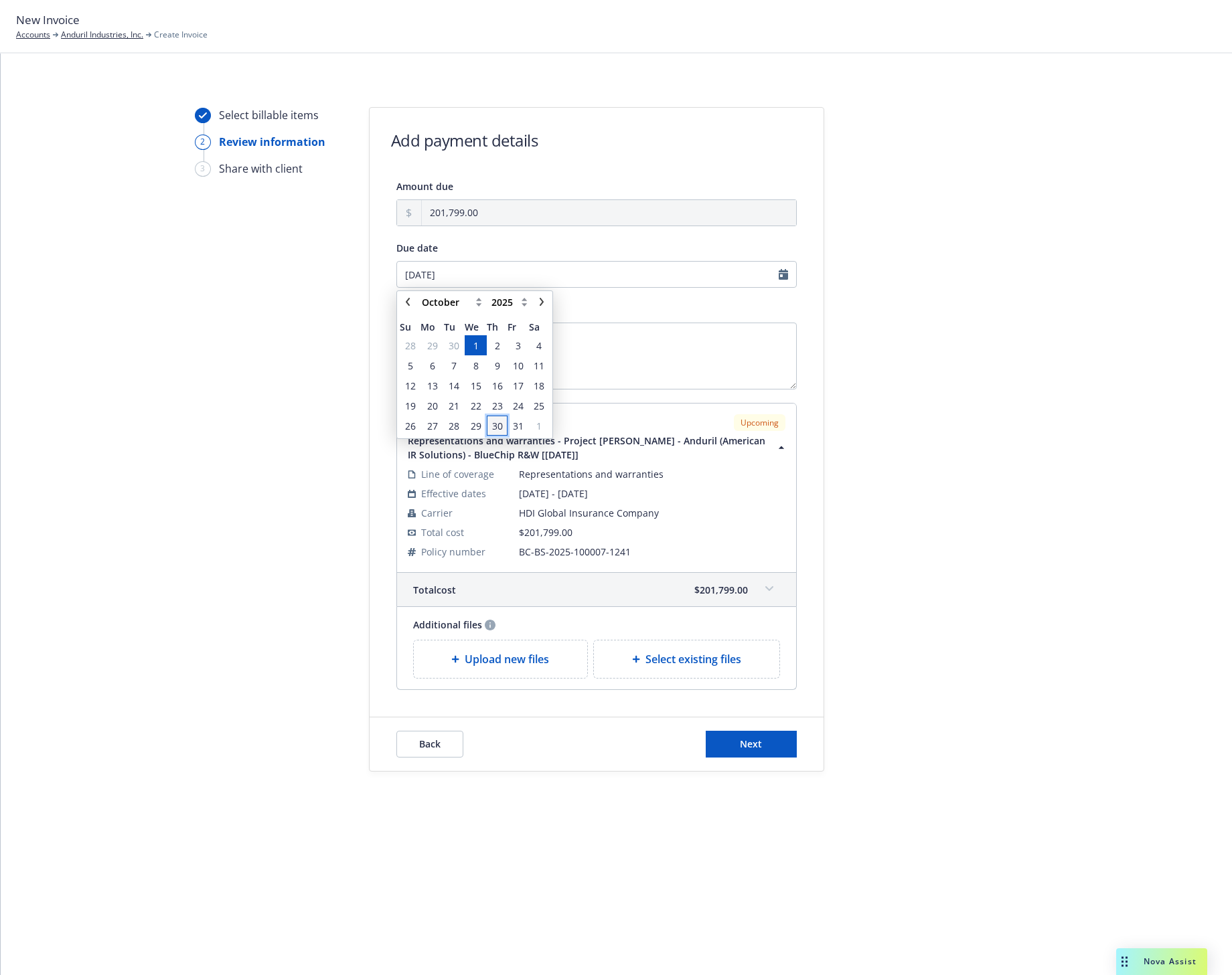
click at [492, 424] on span "30" at bounding box center [497, 426] width 11 height 14
type input "10/30/2025"
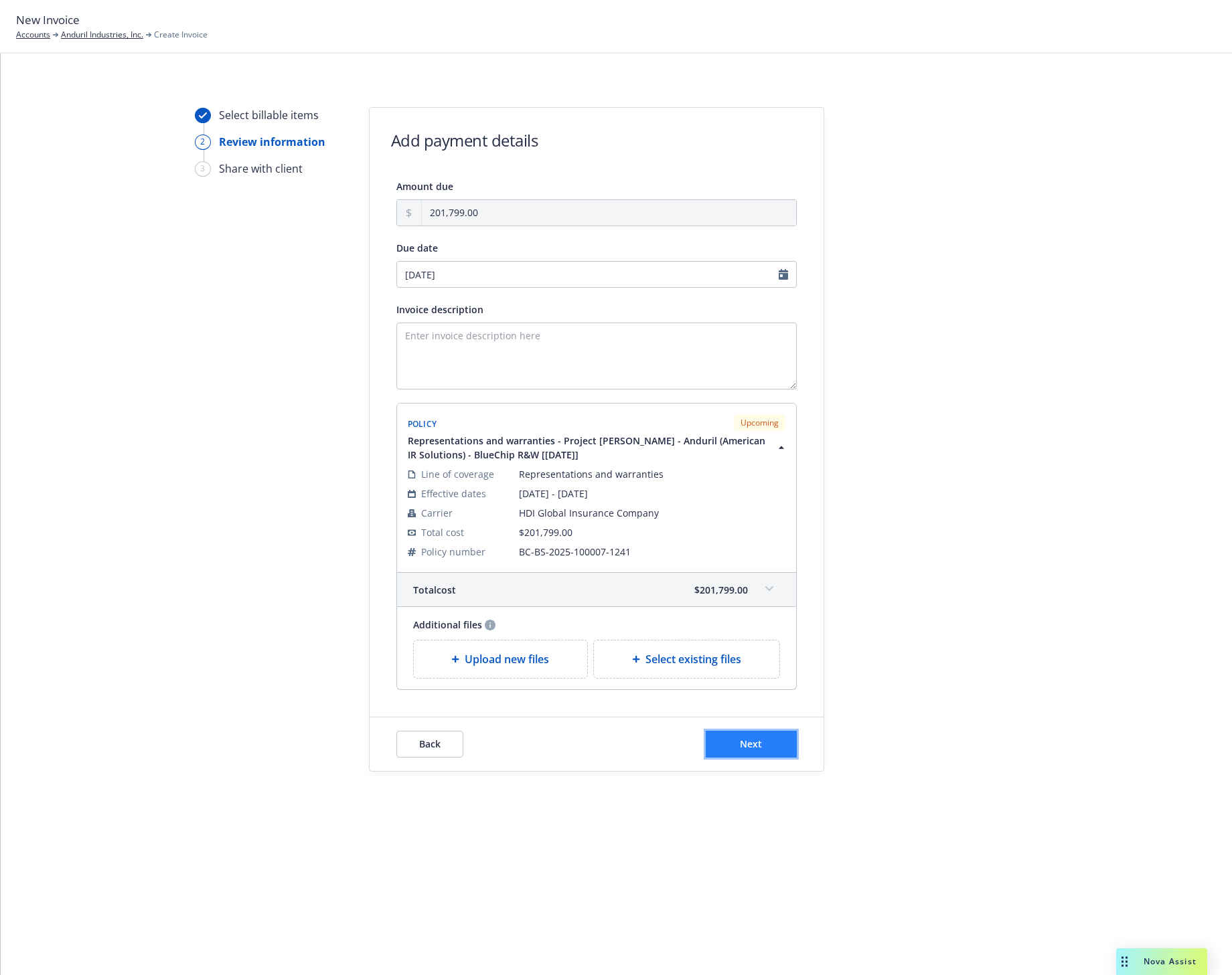
click at [758, 741] on span "Next" at bounding box center [751, 743] width 22 height 13
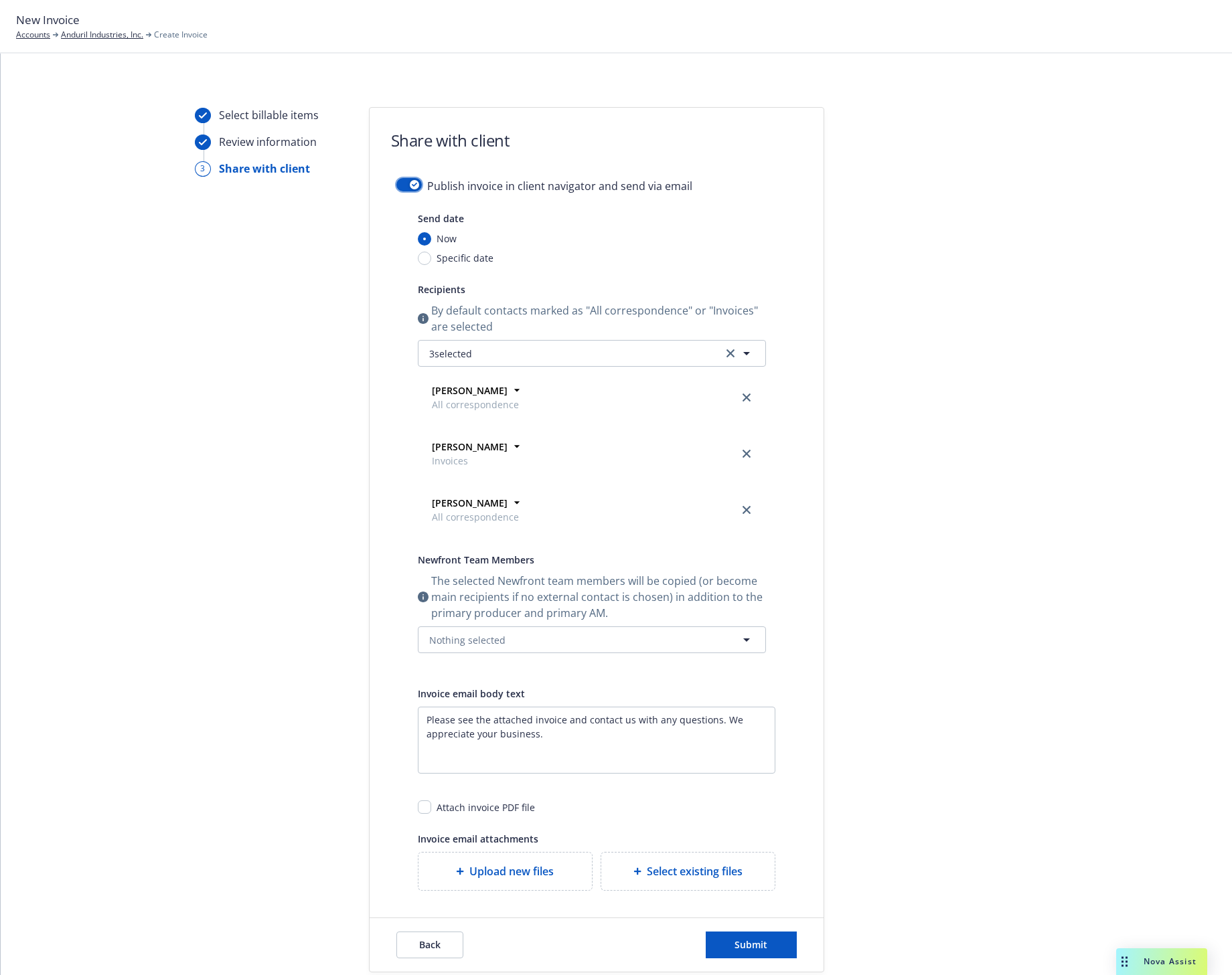
click at [402, 183] on button "button" at bounding box center [408, 184] width 25 height 13
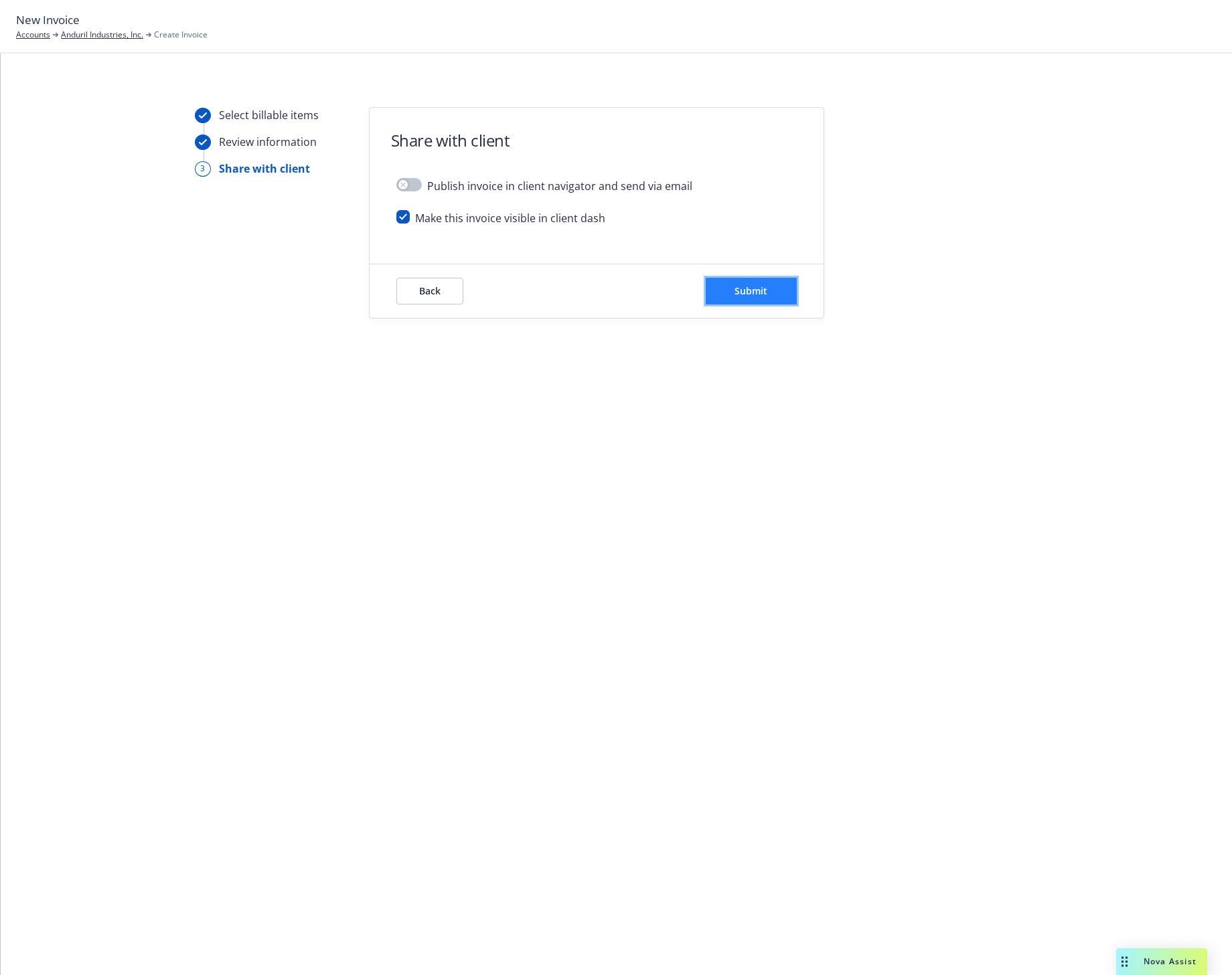
click at [750, 292] on span "Submit" at bounding box center [751, 290] width 33 height 13
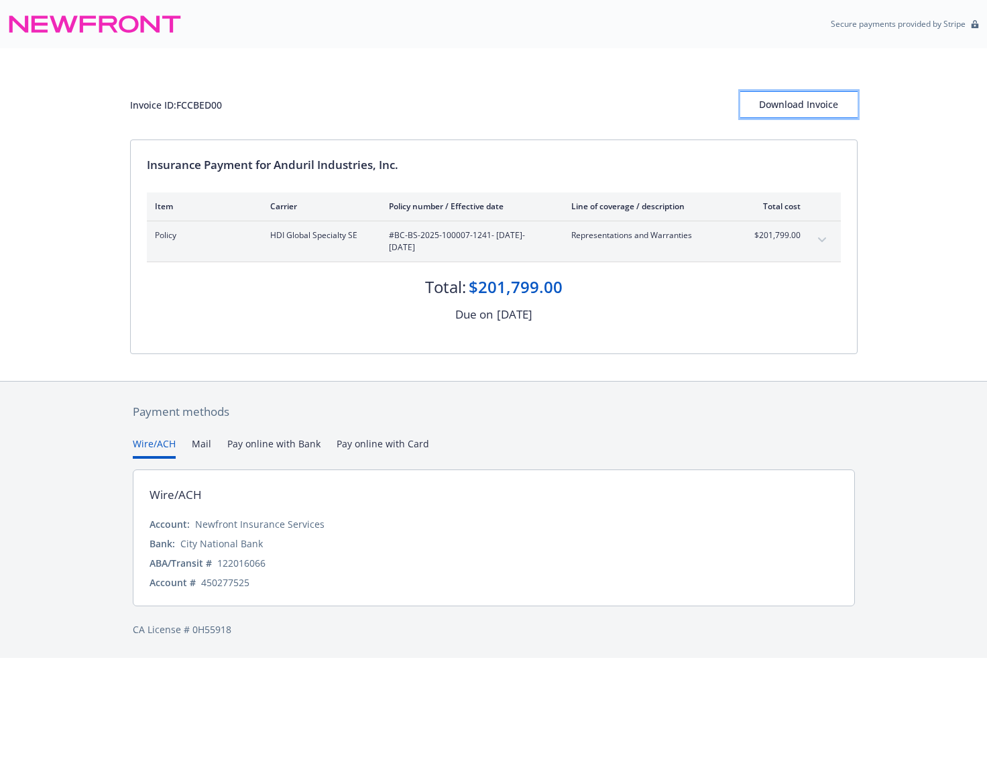
click at [812, 104] on div "Download Invoice" at bounding box center [799, 104] width 117 height 25
